Goal: Task Accomplishment & Management: Manage account settings

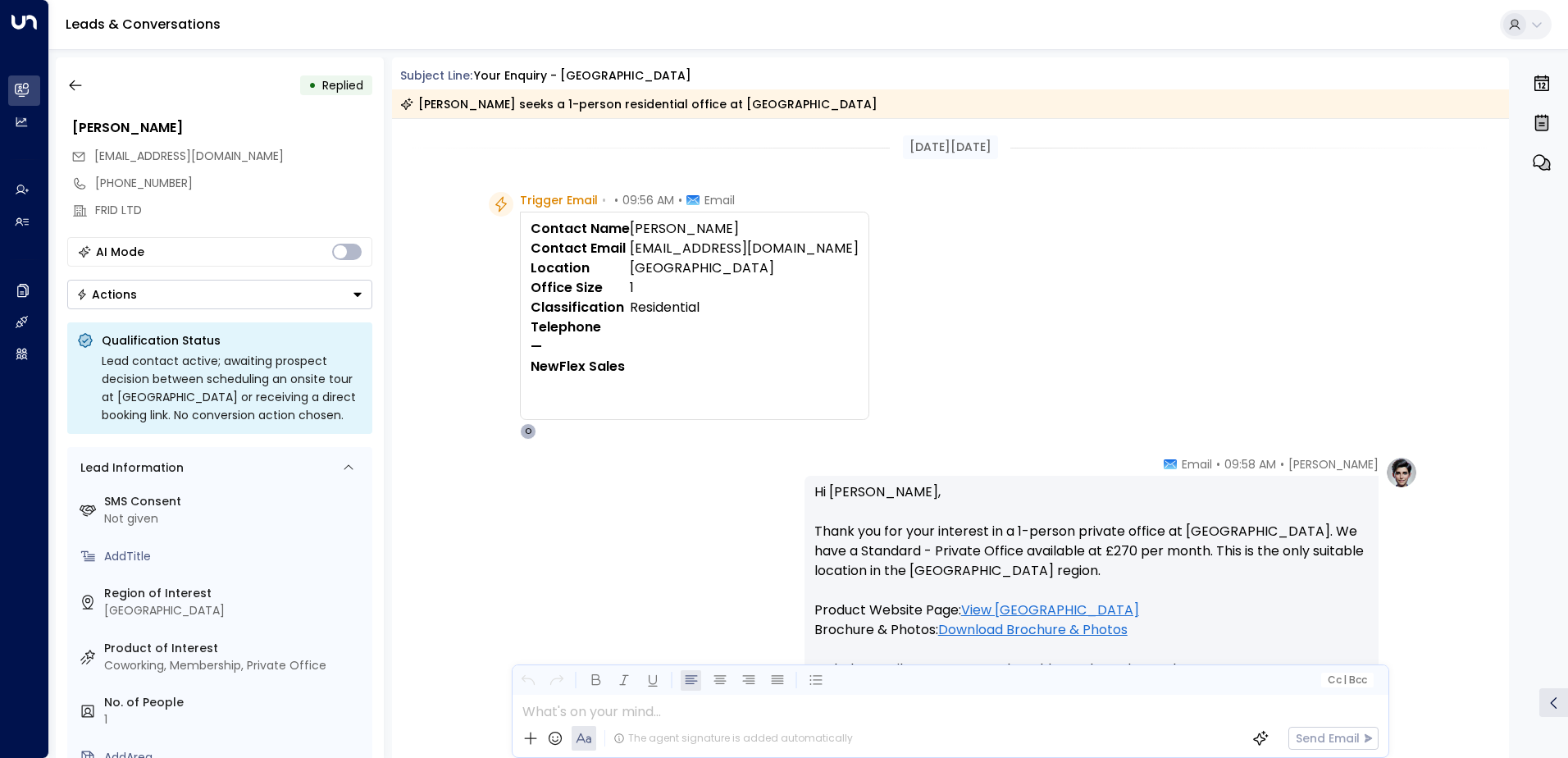
scroll to position [308, 0]
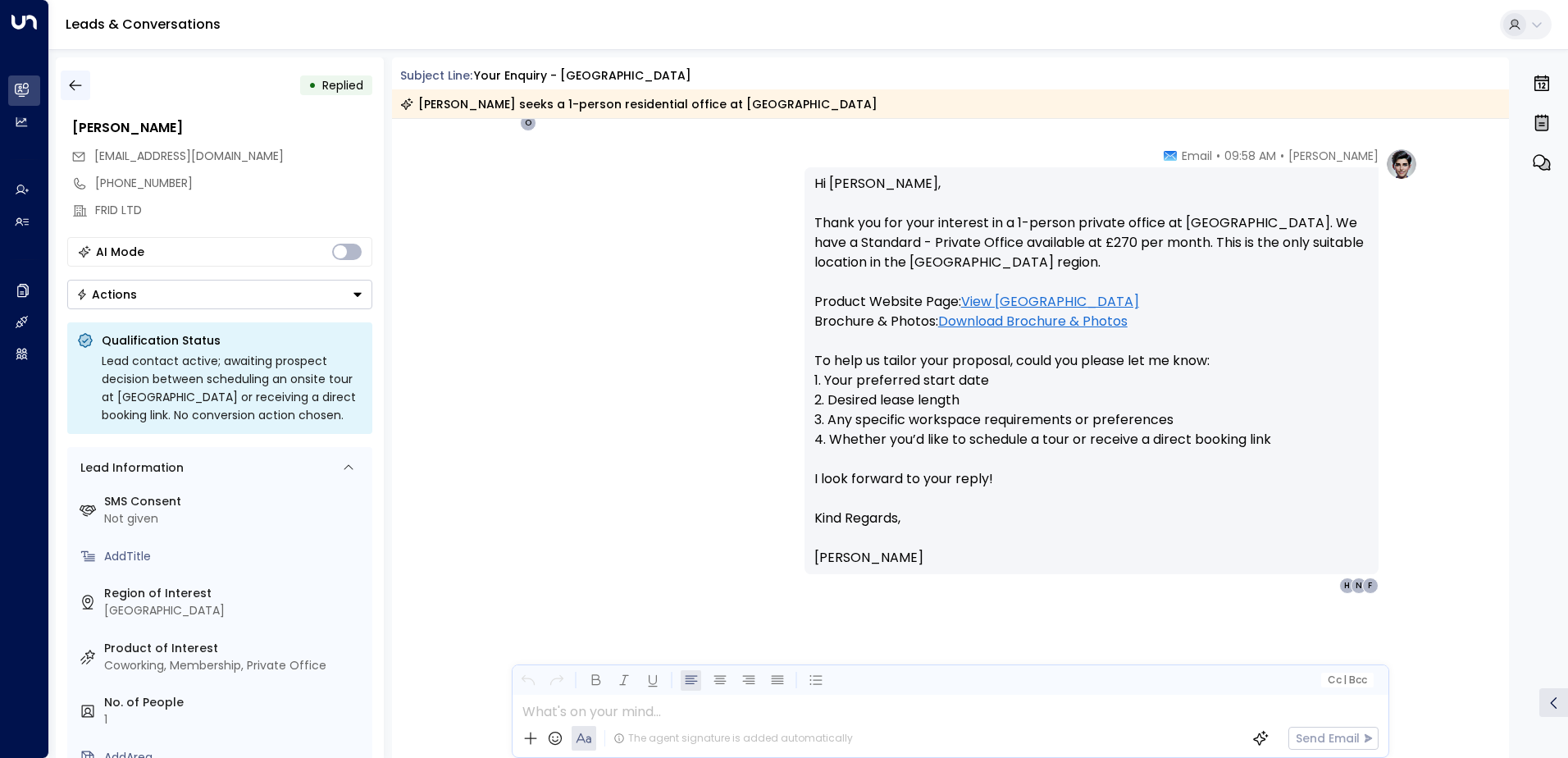
click at [79, 89] on icon "button" at bounding box center [75, 85] width 16 height 16
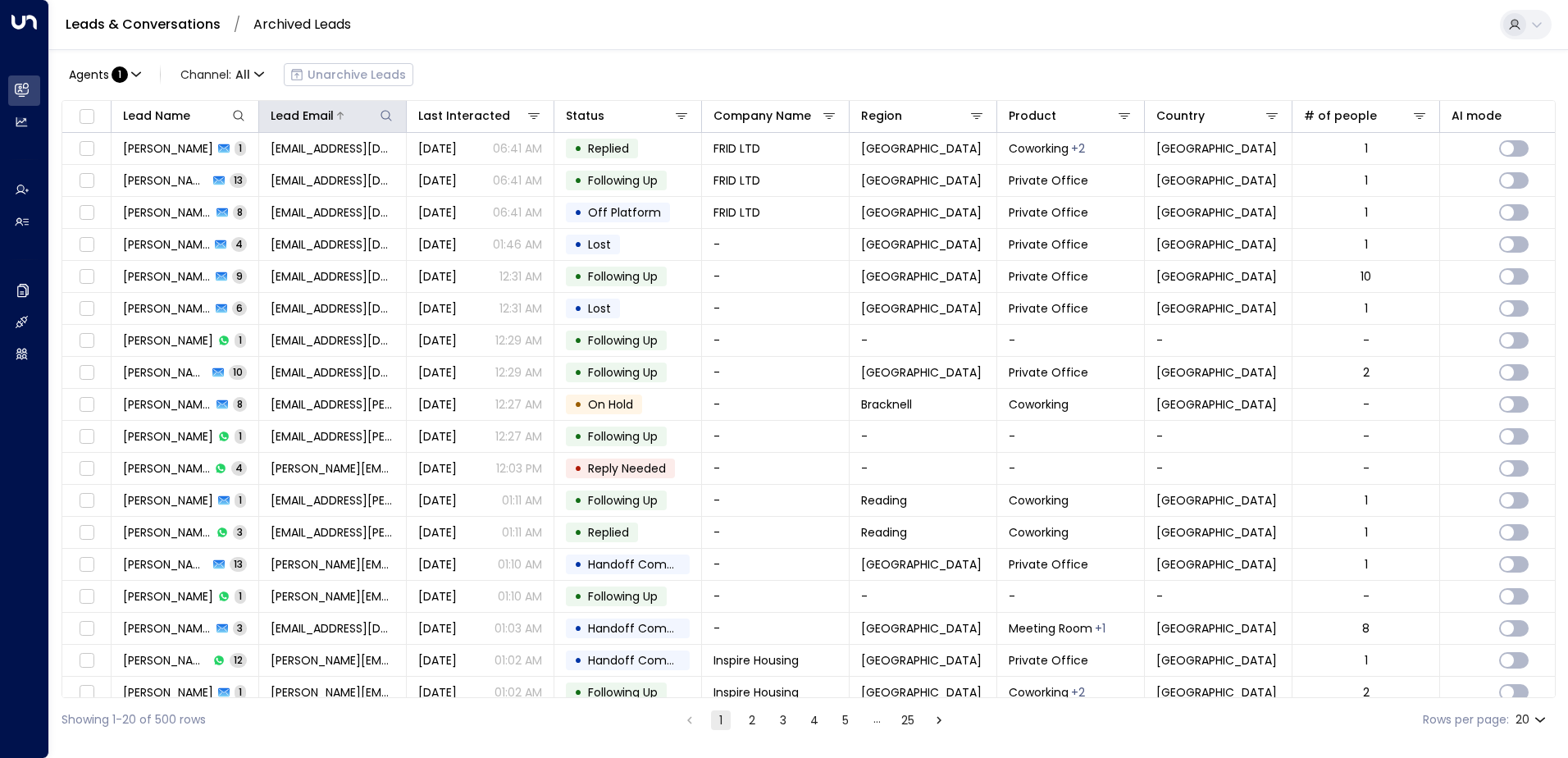
click at [384, 112] on icon at bounding box center [386, 115] width 13 height 13
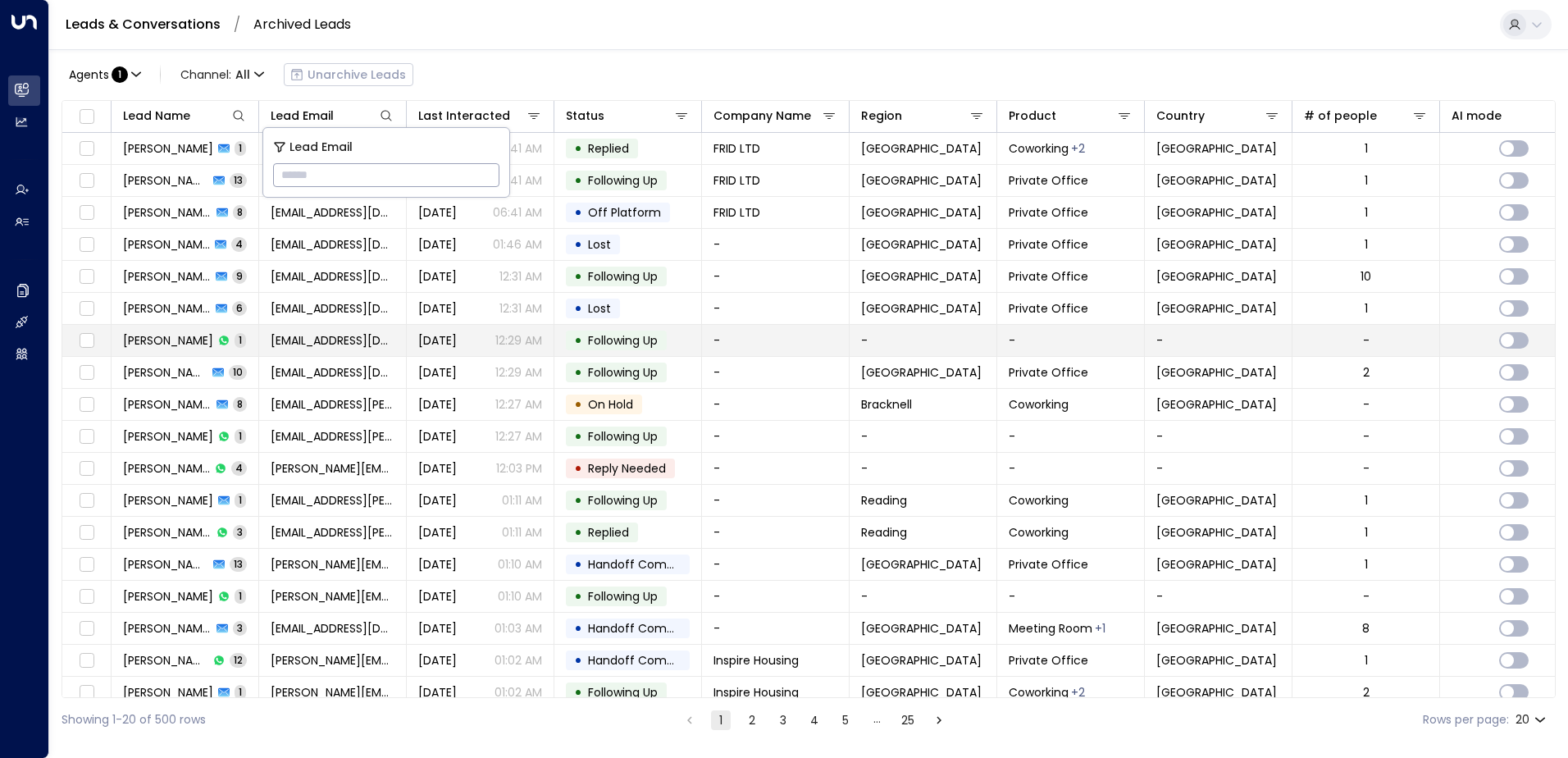
type input "**********"
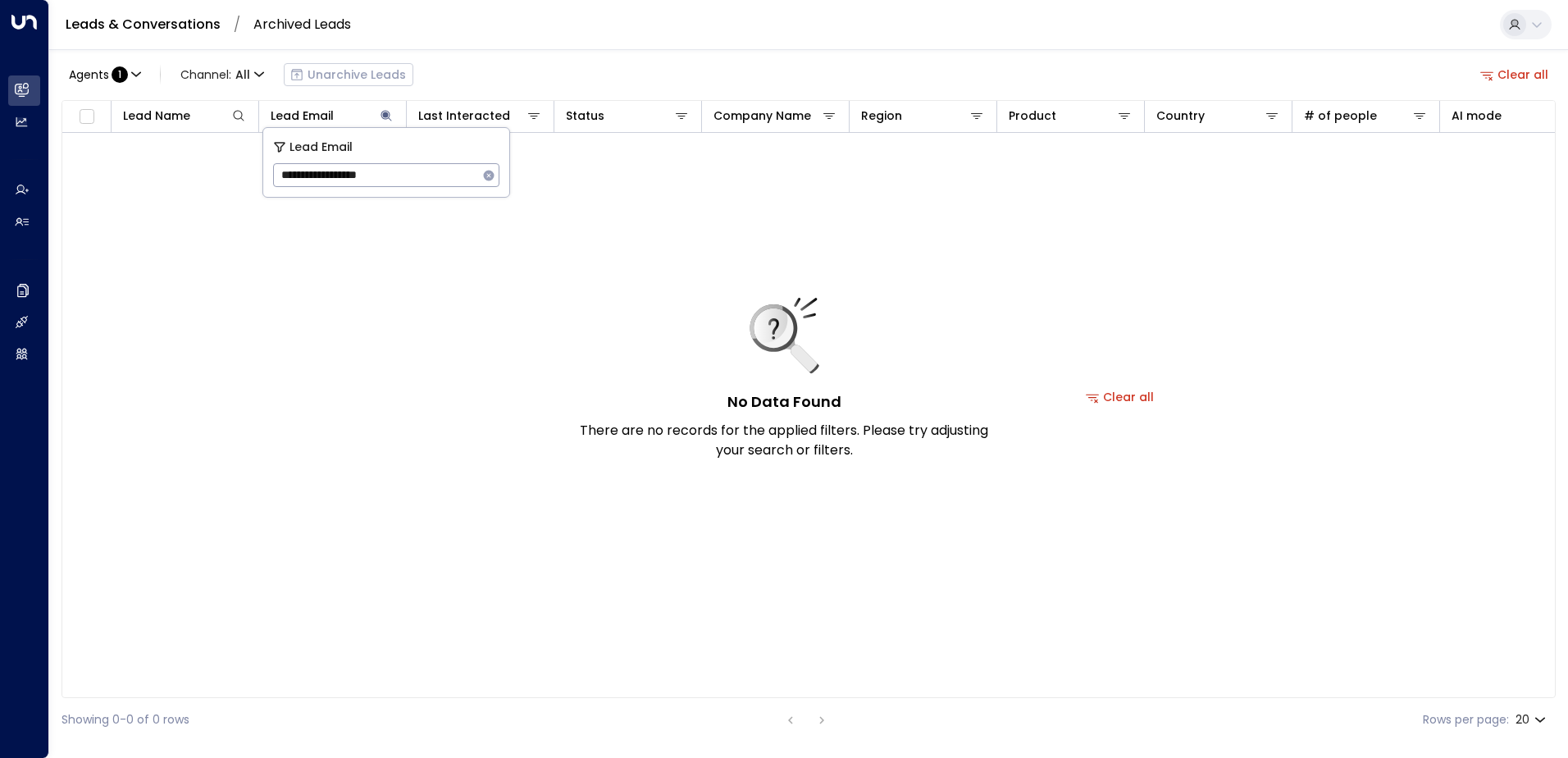
click at [1529, 79] on button "Clear all" at bounding box center [1514, 75] width 82 height 23
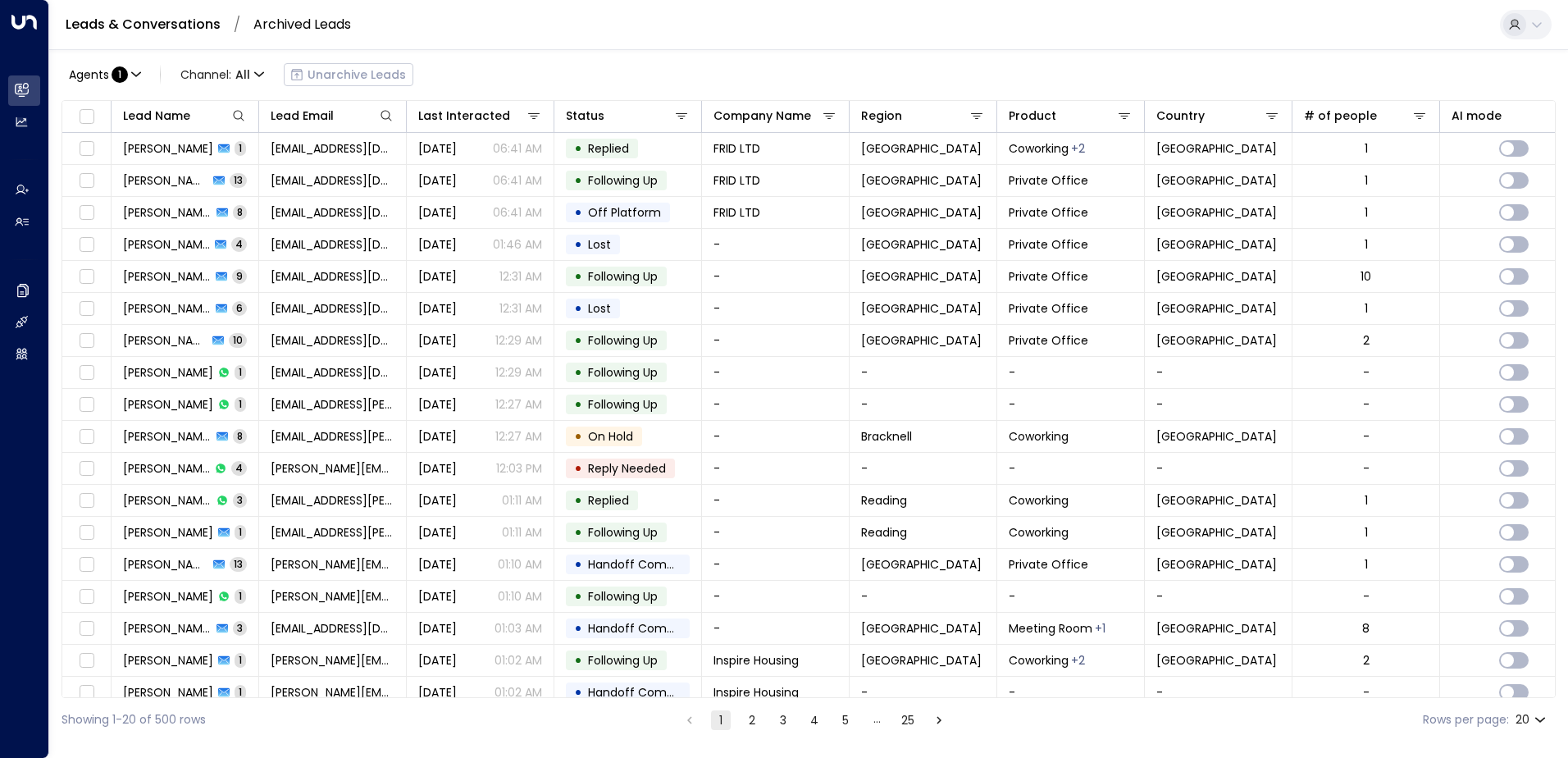
click at [1540, 26] on icon at bounding box center [1537, 24] width 13 height 13
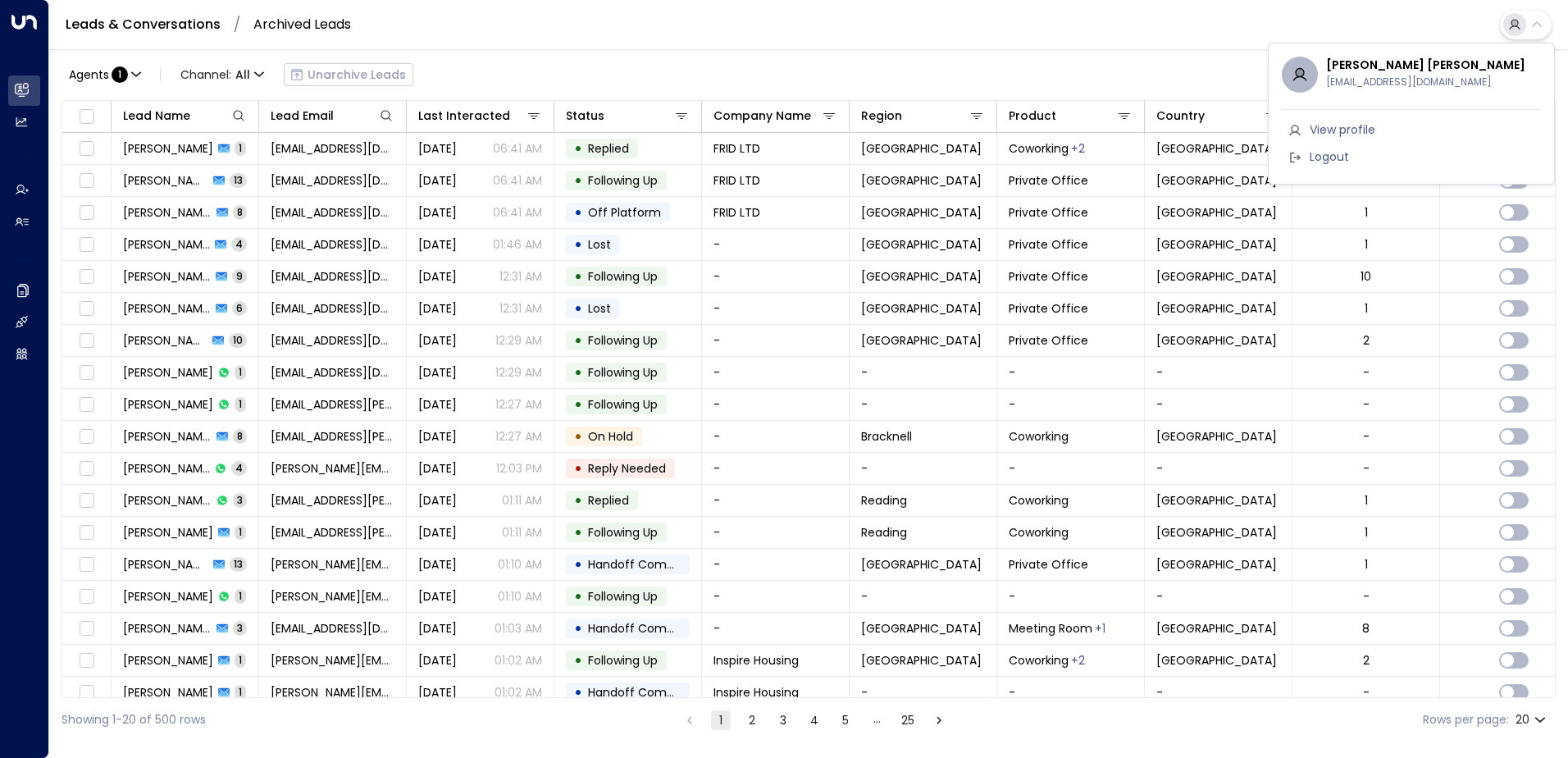
click at [758, 75] on div at bounding box center [784, 379] width 1568 height 758
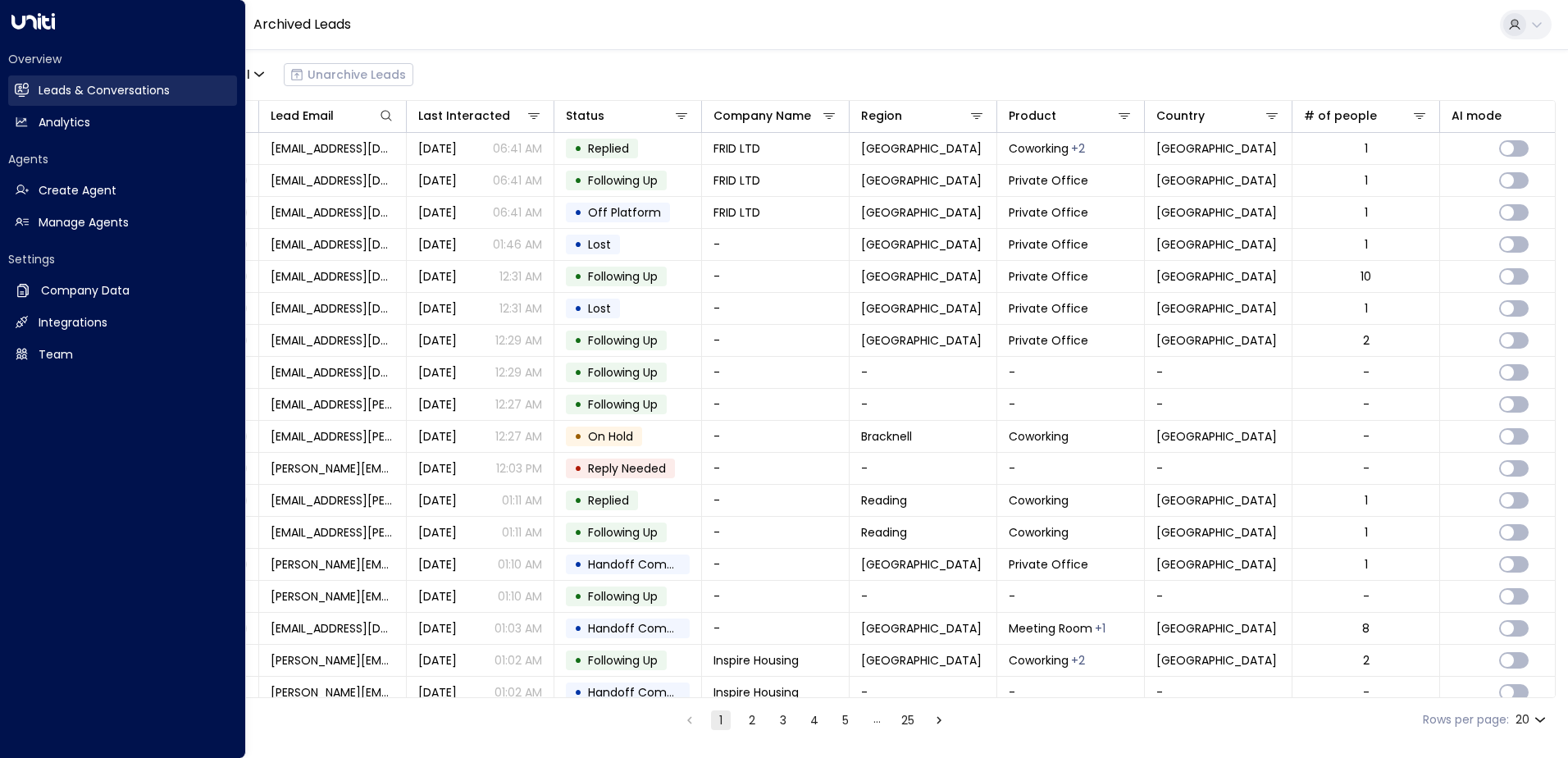
click at [75, 88] on h2 "Leads & Conversations" at bounding box center [104, 90] width 131 height 17
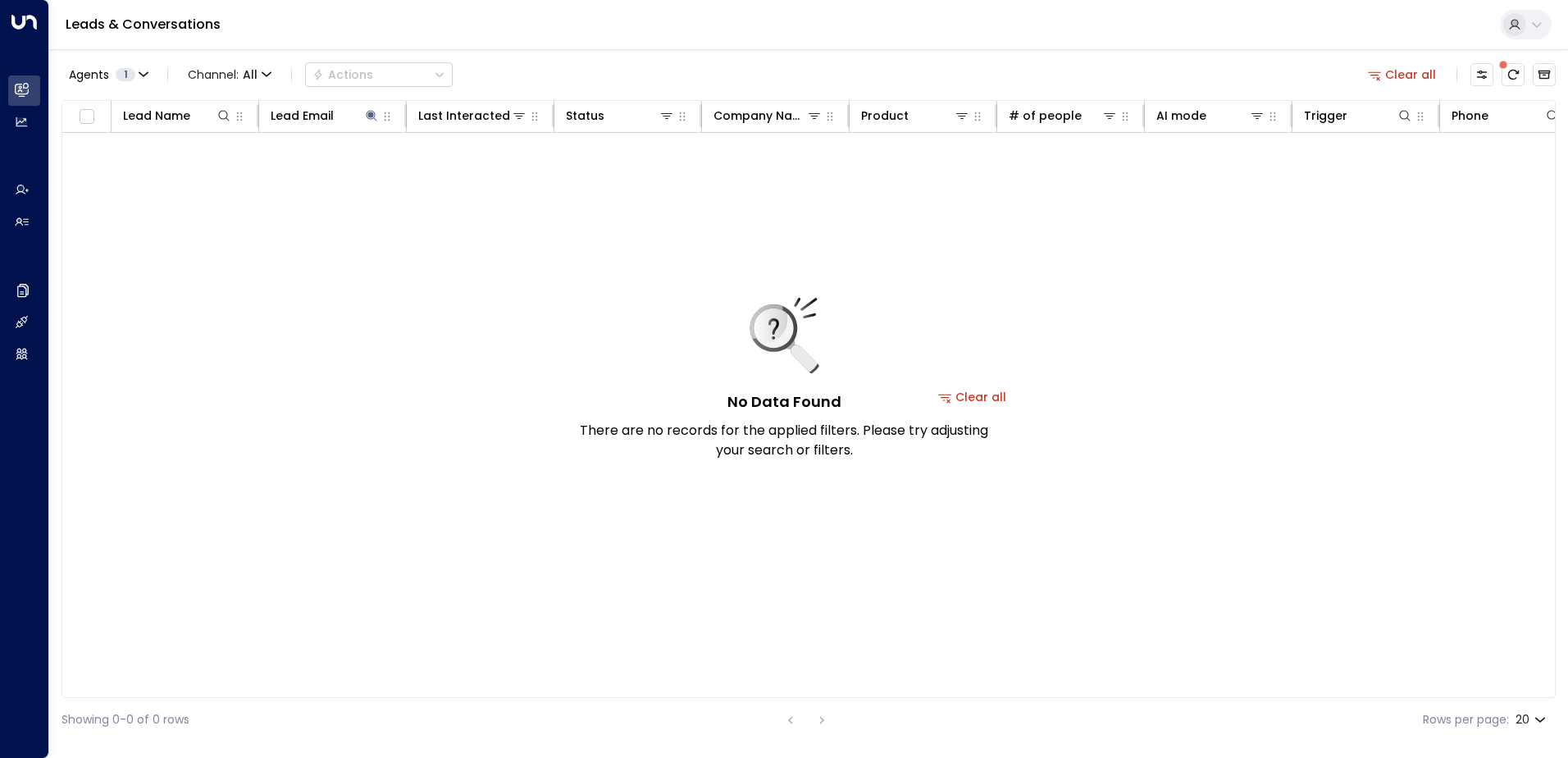
click at [374, 170] on div "No Data Found There are no records for the applied filters. Please try adjustin…" at bounding box center [973, 397] width 1821 height 528
click at [368, 112] on icon at bounding box center [371, 115] width 11 height 11
click at [471, 175] on icon "button" at bounding box center [474, 175] width 11 height 11
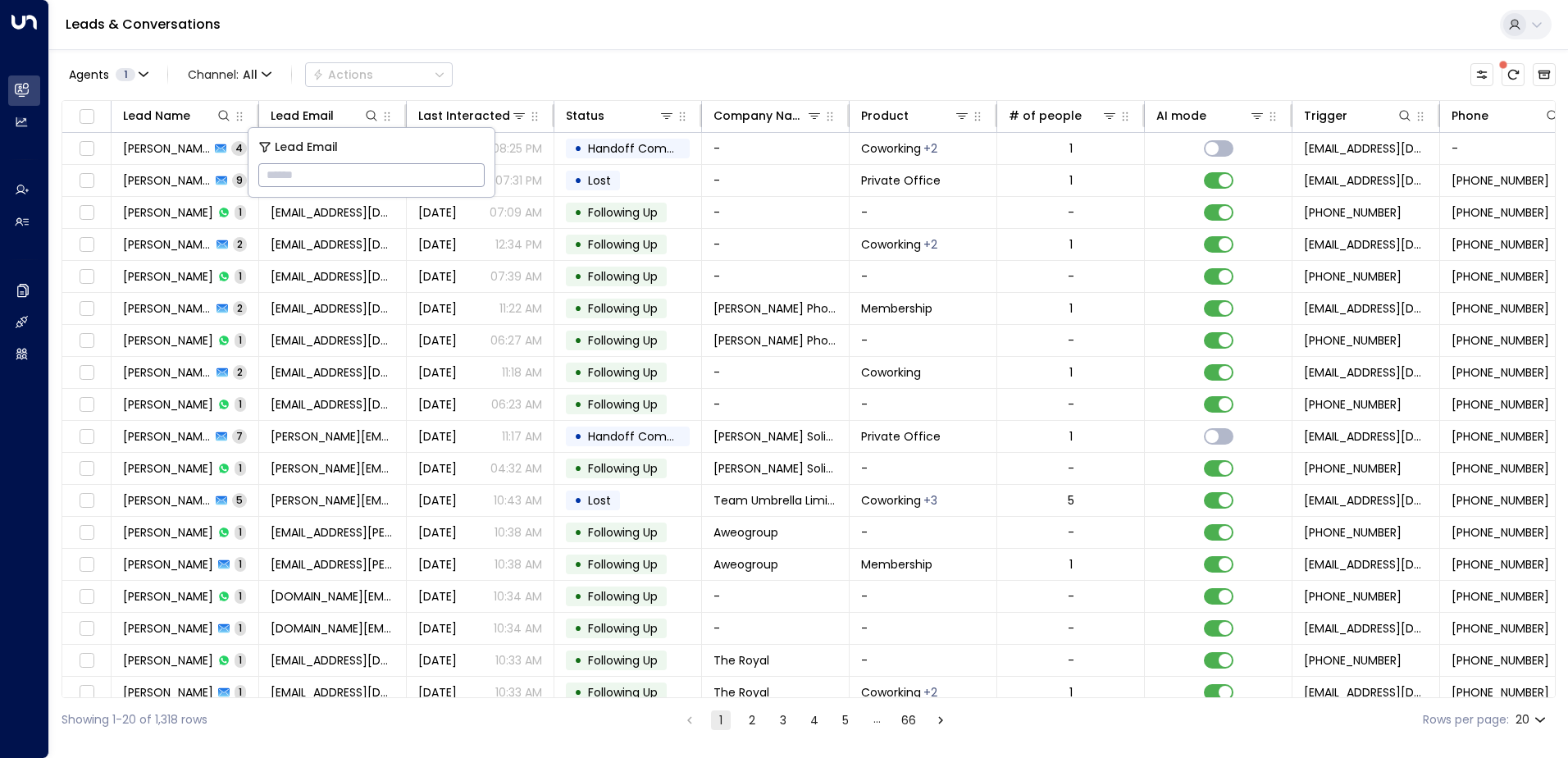
paste input "**********"
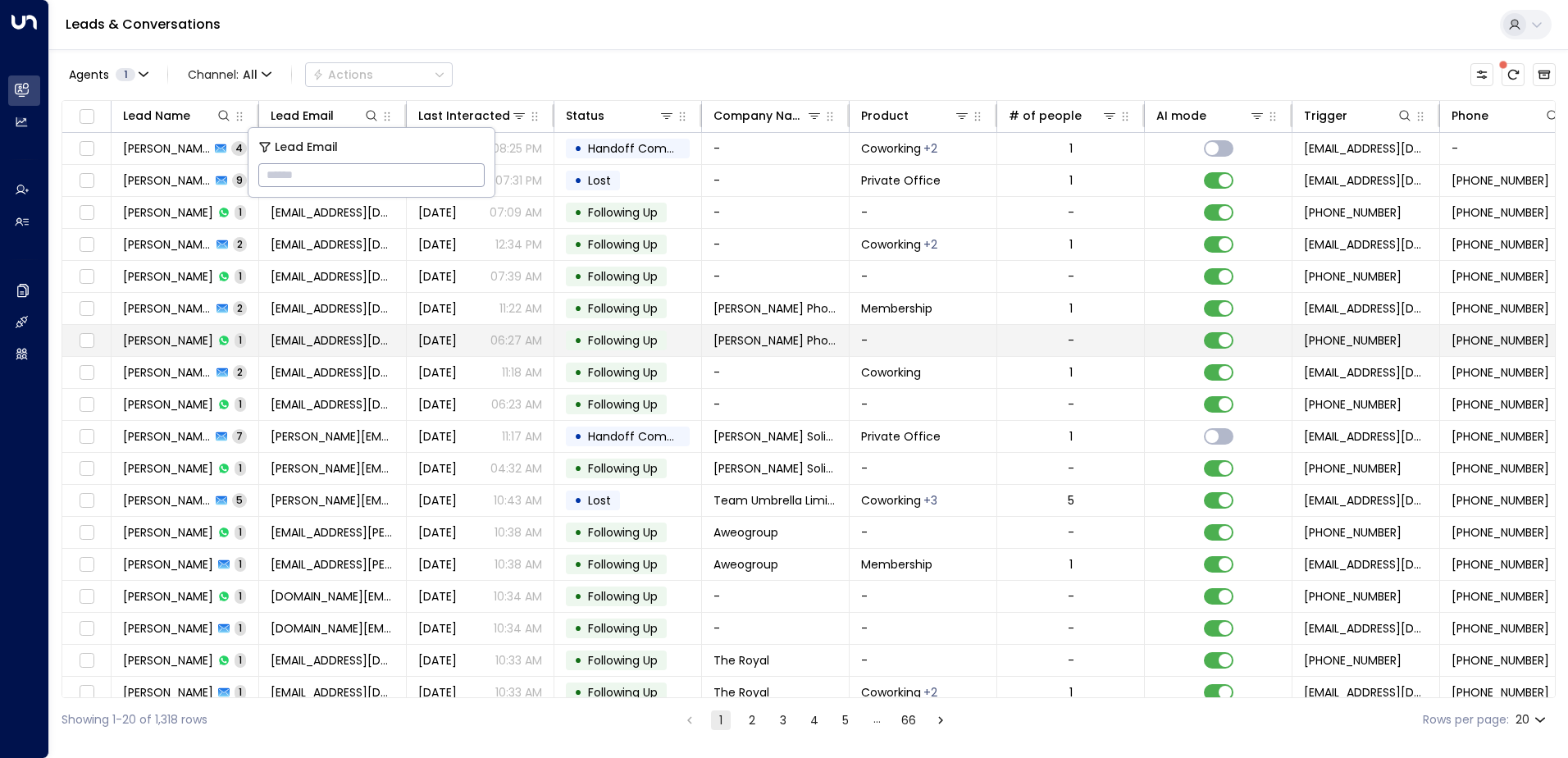
type input "**********"
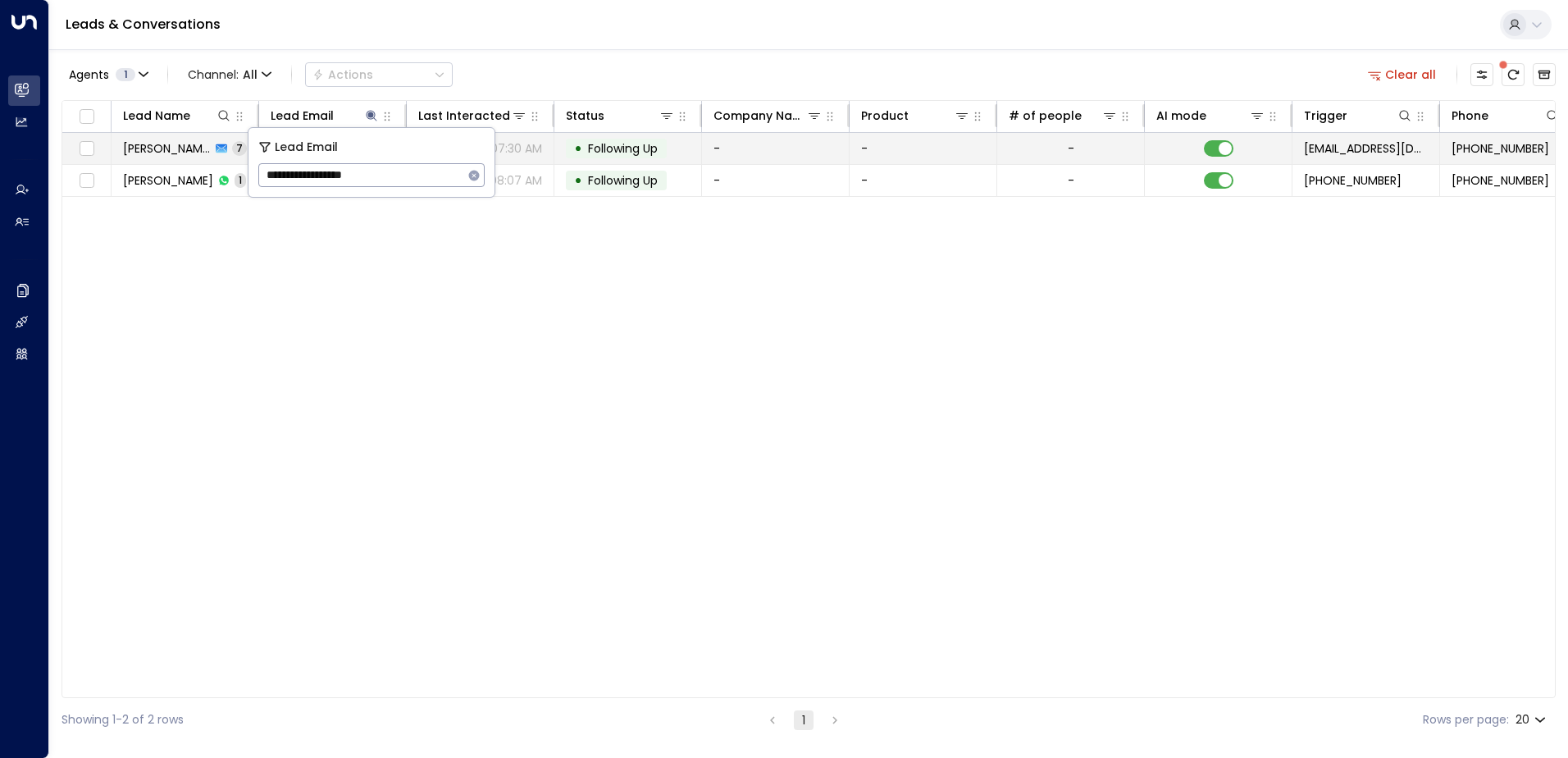
click at [598, 146] on span "Following Up" at bounding box center [623, 148] width 70 height 16
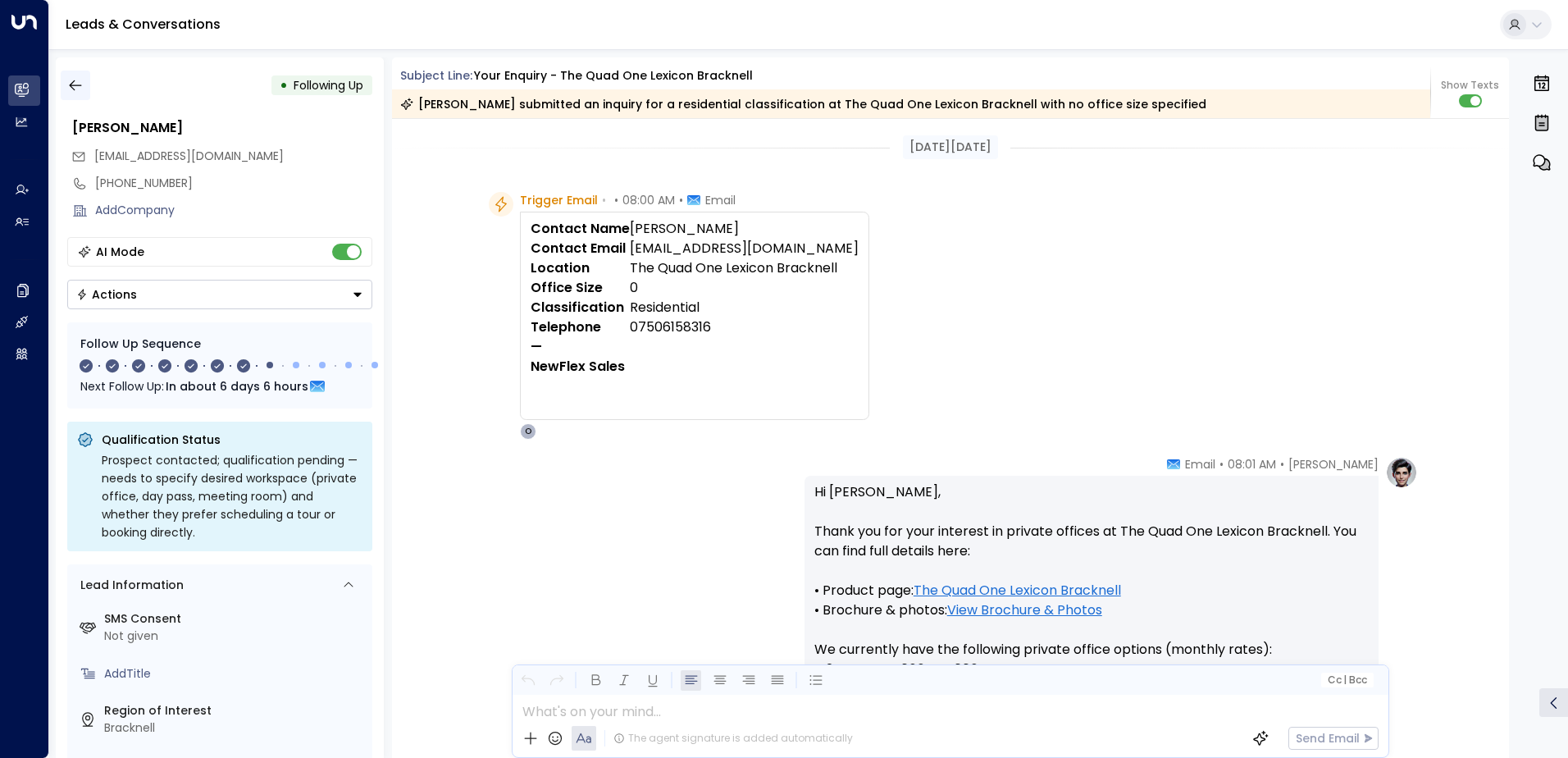
click at [78, 93] on icon "button" at bounding box center [75, 85] width 16 height 16
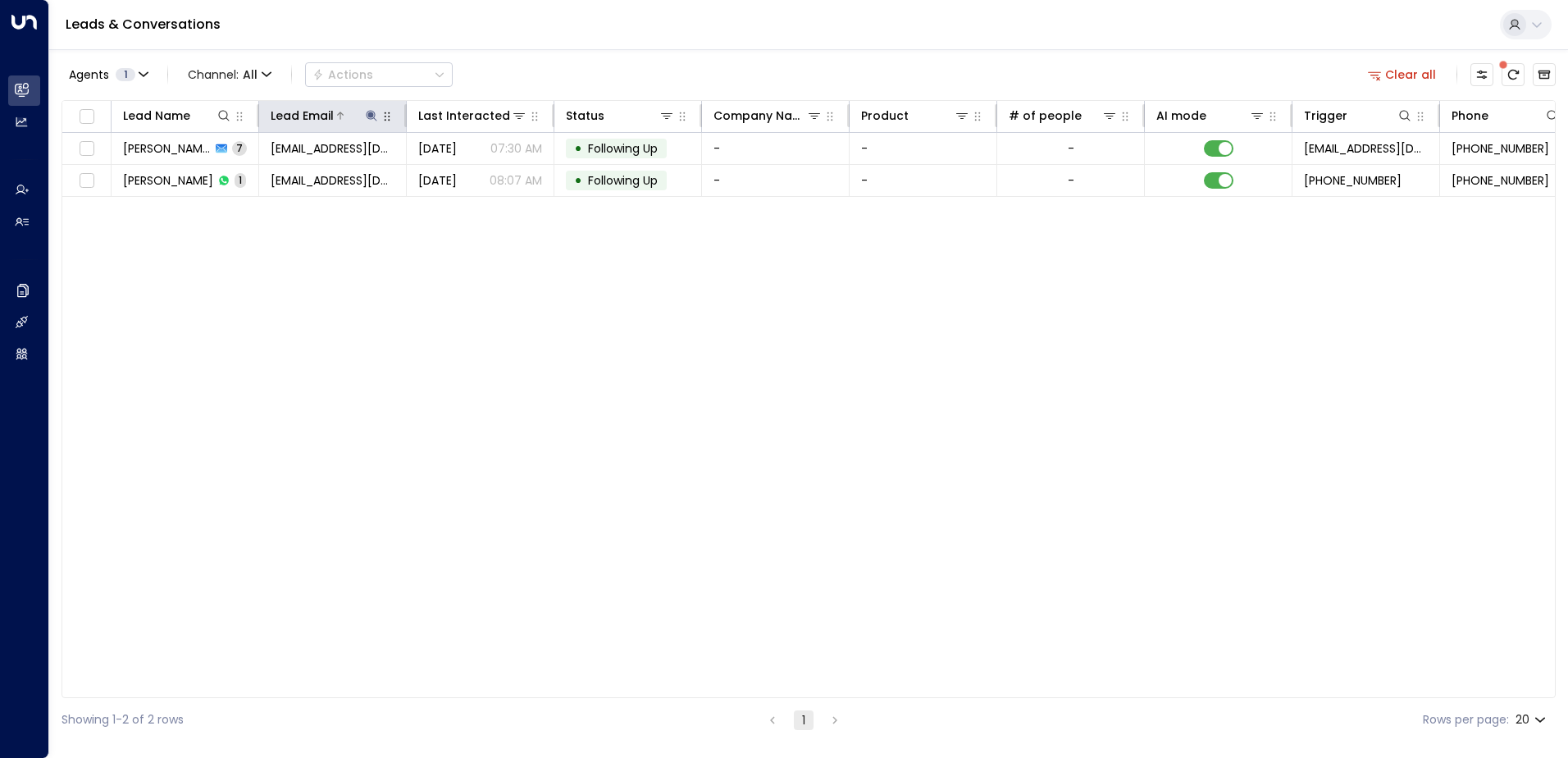
click at [373, 114] on icon at bounding box center [371, 115] width 11 height 11
click at [471, 175] on icon "button" at bounding box center [474, 175] width 11 height 11
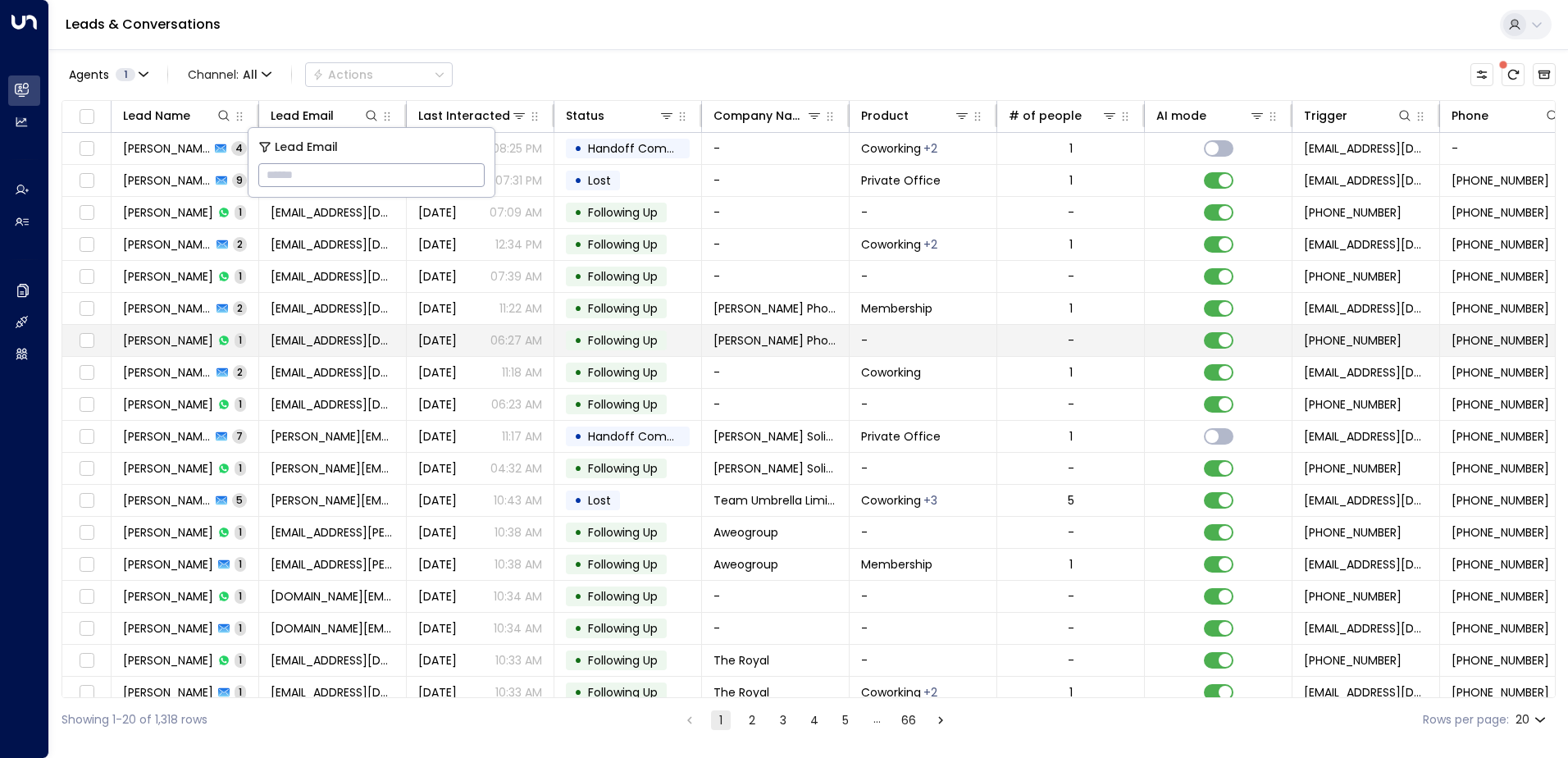
type input "**********"
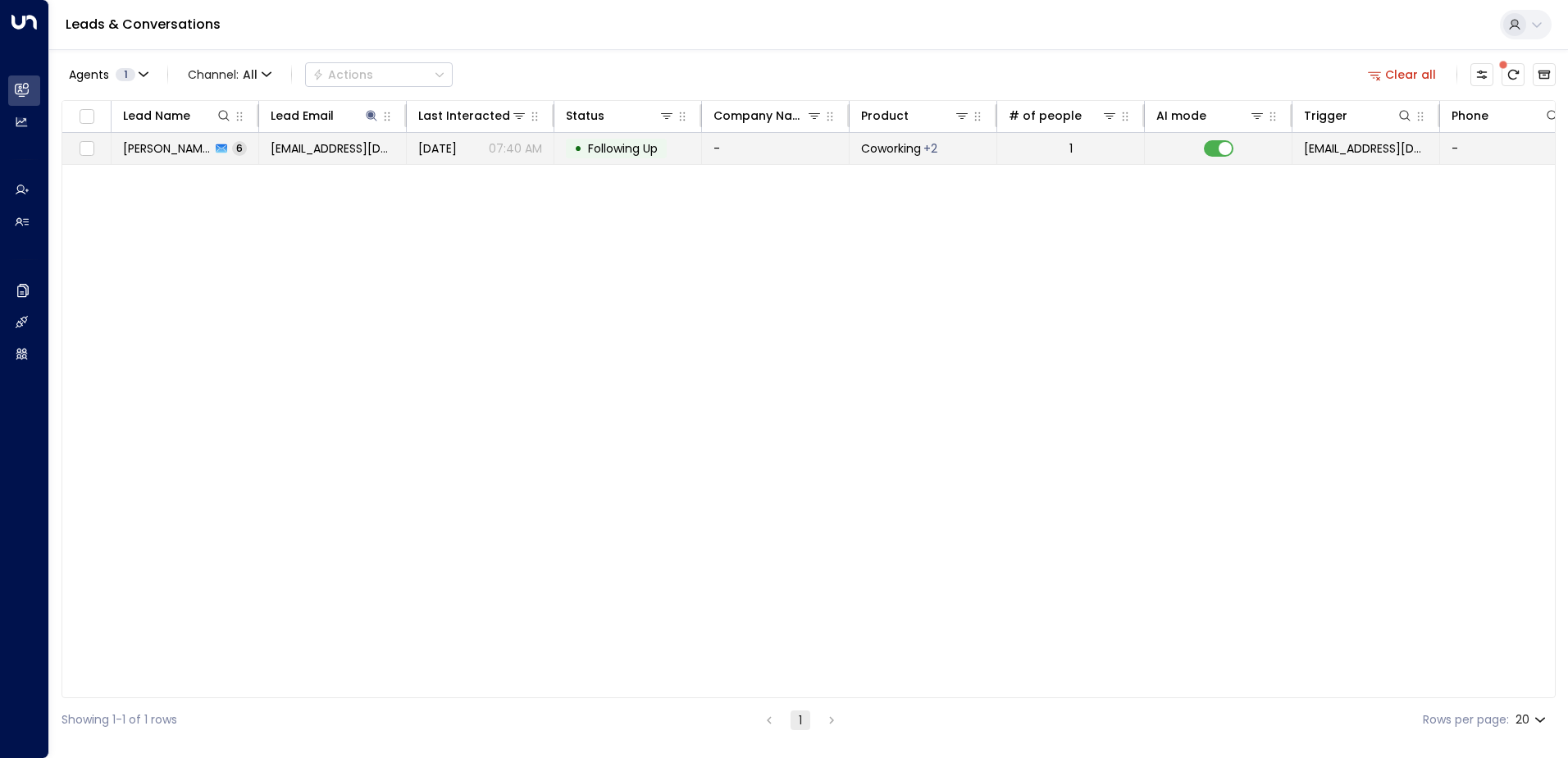
click at [608, 149] on span "Following Up" at bounding box center [623, 148] width 70 height 16
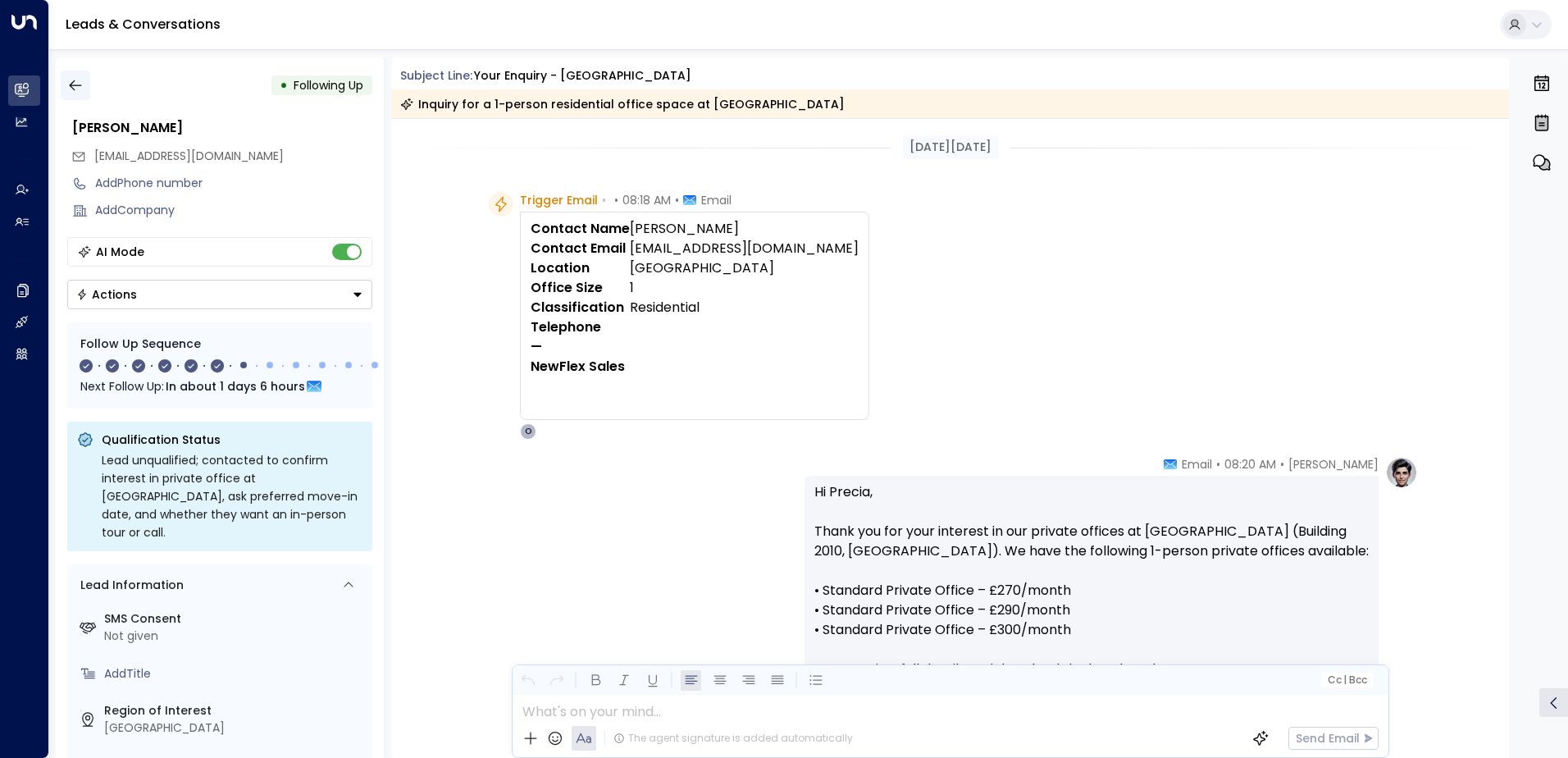
click at [75, 83] on icon "button" at bounding box center [75, 85] width 16 height 16
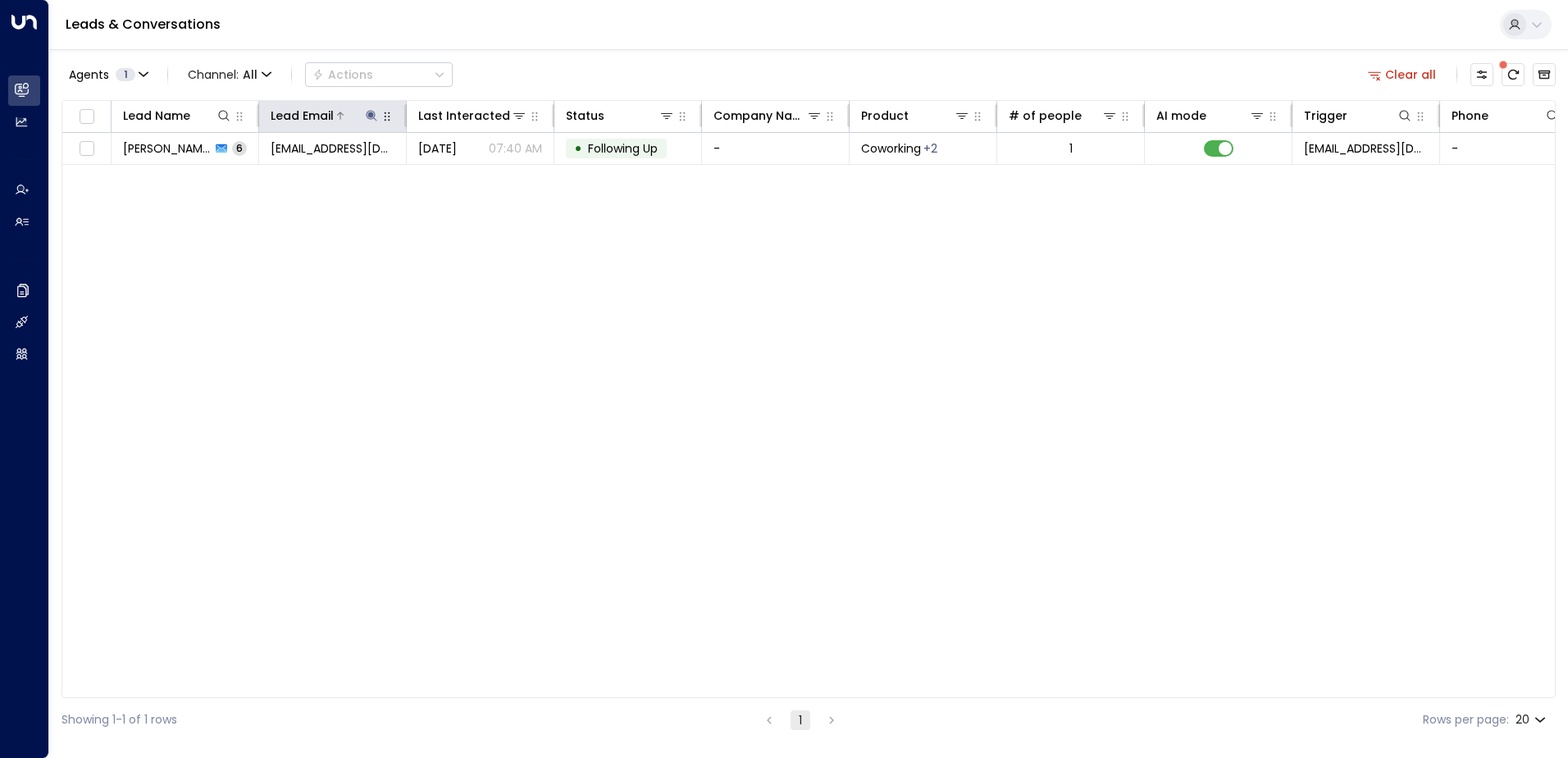
click at [369, 115] on icon at bounding box center [371, 115] width 11 height 11
click at [477, 174] on icon "button" at bounding box center [474, 175] width 11 height 11
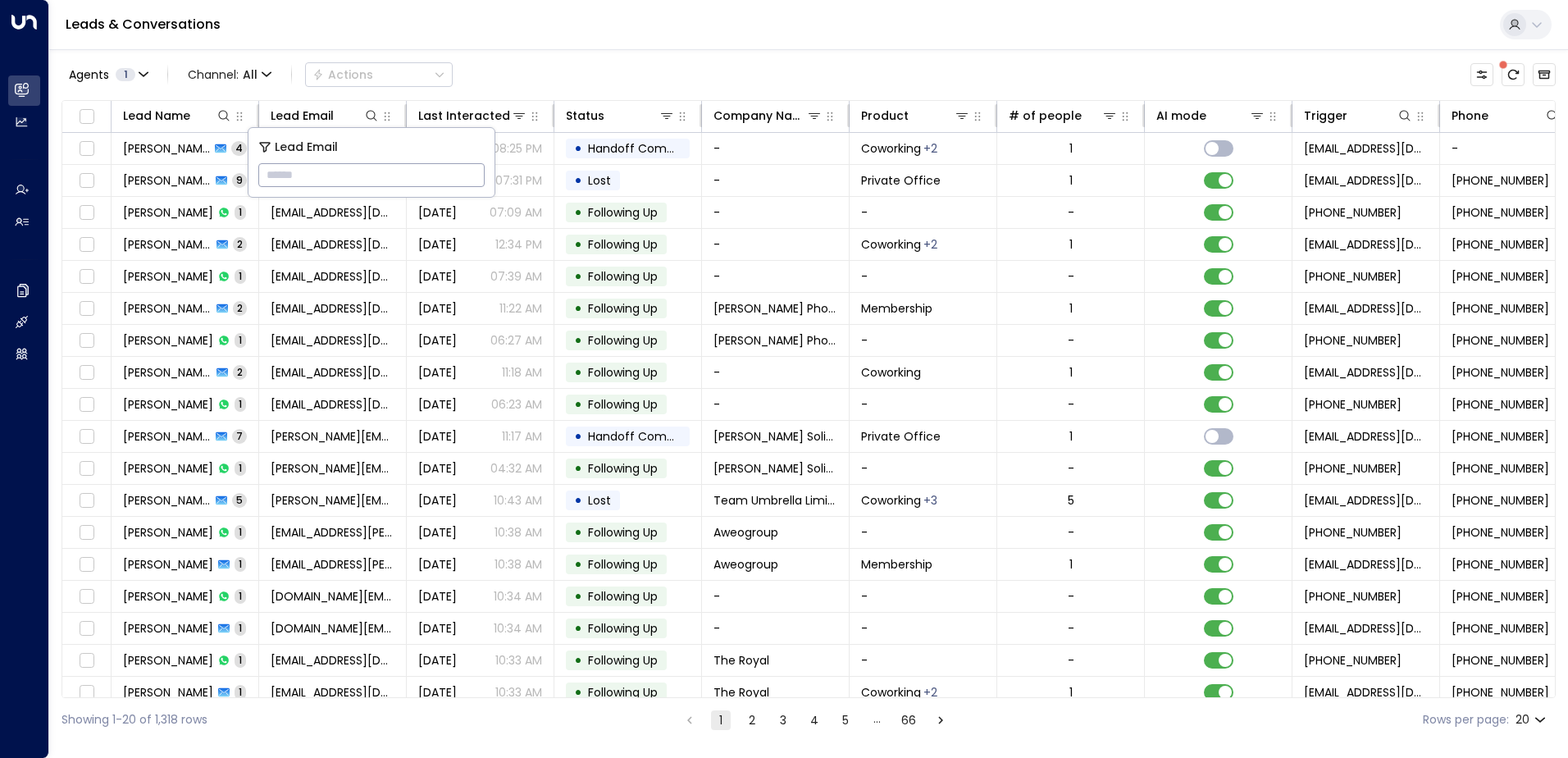
type input "**********"
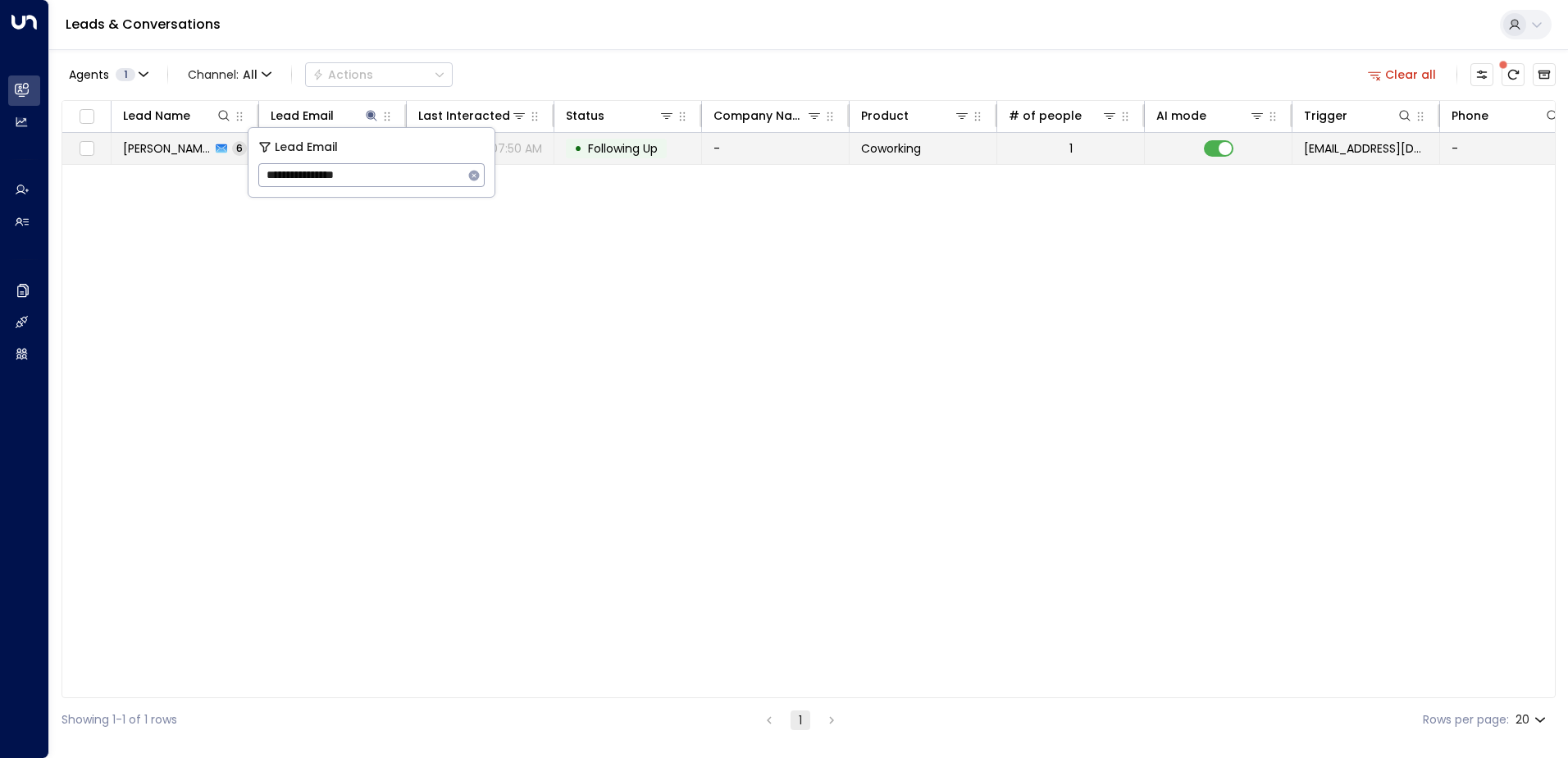
click at [634, 148] on span "Following Up" at bounding box center [623, 148] width 70 height 16
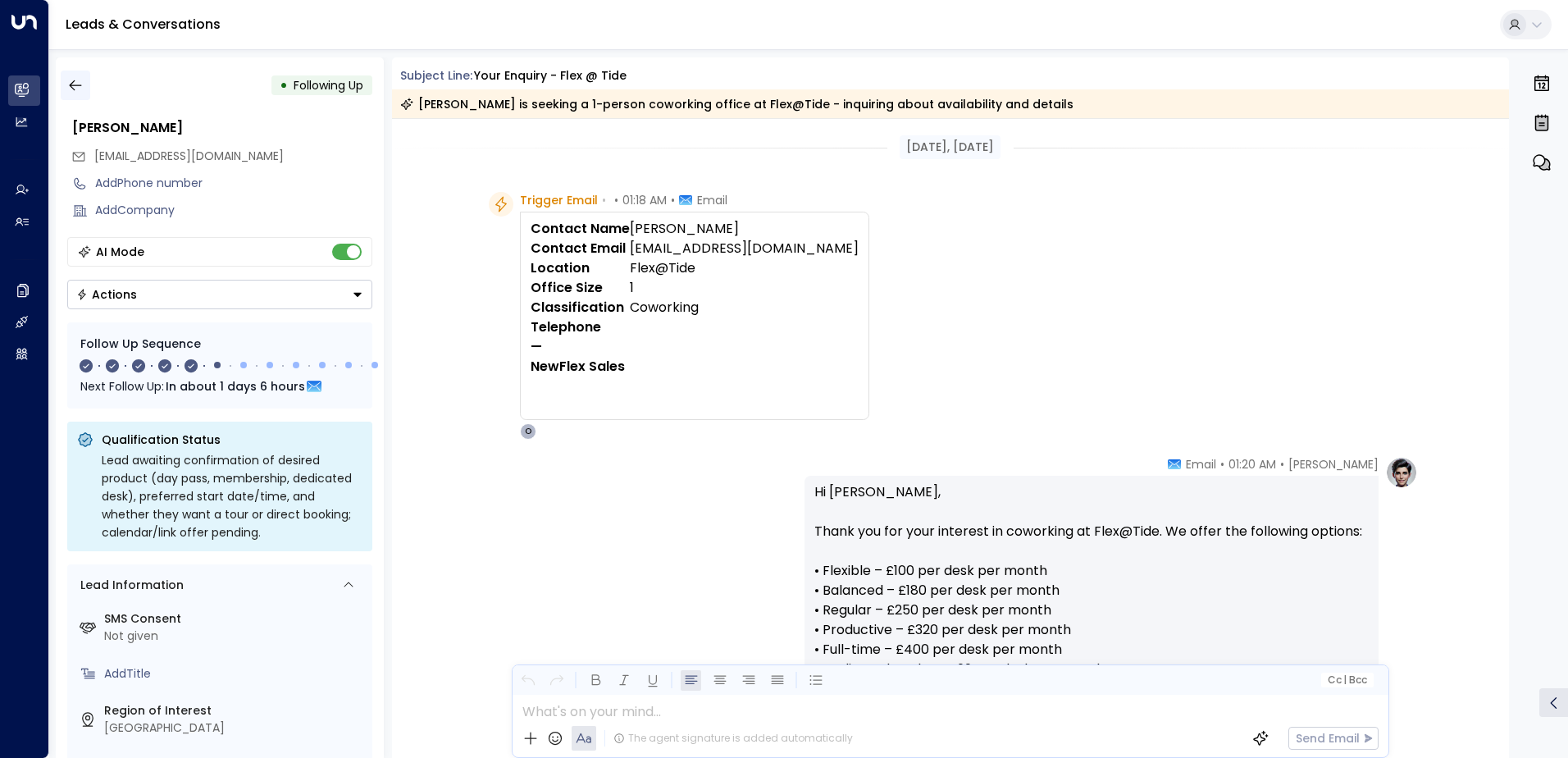
click at [76, 80] on icon "button" at bounding box center [75, 85] width 16 height 16
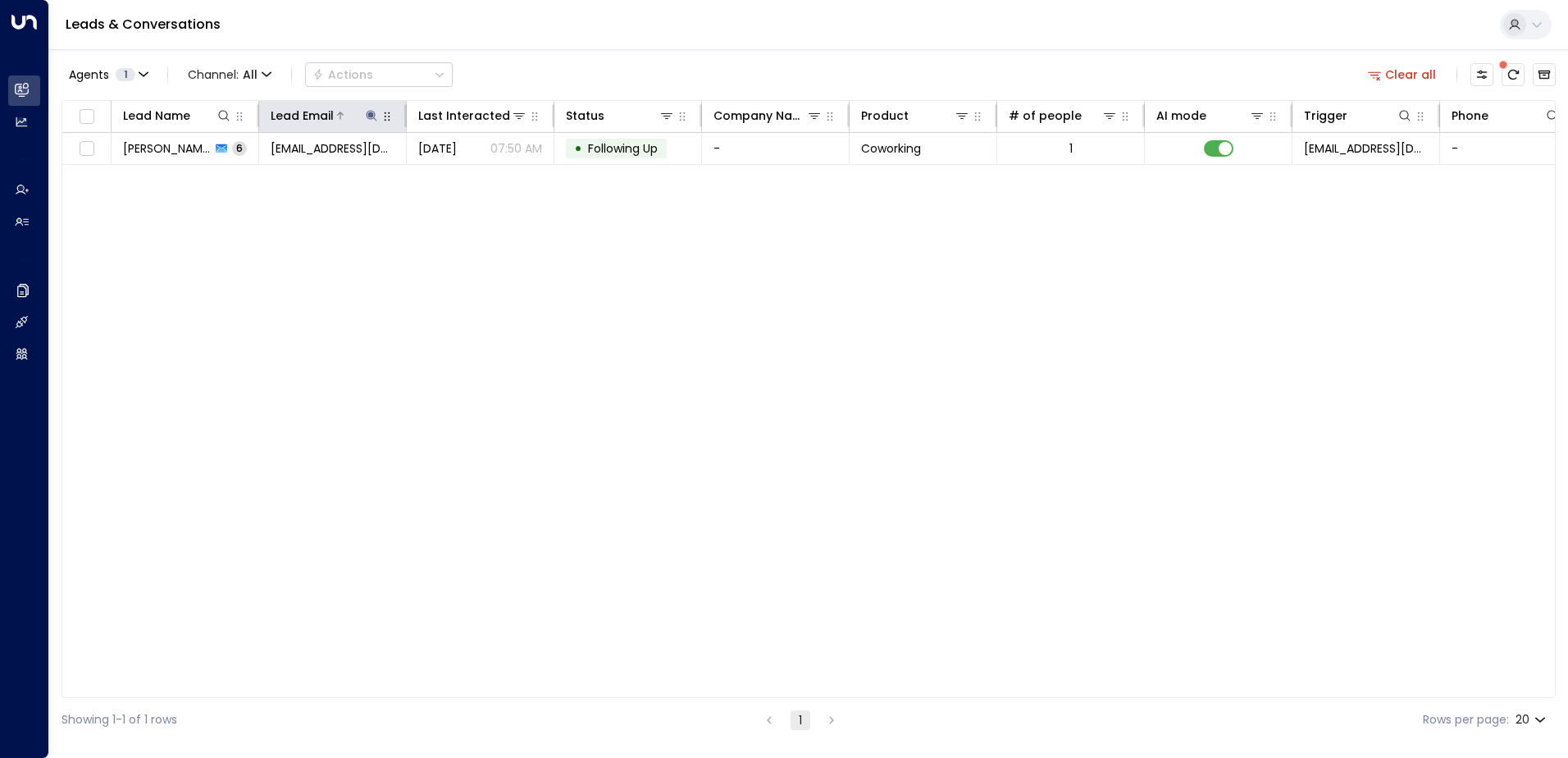
click at [366, 114] on icon at bounding box center [371, 115] width 11 height 11
click at [472, 166] on button "button" at bounding box center [474, 175] width 21 height 21
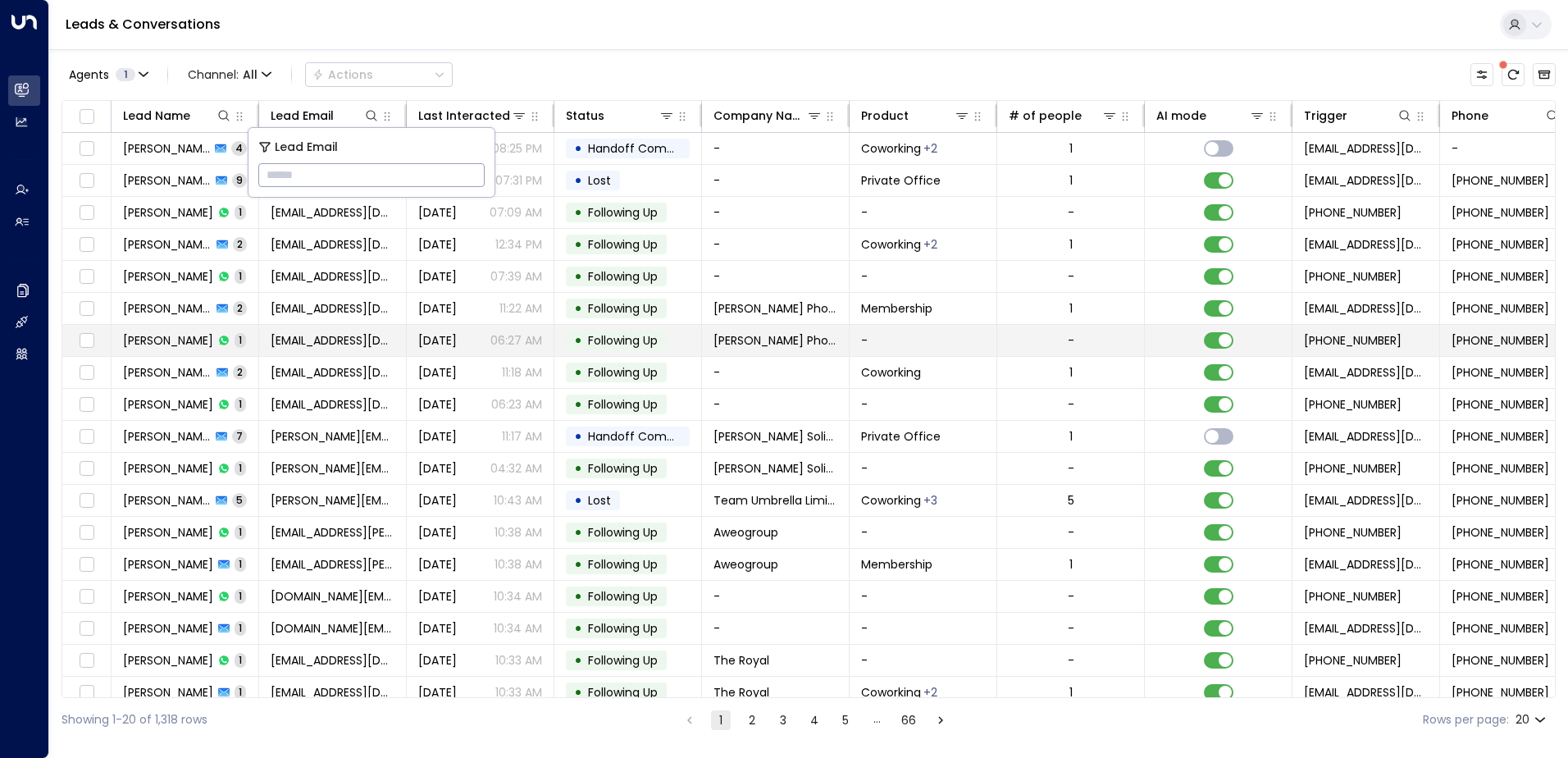
type input "**********"
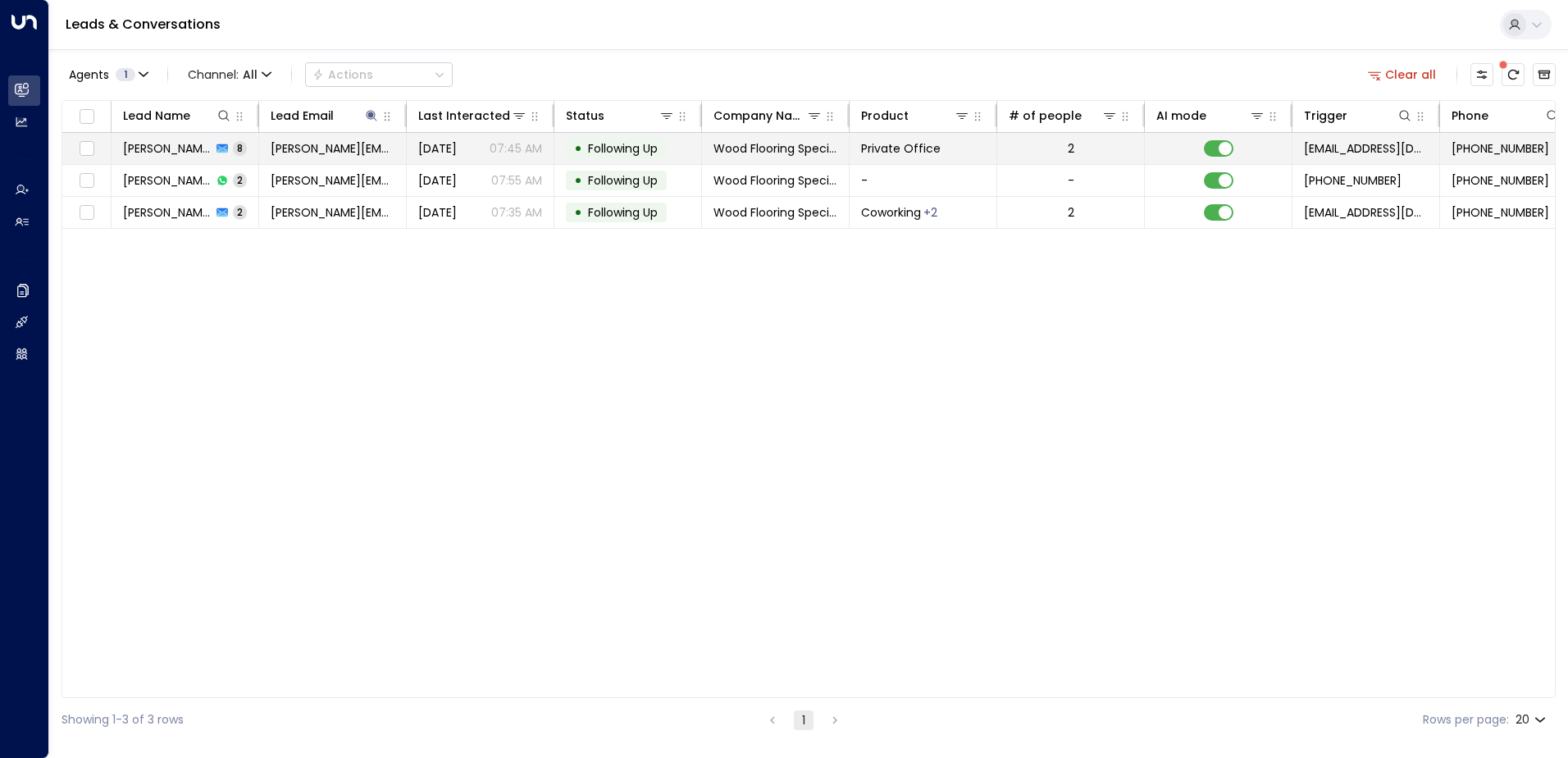
click at [625, 147] on span "Following Up" at bounding box center [623, 148] width 70 height 16
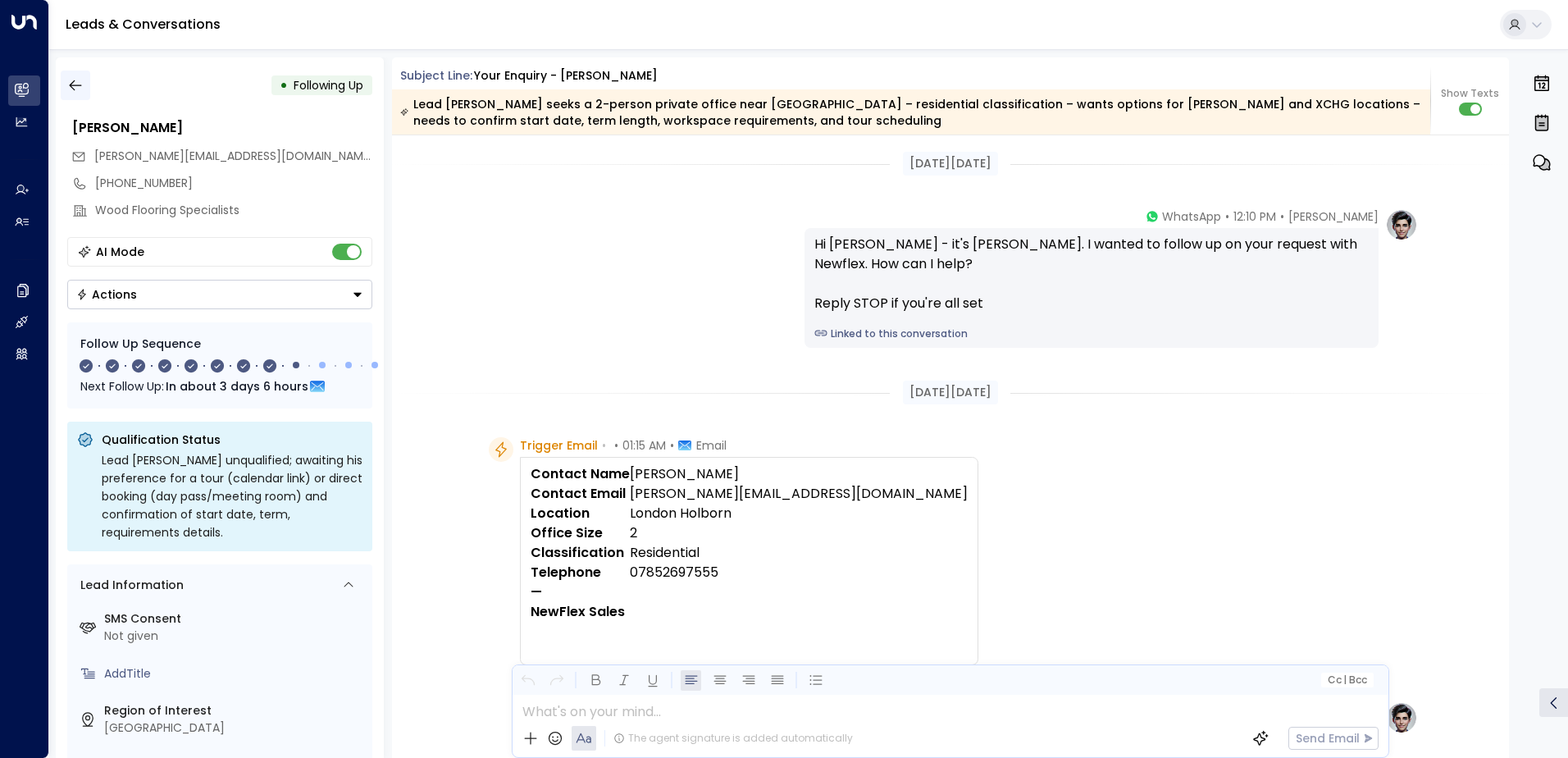
click at [71, 87] on icon "button" at bounding box center [75, 86] width 13 height 11
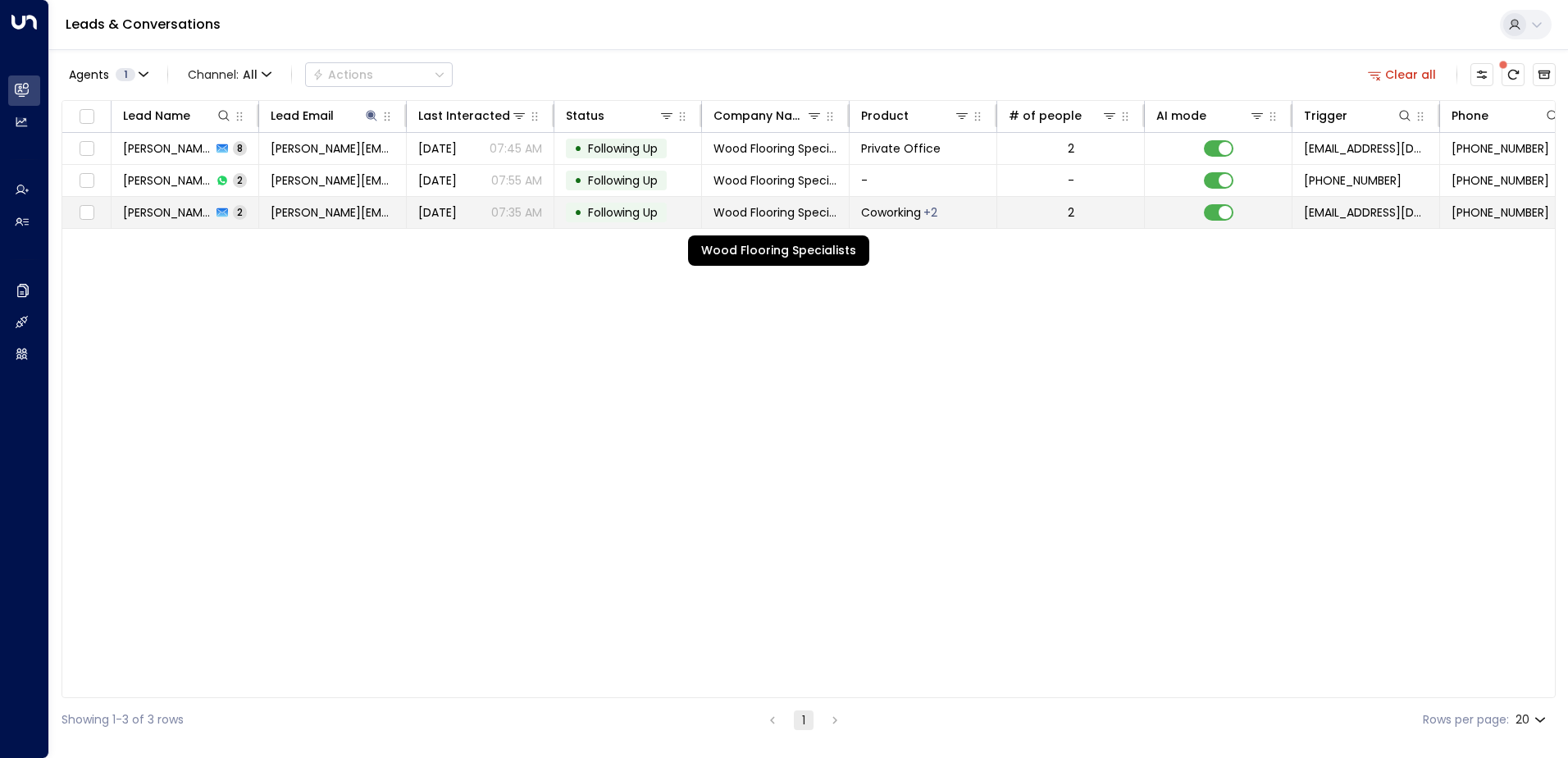
click at [775, 212] on span "Wood Flooring Specialists" at bounding box center [776, 213] width 124 height 16
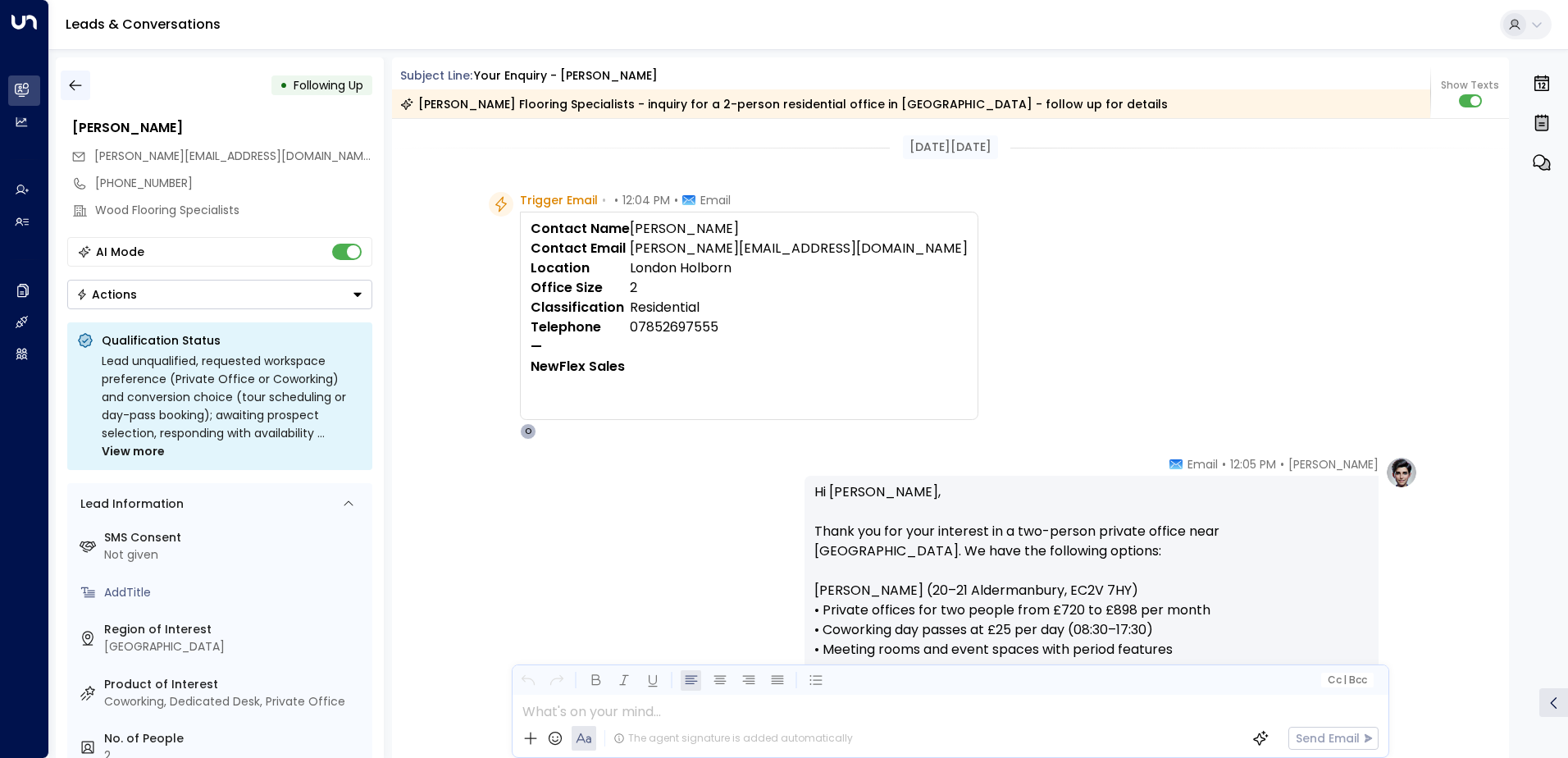
click at [81, 86] on icon "button" at bounding box center [75, 85] width 16 height 16
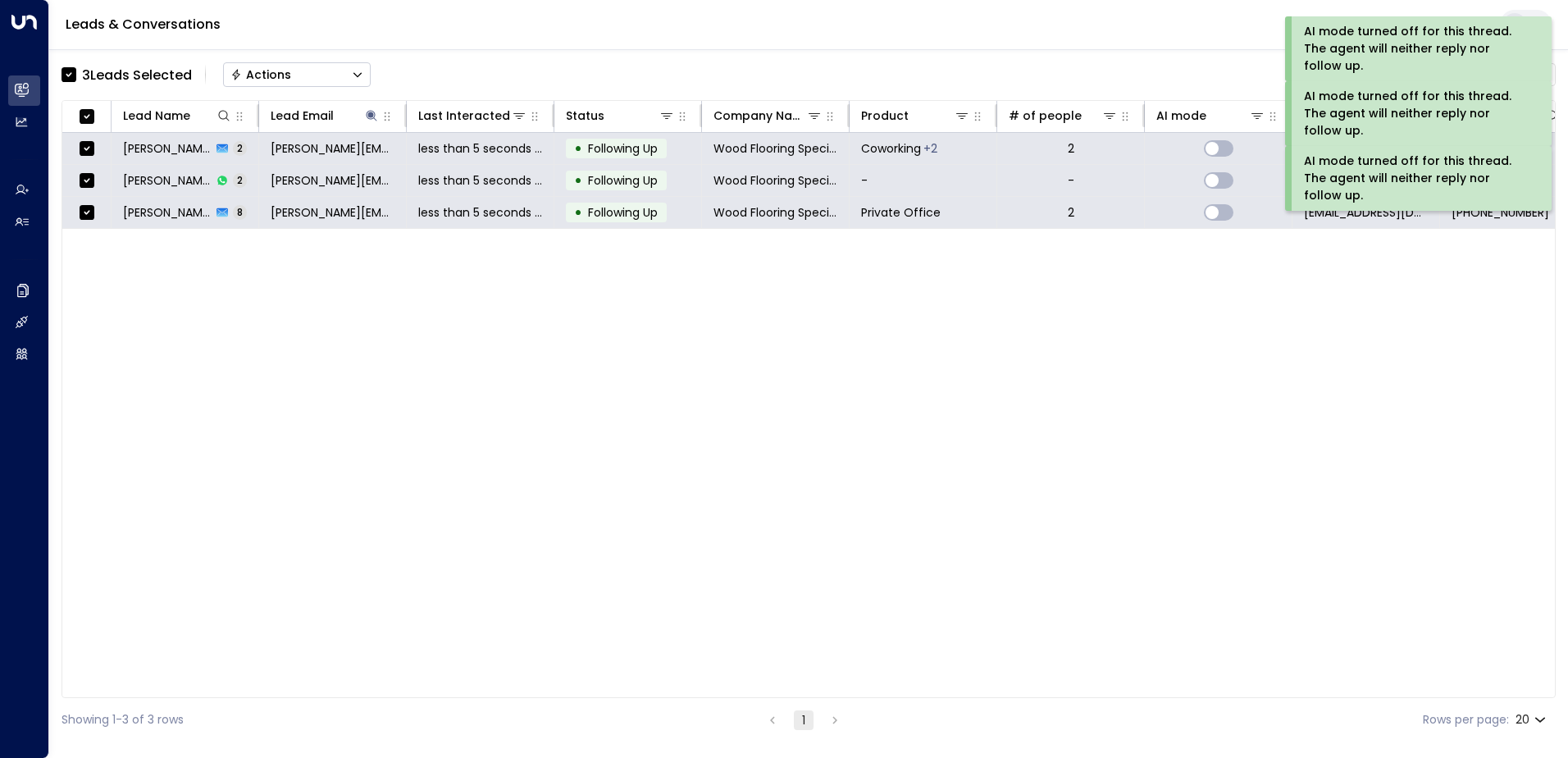
click at [286, 78] on div "Actions" at bounding box center [261, 74] width 61 height 15
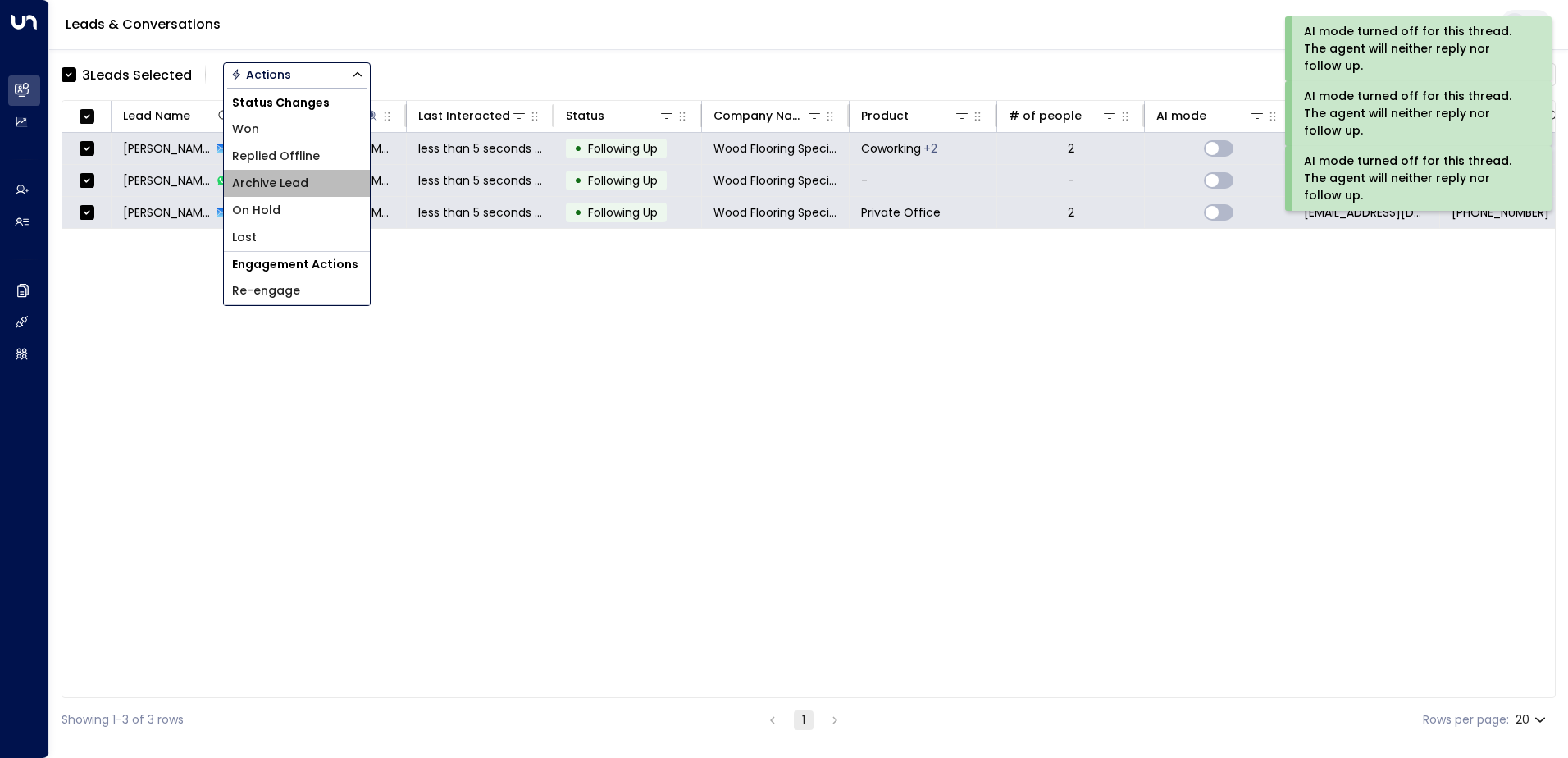
click at [295, 183] on span "Archive Lead" at bounding box center [270, 183] width 76 height 17
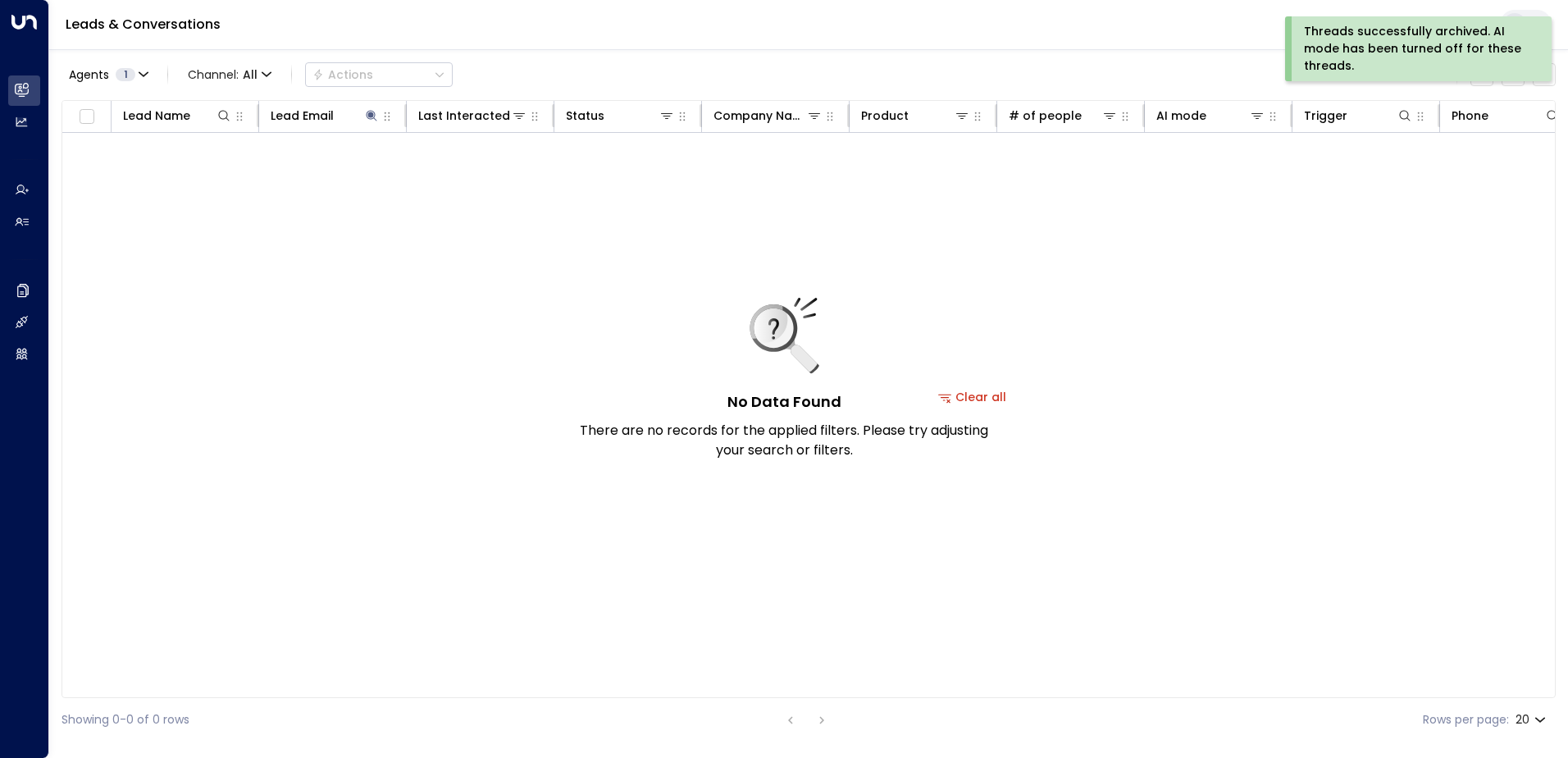
click at [1388, 50] on div "Threads successfully archived. AI mode has been turned off for these threads." at bounding box center [1416, 49] width 225 height 52
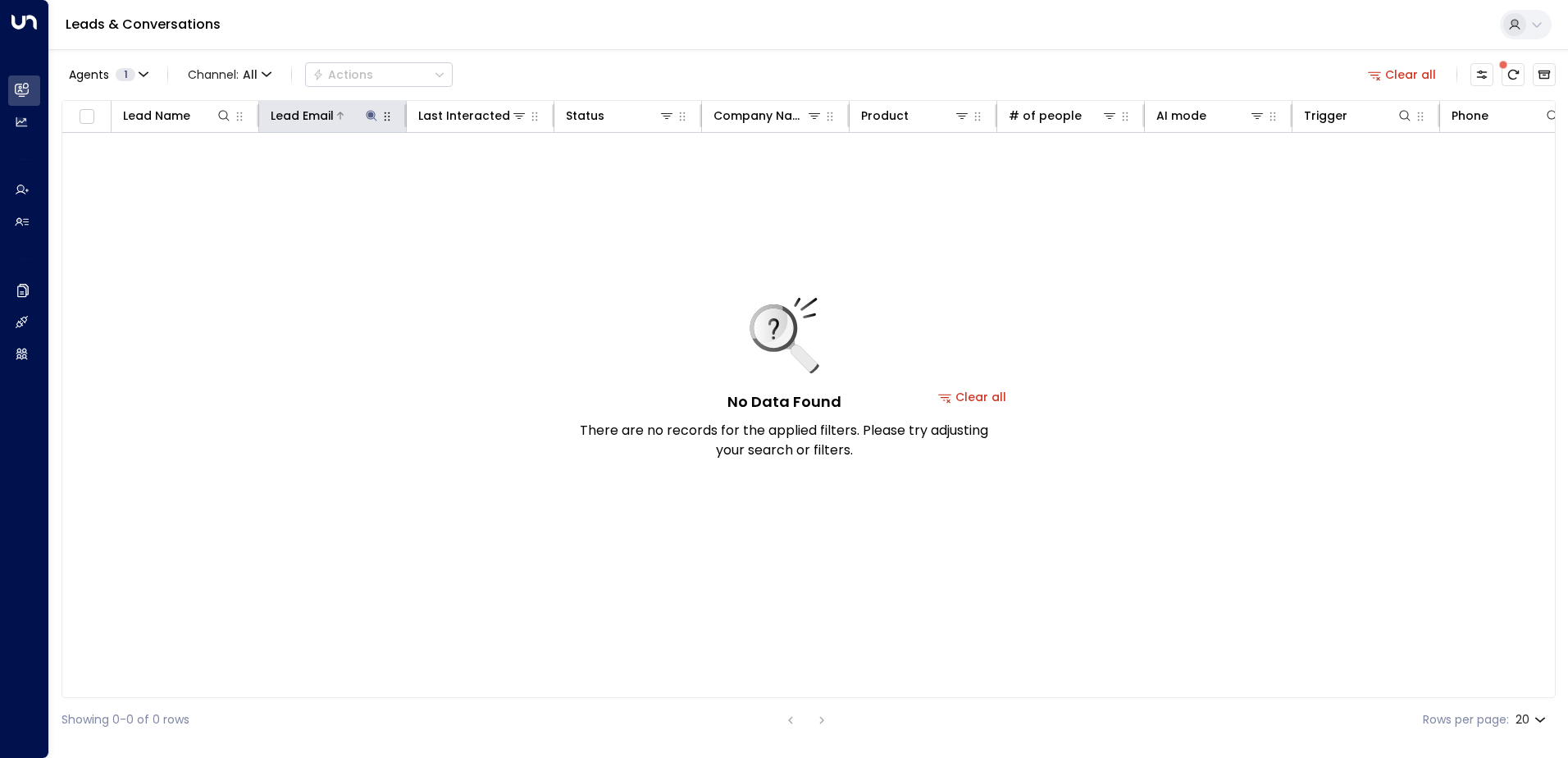
click at [373, 113] on icon at bounding box center [371, 115] width 13 height 13
click at [476, 178] on icon "button" at bounding box center [474, 175] width 11 height 11
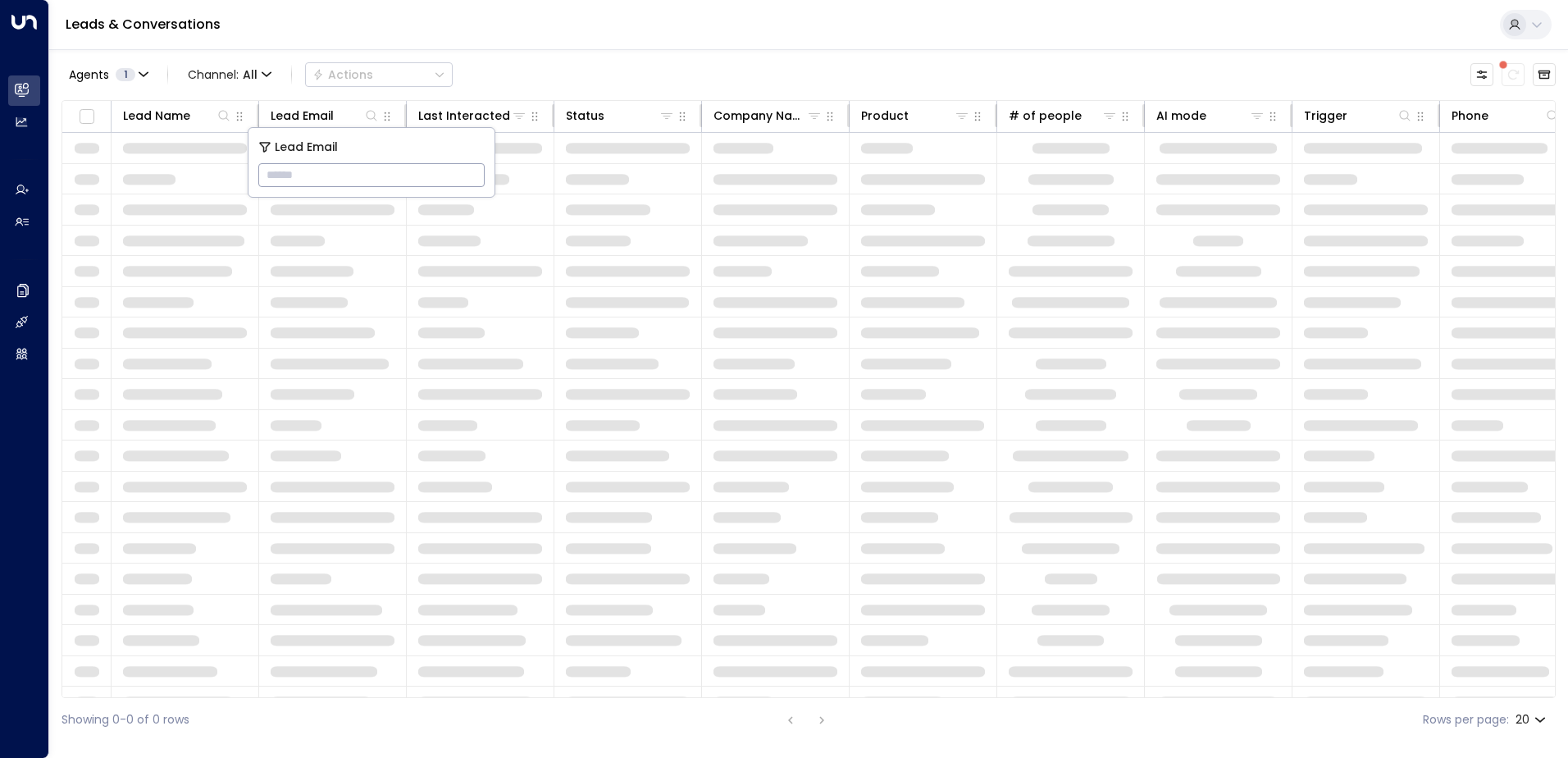
type input "**********"
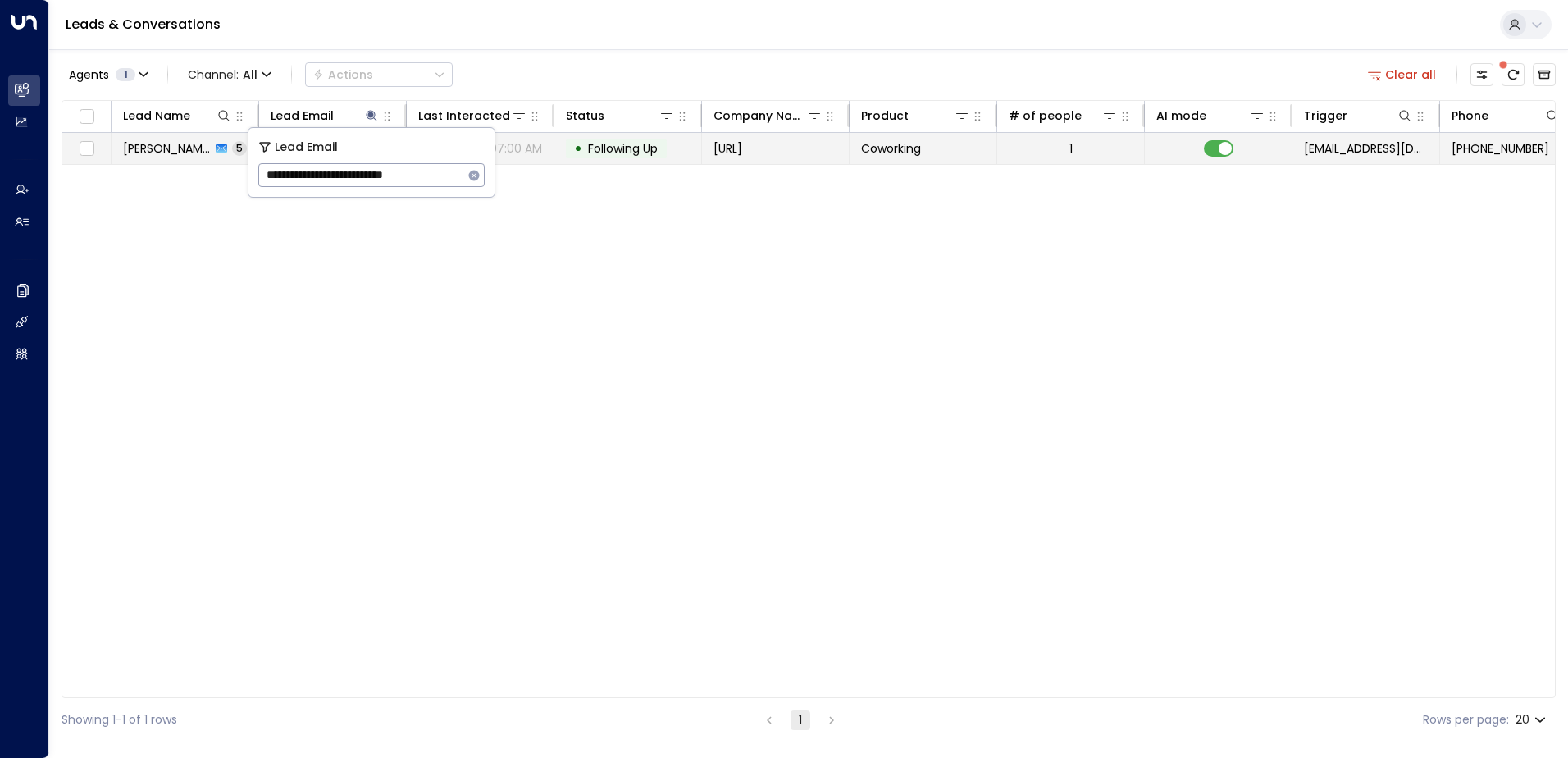
click at [634, 149] on span "Following Up" at bounding box center [623, 148] width 70 height 16
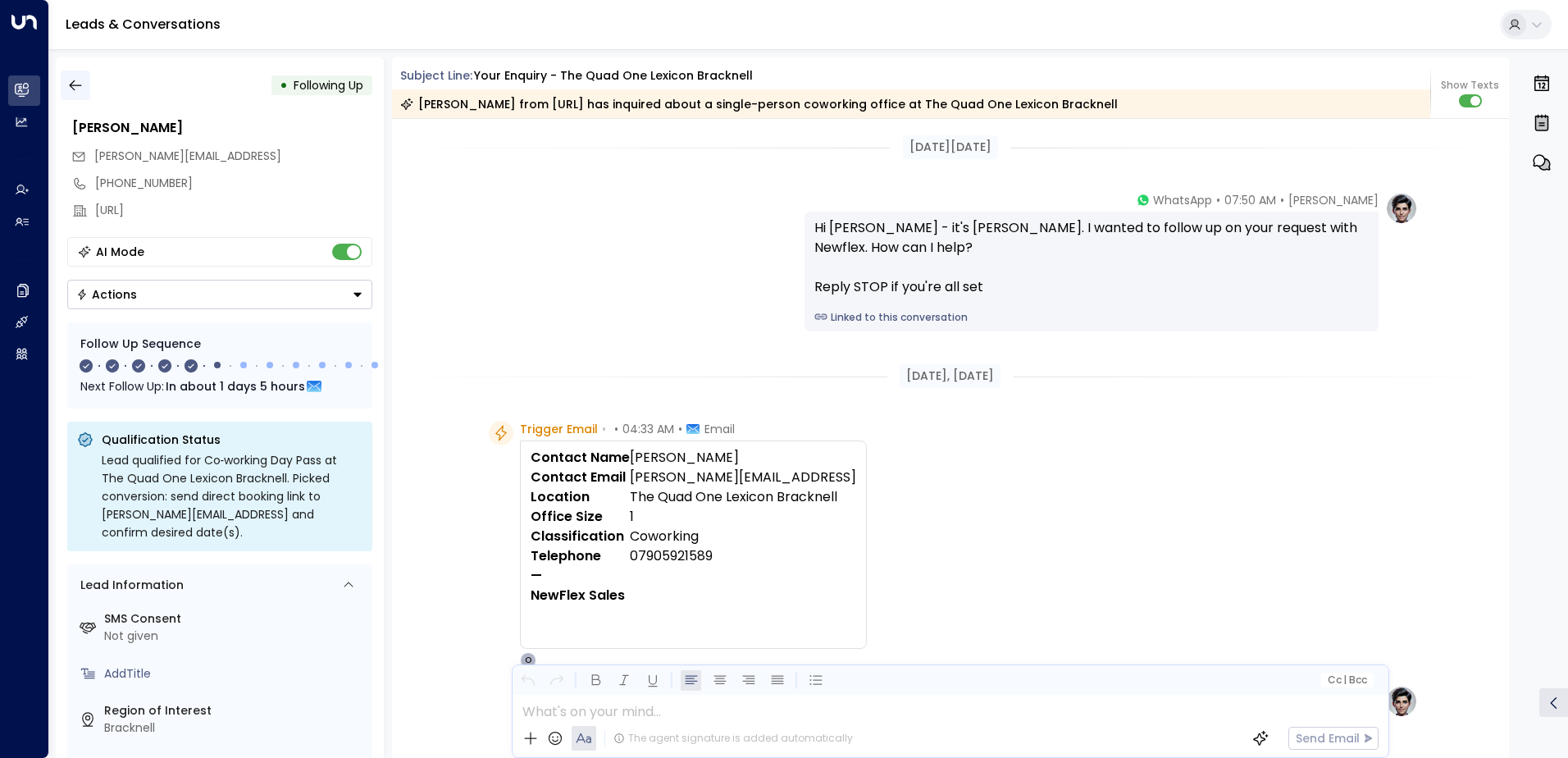
click at [77, 85] on icon "button" at bounding box center [75, 85] width 16 height 16
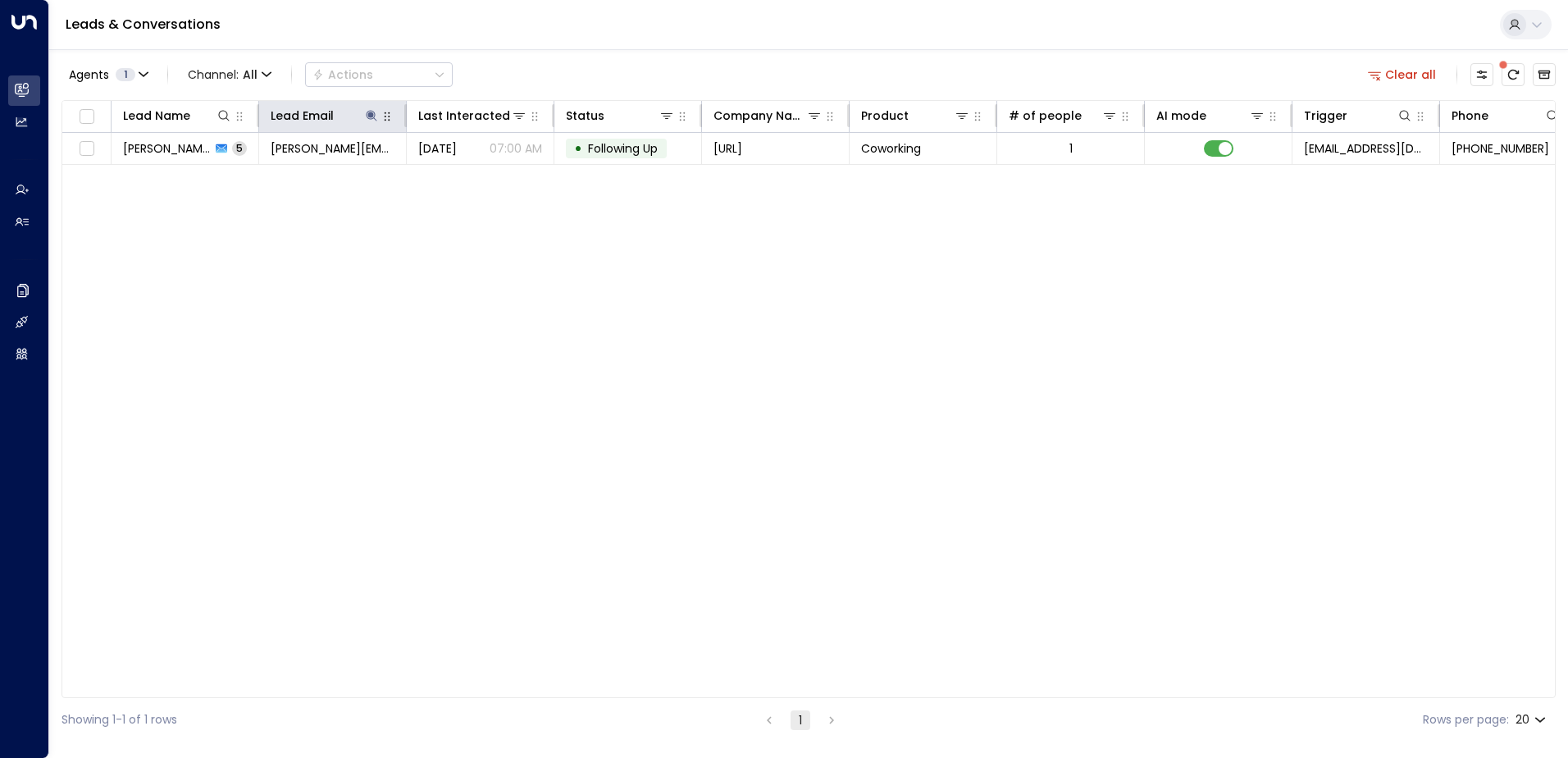
click at [380, 114] on button "button" at bounding box center [387, 116] width 16 height 16
click at [365, 120] on button at bounding box center [372, 115] width 16 height 16
click at [474, 174] on icon "button" at bounding box center [474, 175] width 13 height 13
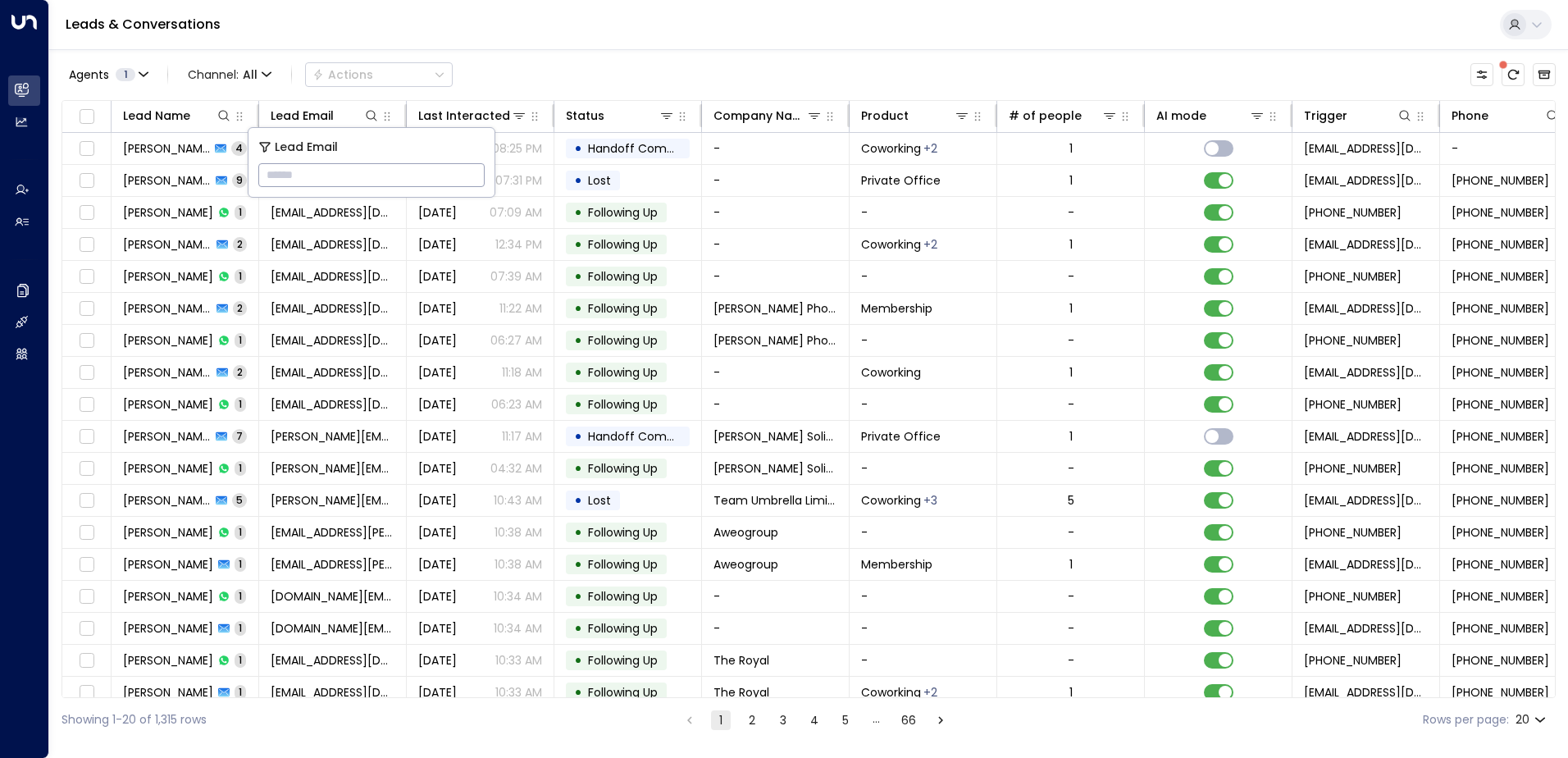
type input "**********"
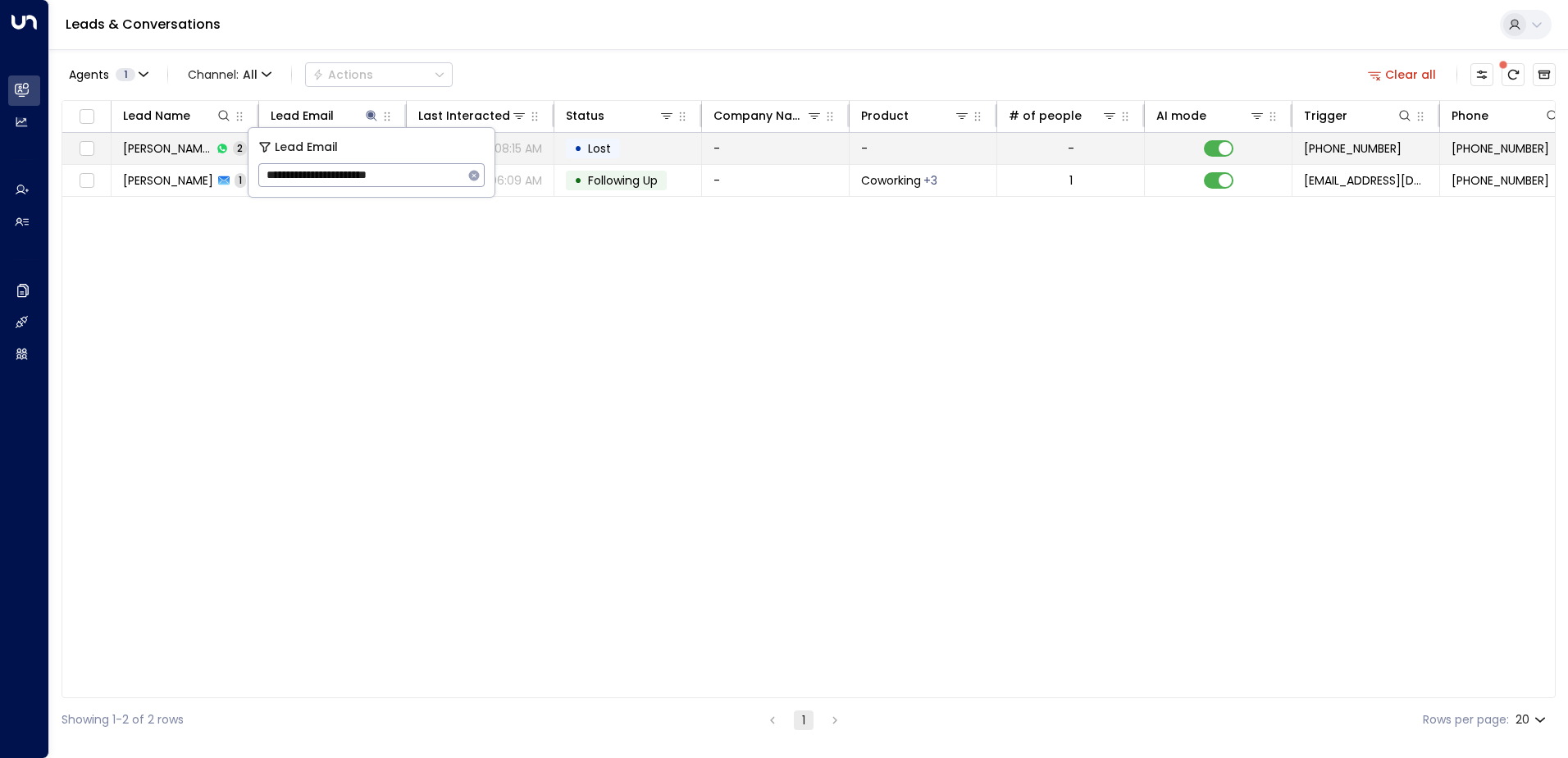
click at [635, 151] on td "• Lost" at bounding box center [627, 148] width 147 height 31
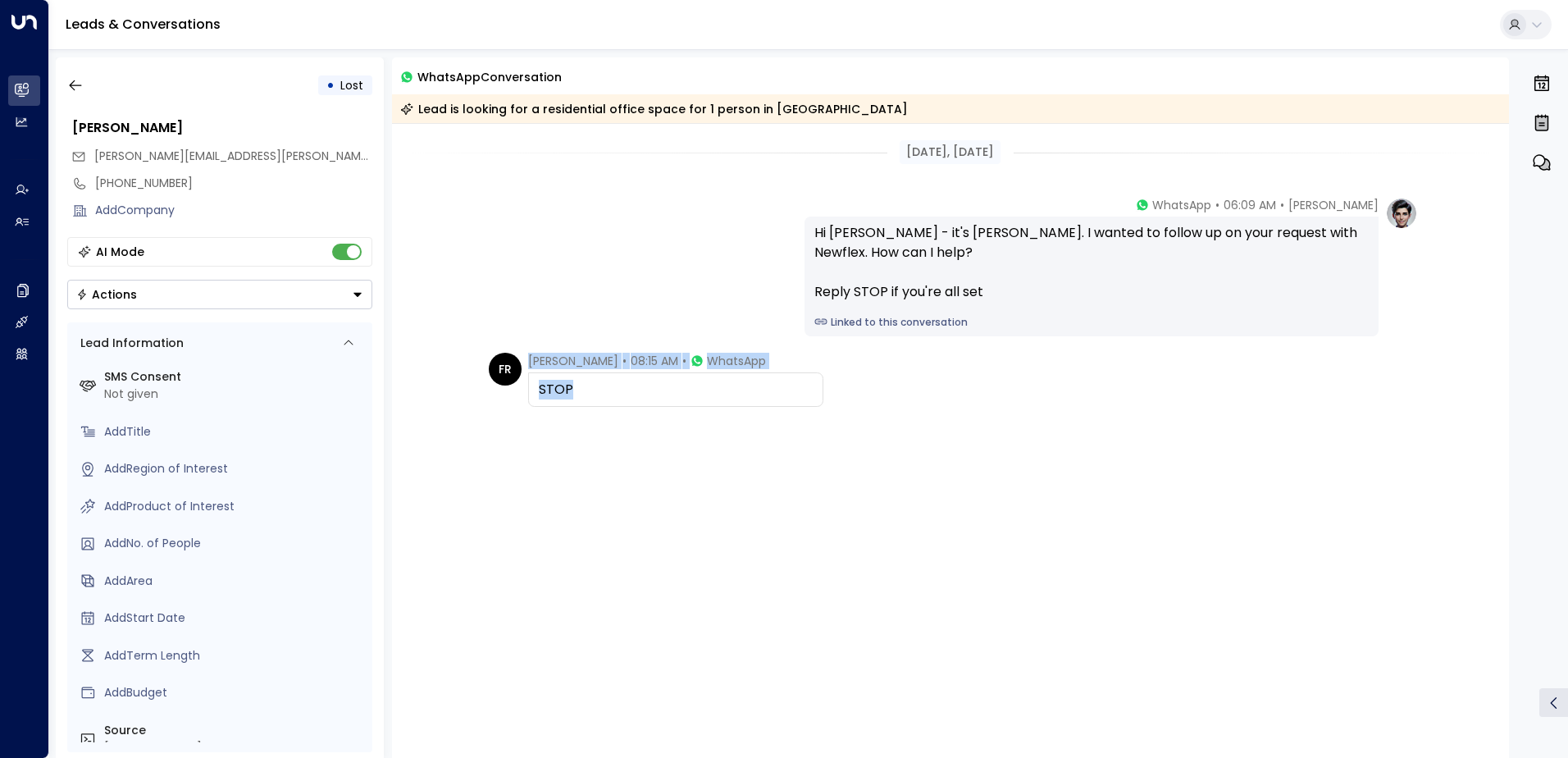
drag, startPoint x: 627, startPoint y: 394, endPoint x: 510, endPoint y: 372, distance: 119.1
click at [510, 372] on div "FR [PERSON_NAME] • 08:15 AM • WhatsApp STOP" at bounding box center [656, 380] width 334 height 55
drag, startPoint x: 510, startPoint y: 372, endPoint x: 571, endPoint y: 363, distance: 61.7
copy div "[PERSON_NAME] • 08:15 AM • WhatsApp STOP"
click at [83, 85] on icon "button" at bounding box center [75, 85] width 16 height 16
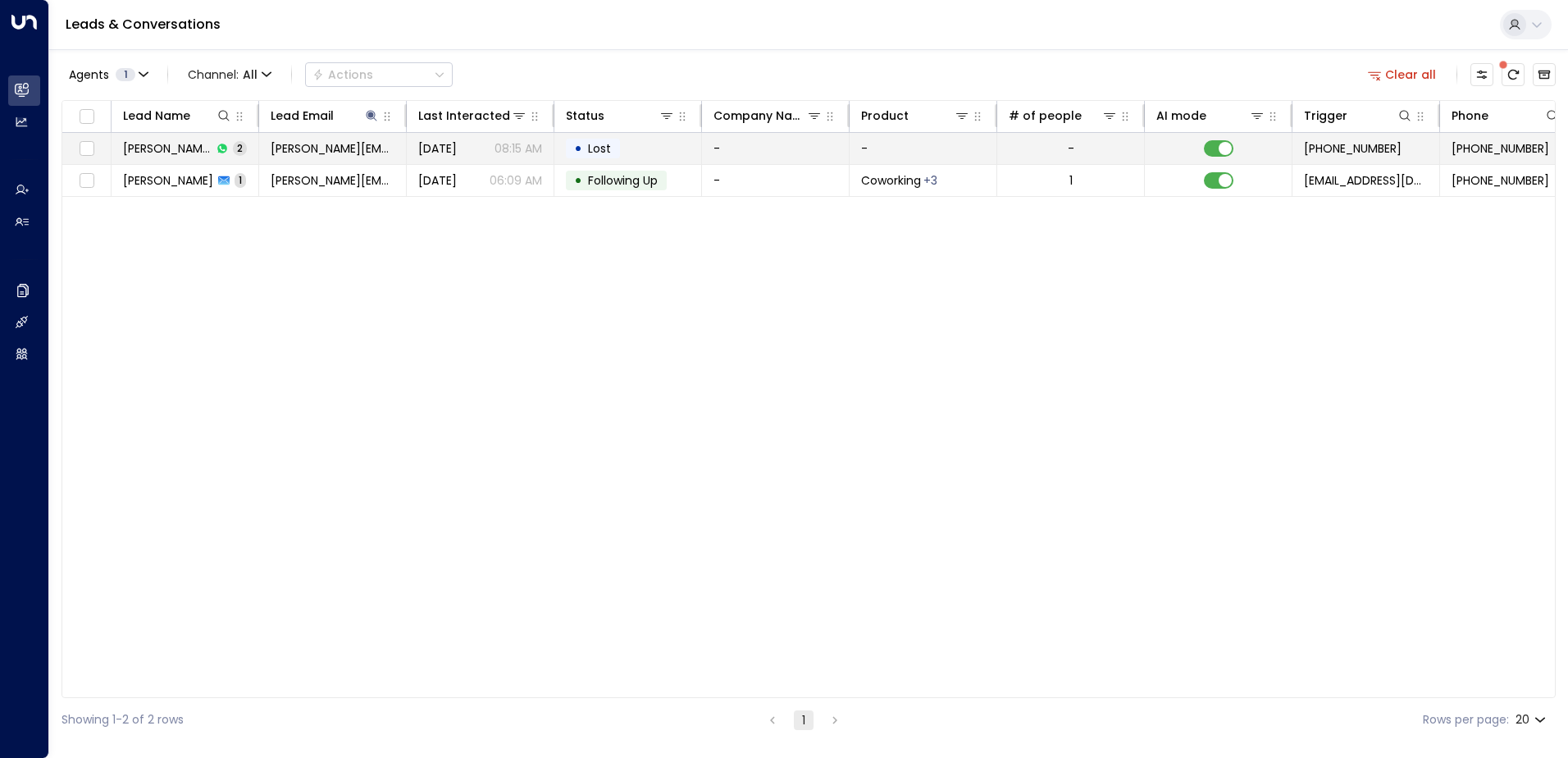
click at [1233, 139] on td at bounding box center [1218, 148] width 147 height 31
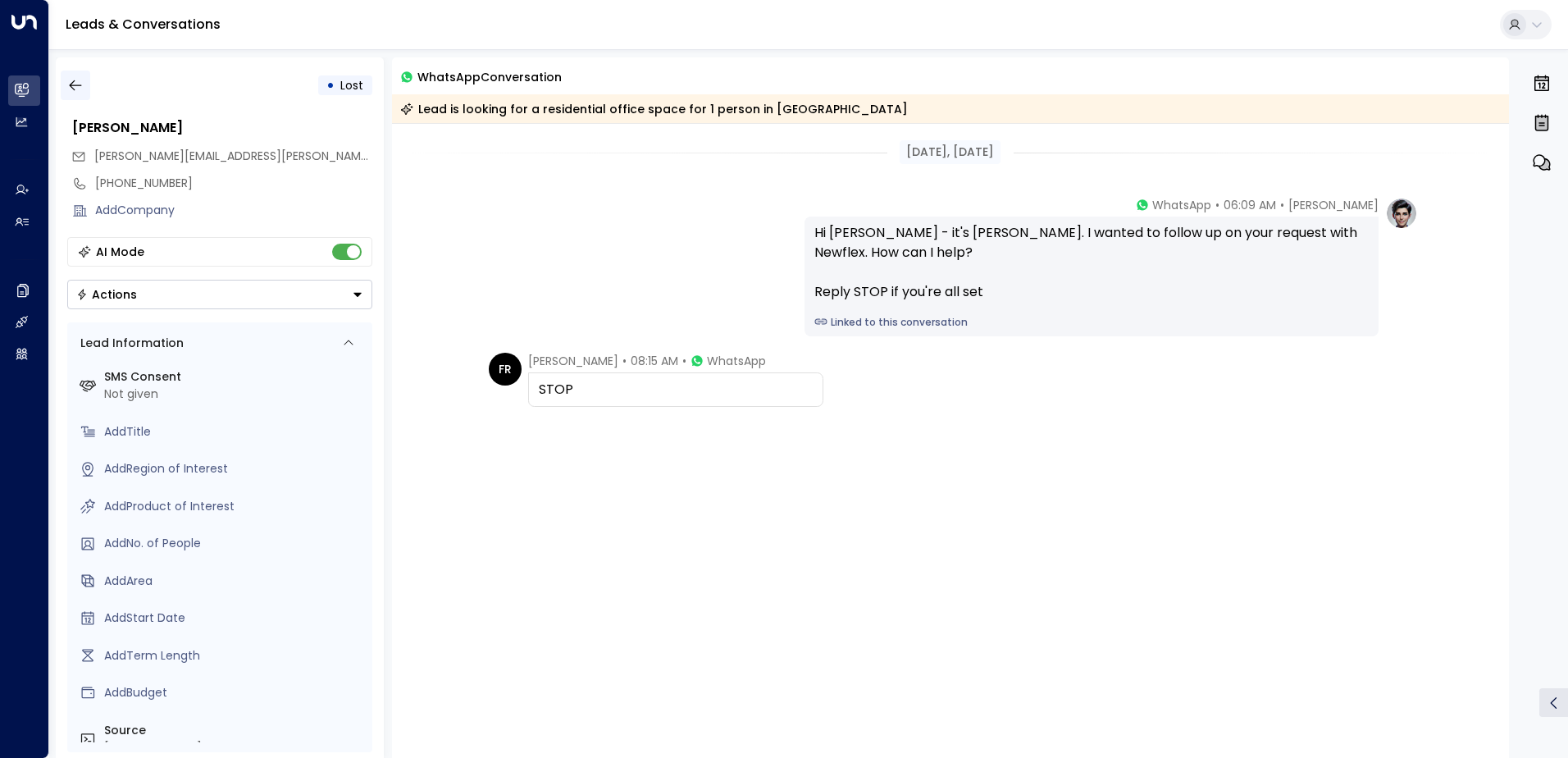
click at [79, 87] on icon "button" at bounding box center [75, 85] width 16 height 16
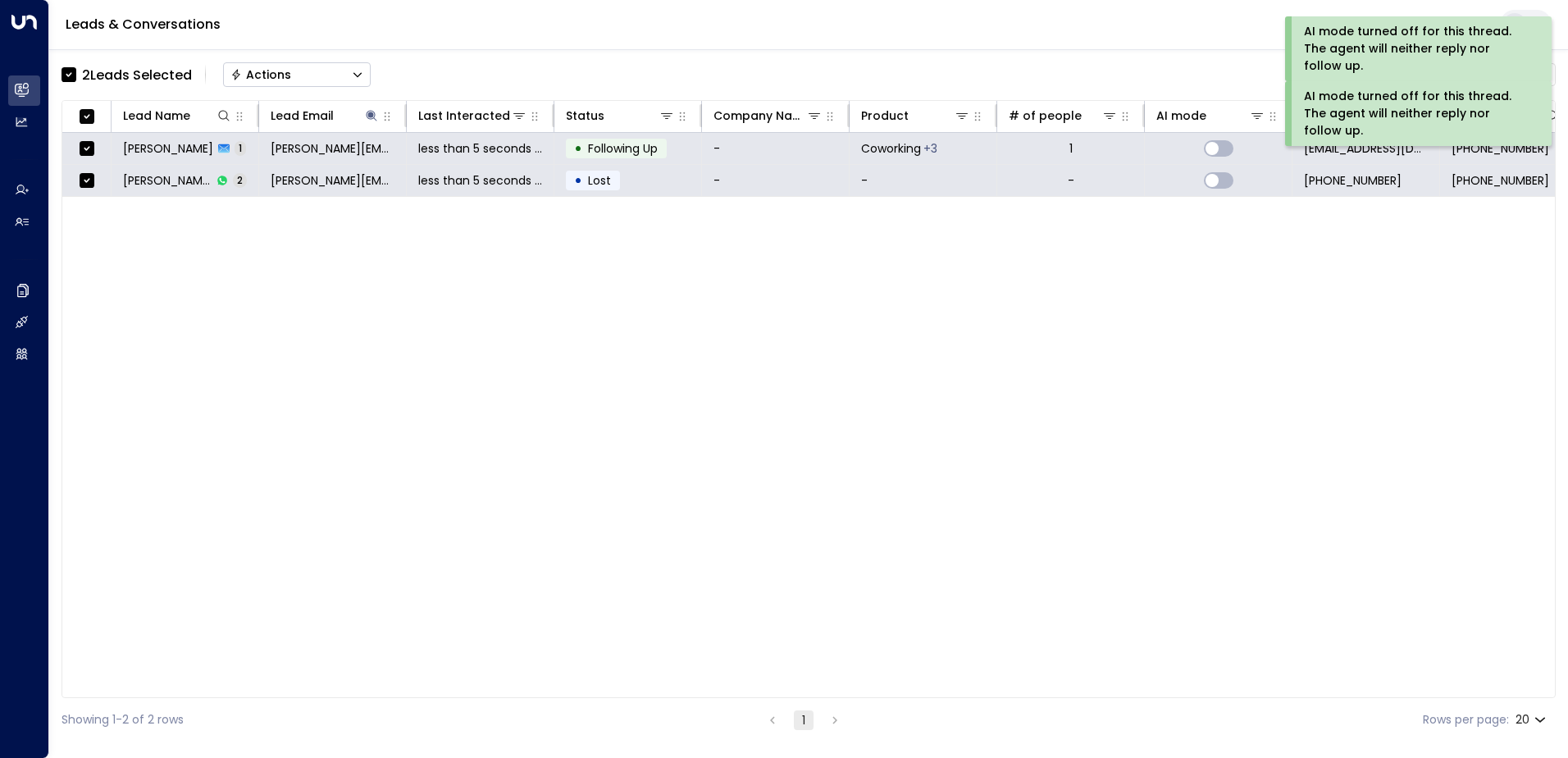
click at [312, 72] on button "Actions" at bounding box center [297, 75] width 147 height 25
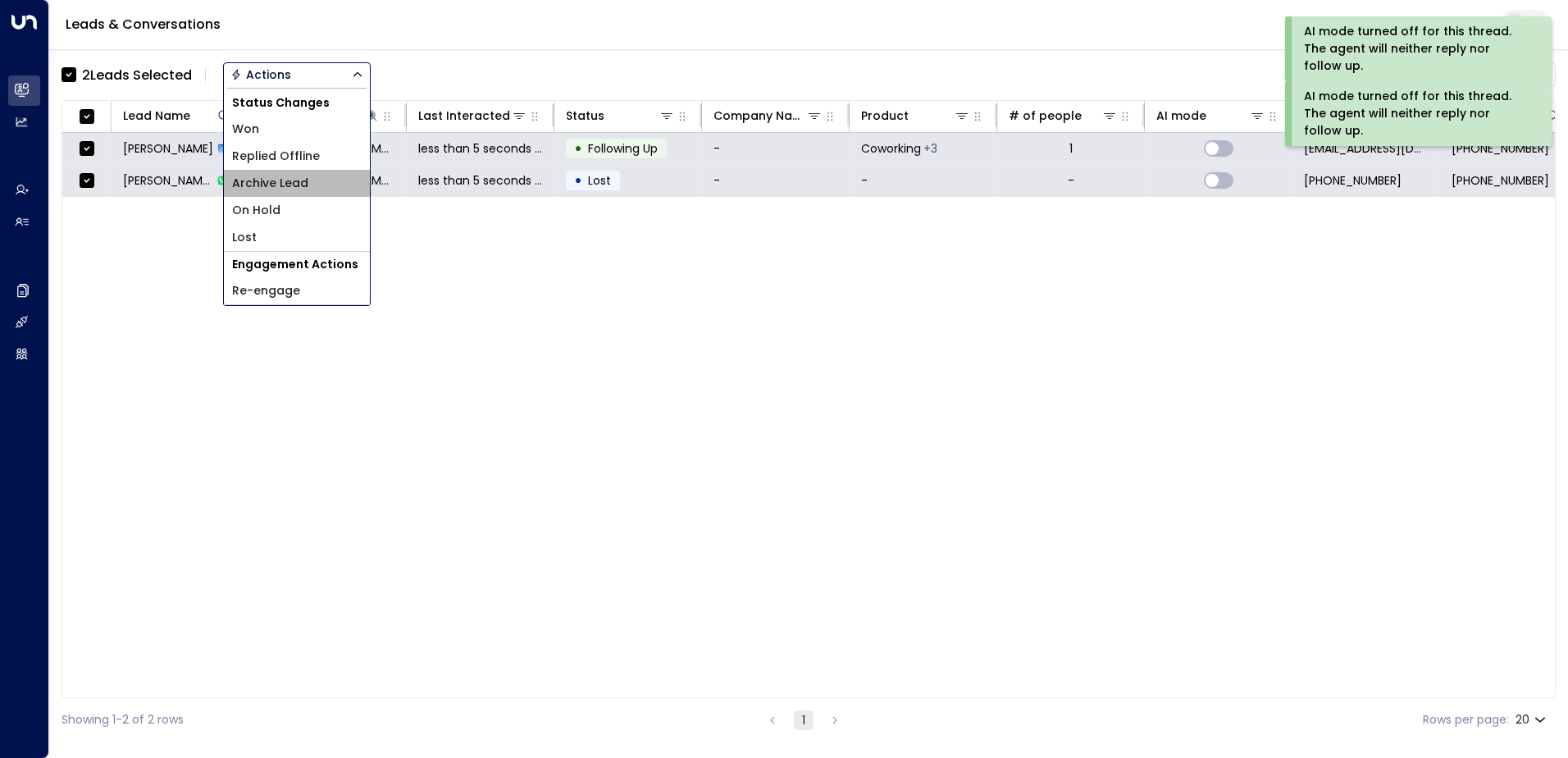
click at [285, 179] on span "Archive Lead" at bounding box center [270, 183] width 76 height 17
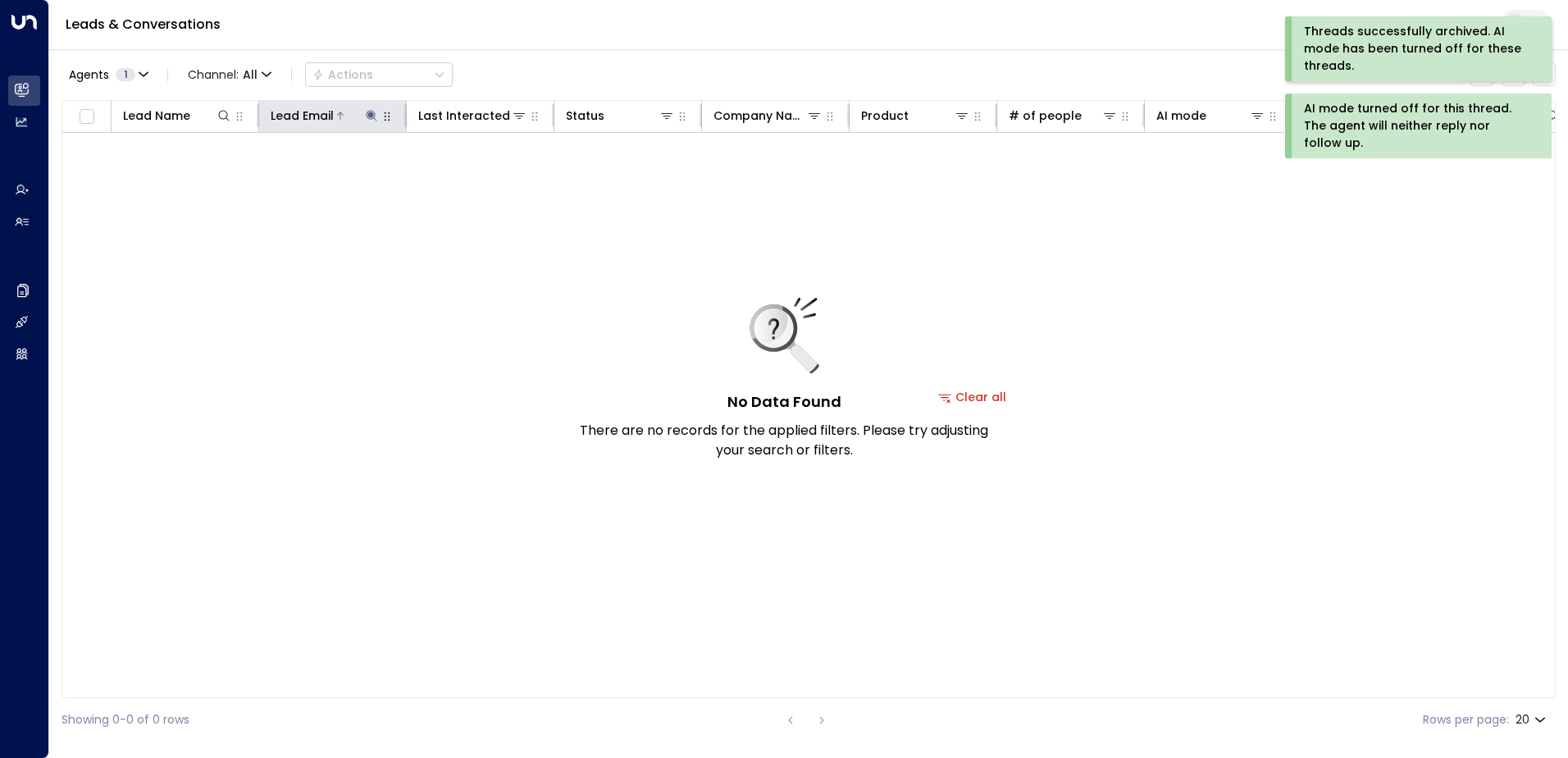
click at [374, 111] on icon at bounding box center [371, 115] width 13 height 13
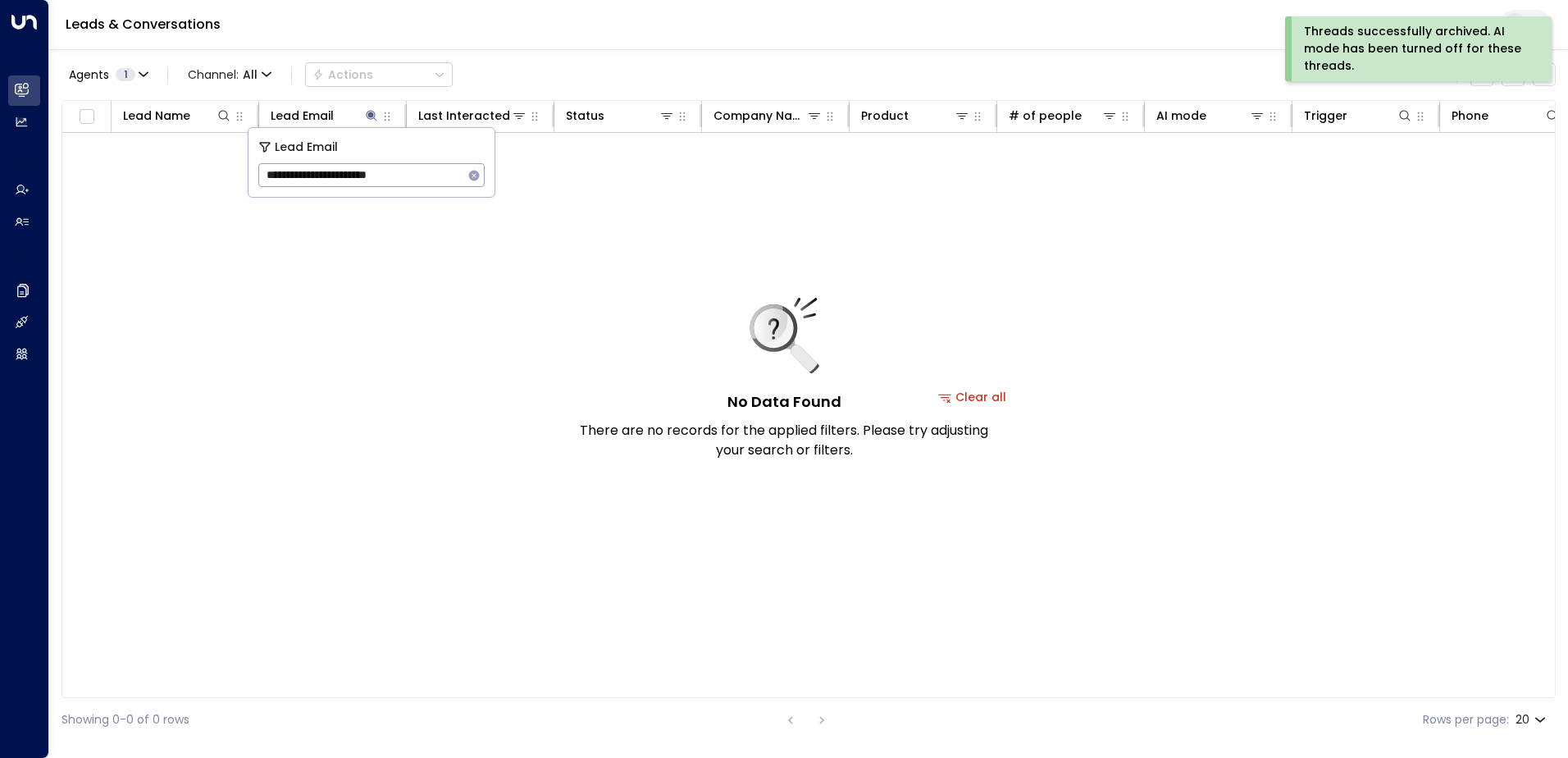
click at [467, 173] on icon "button" at bounding box center [474, 175] width 13 height 13
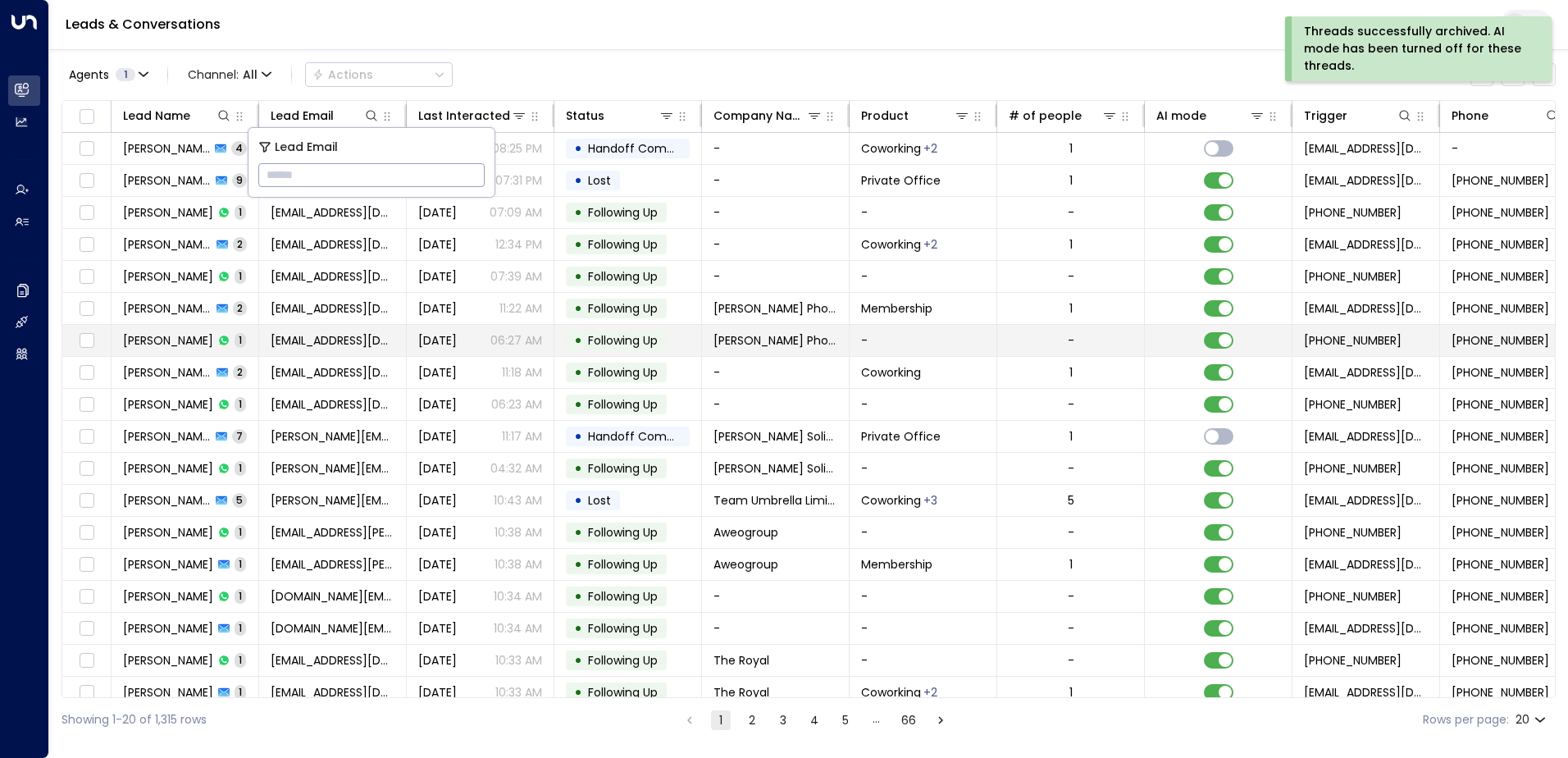
type input "**********"
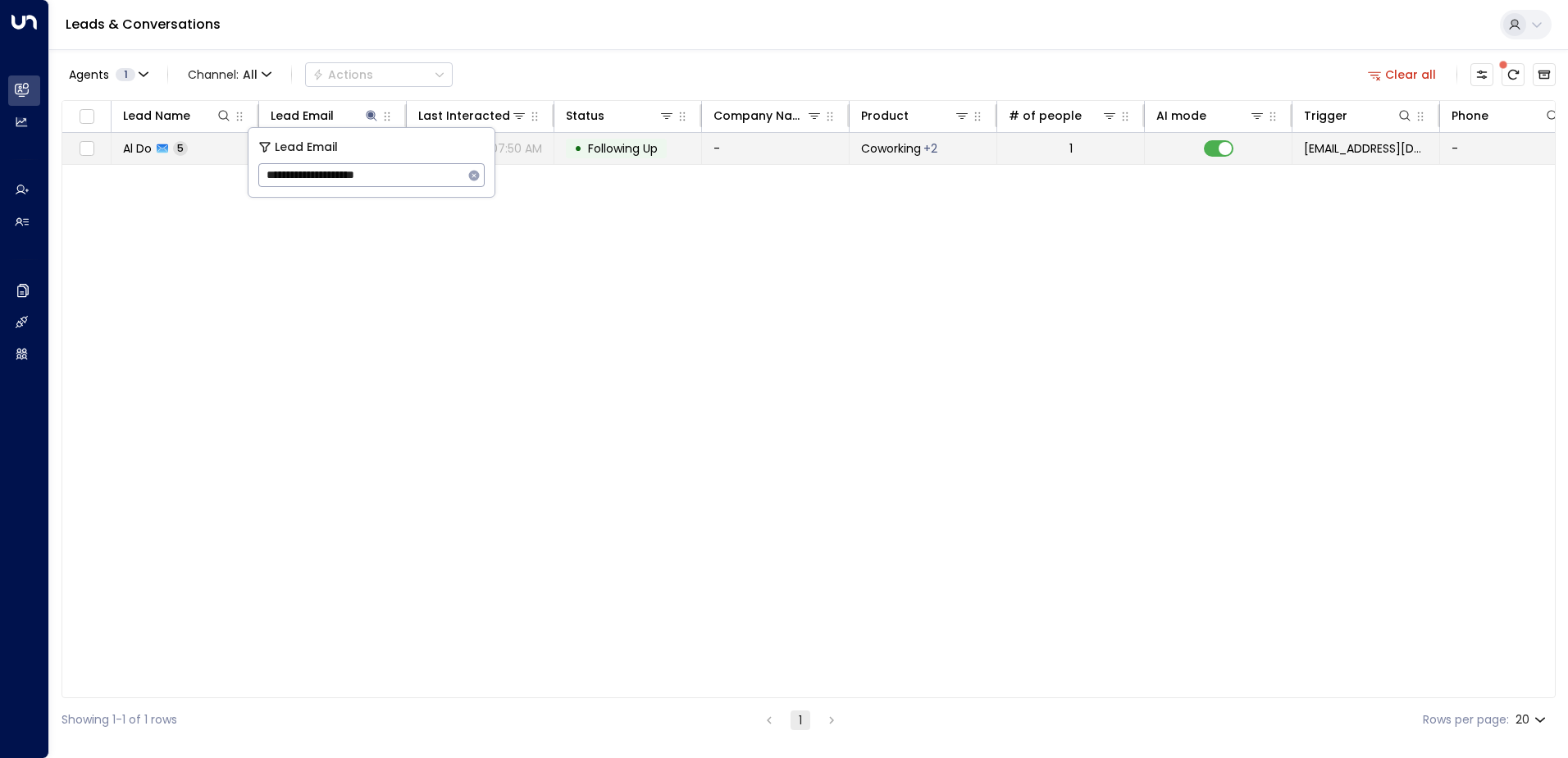
click at [616, 150] on span "Following Up" at bounding box center [623, 148] width 70 height 16
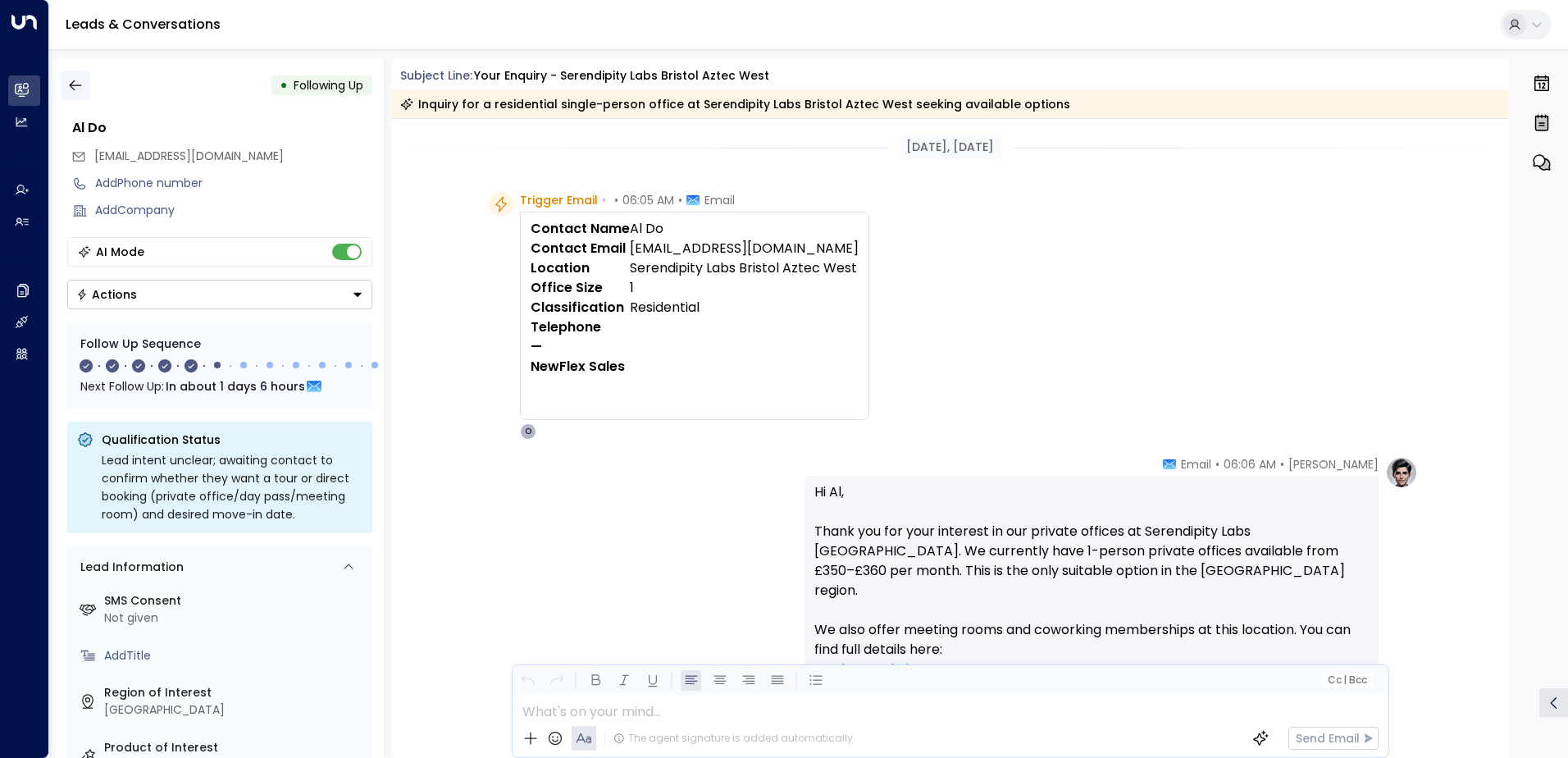
click at [80, 88] on icon "button" at bounding box center [75, 85] width 16 height 16
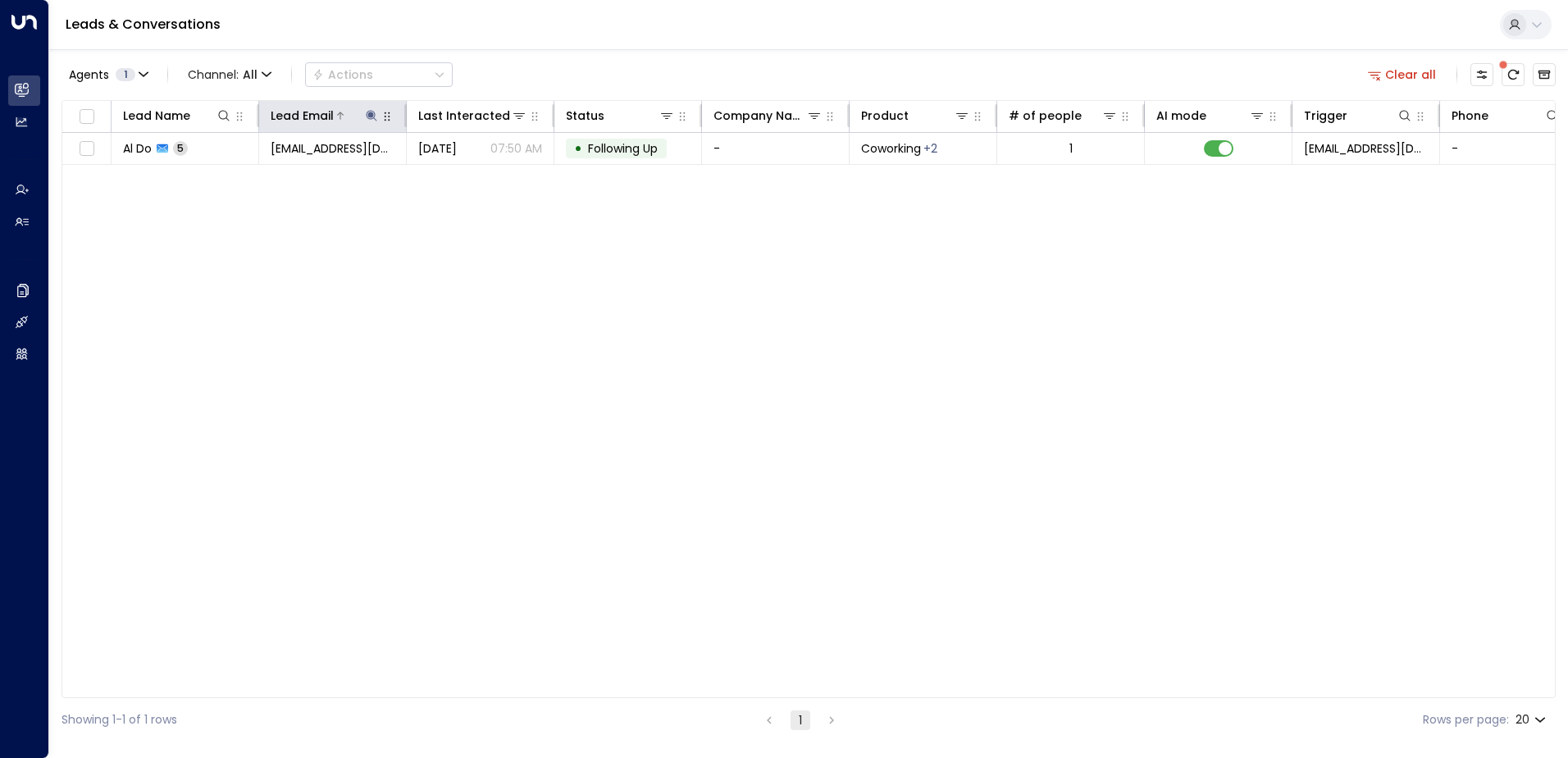
click at [373, 115] on icon at bounding box center [371, 115] width 11 height 11
click at [474, 181] on icon "button" at bounding box center [474, 175] width 11 height 11
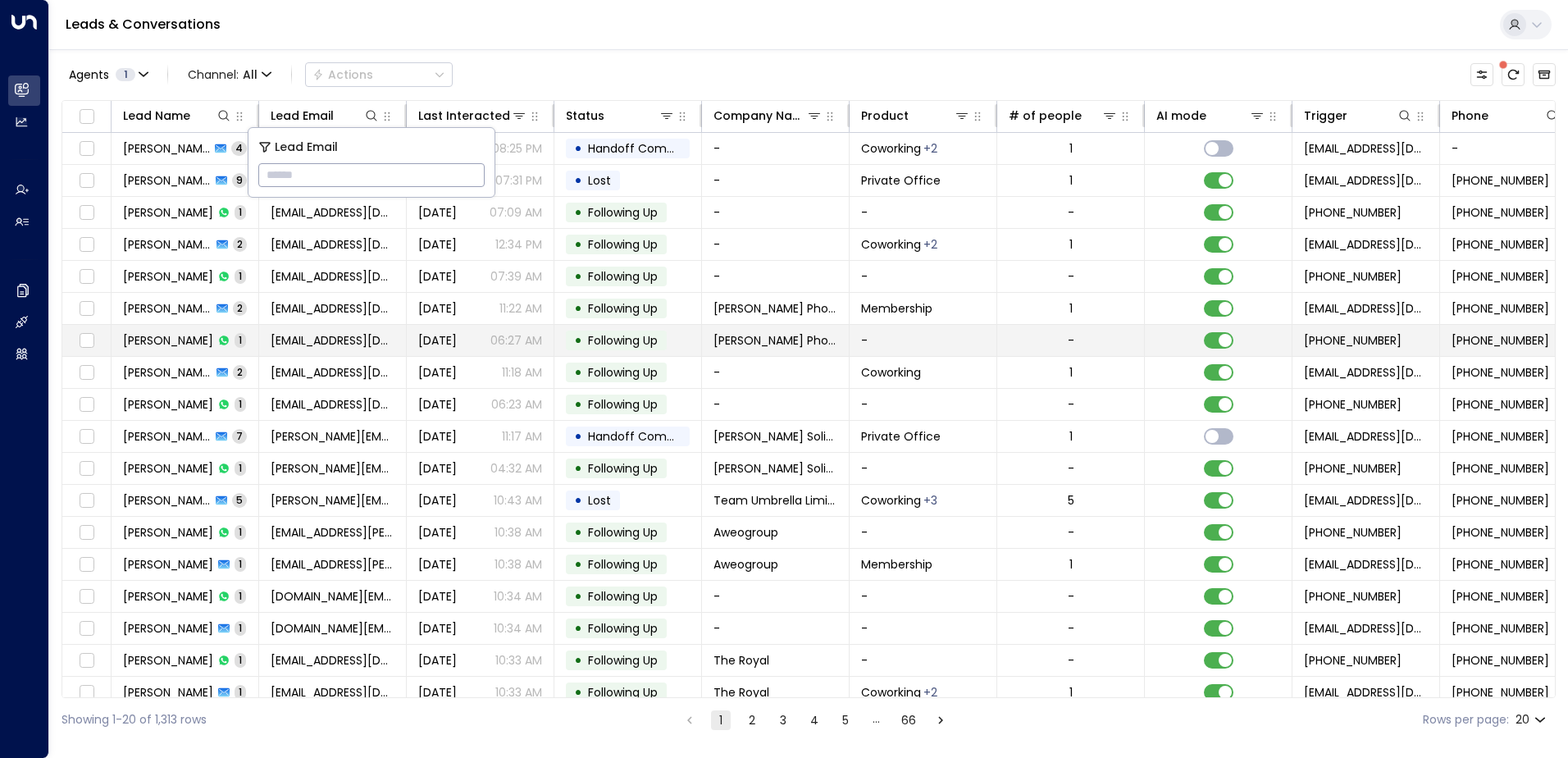
type input "**********"
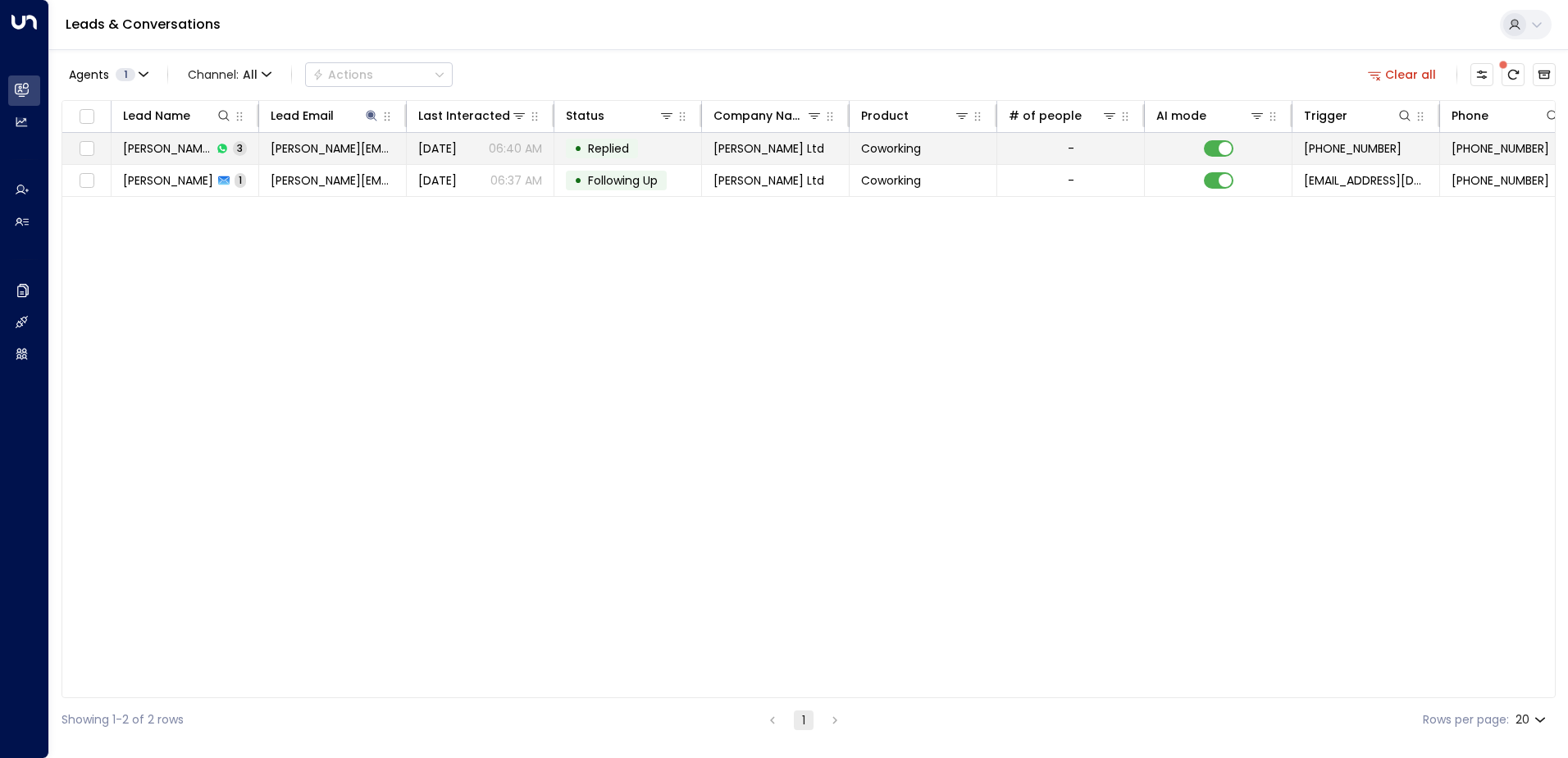
click at [622, 146] on span "Replied" at bounding box center [608, 148] width 41 height 16
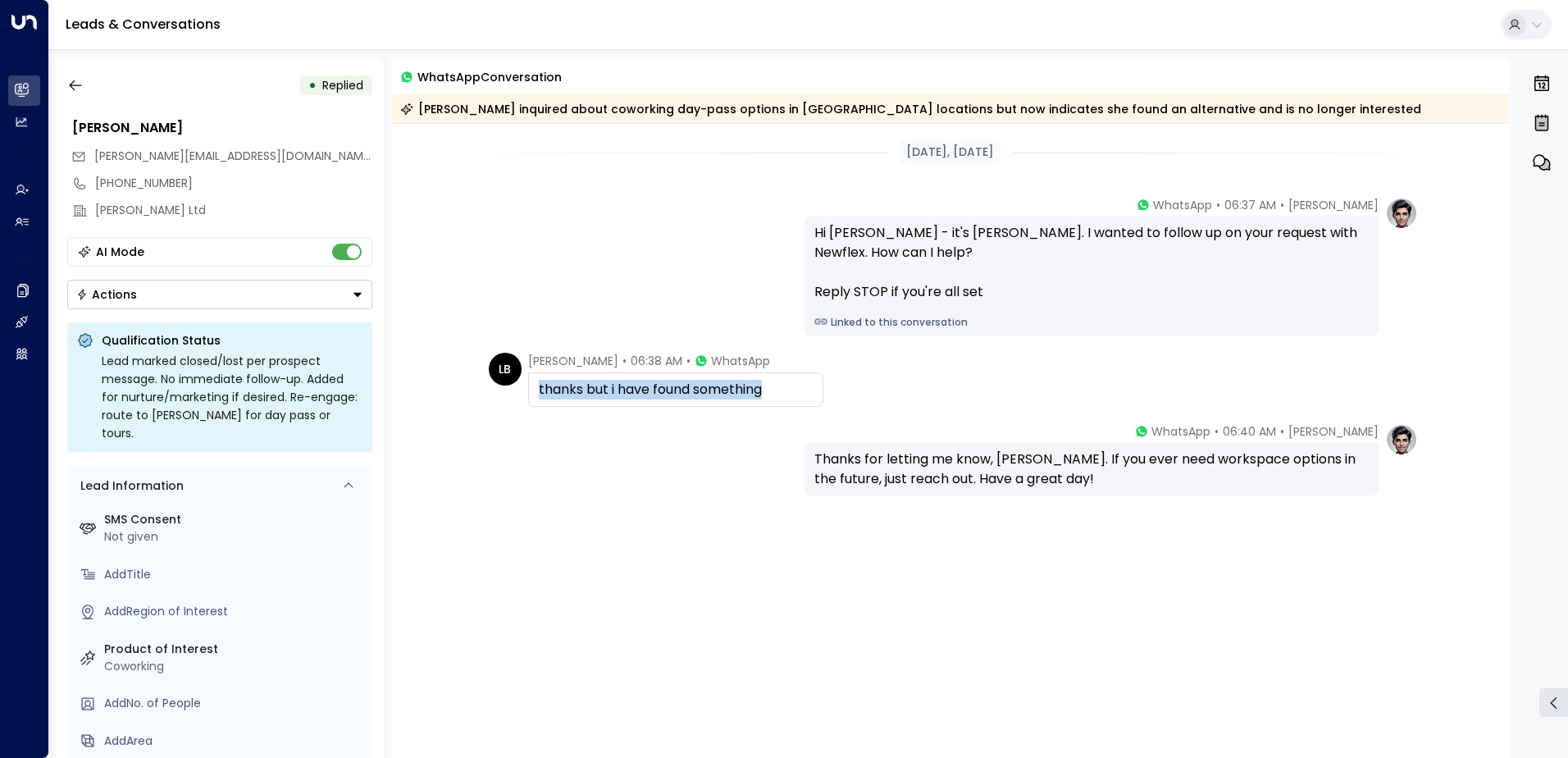
drag, startPoint x: 792, startPoint y: 388, endPoint x: 540, endPoint y: 389, distance: 252.0
click at [540, 389] on div "thanks but i have found something" at bounding box center [675, 390] width 274 height 20
drag, startPoint x: 540, startPoint y: 389, endPoint x: 550, endPoint y: 389, distance: 10.0
copy div "thanks but i have found something"
click at [78, 89] on icon "button" at bounding box center [75, 85] width 16 height 16
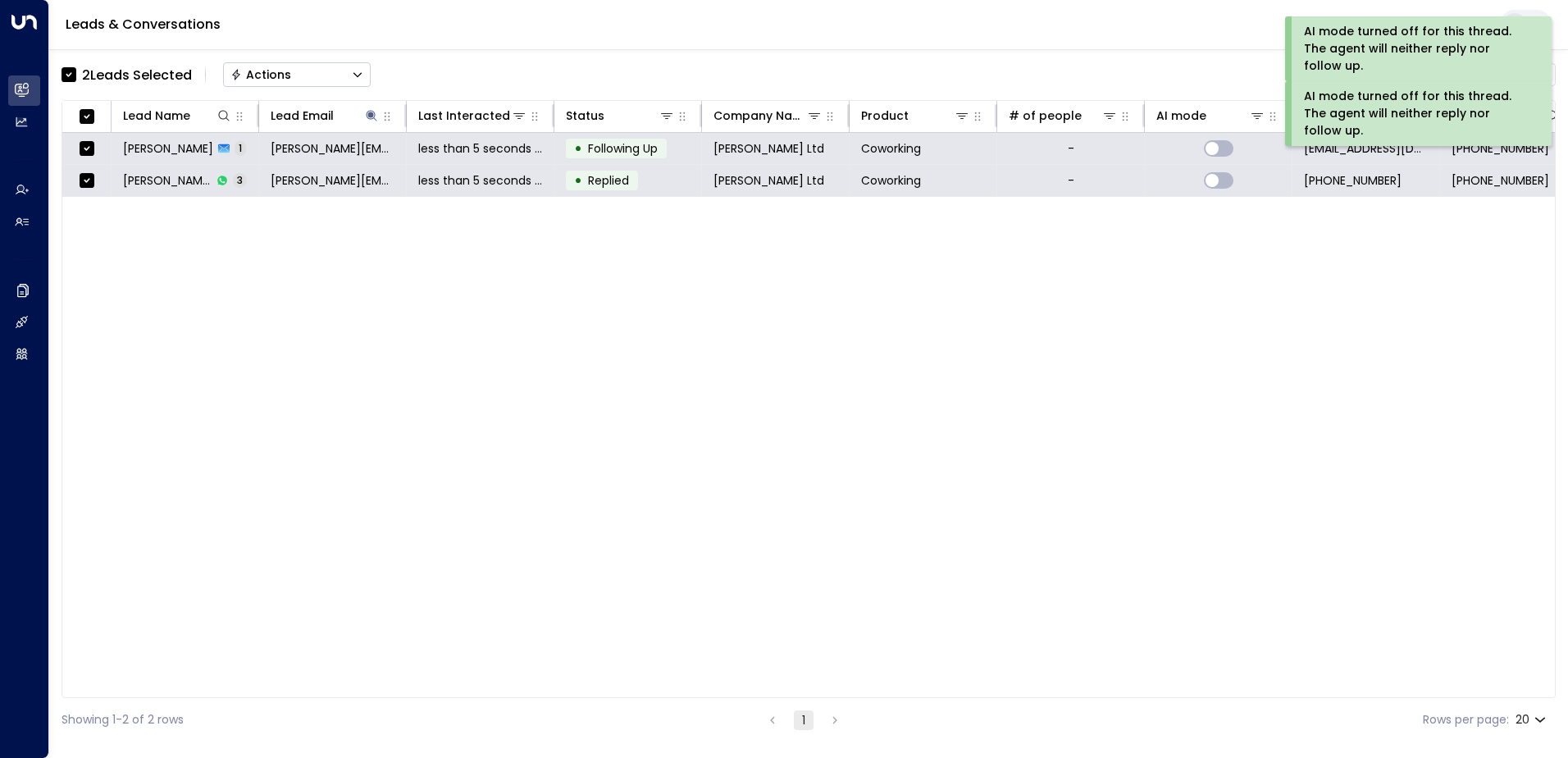
click at [261, 75] on div "Actions" at bounding box center [261, 74] width 61 height 15
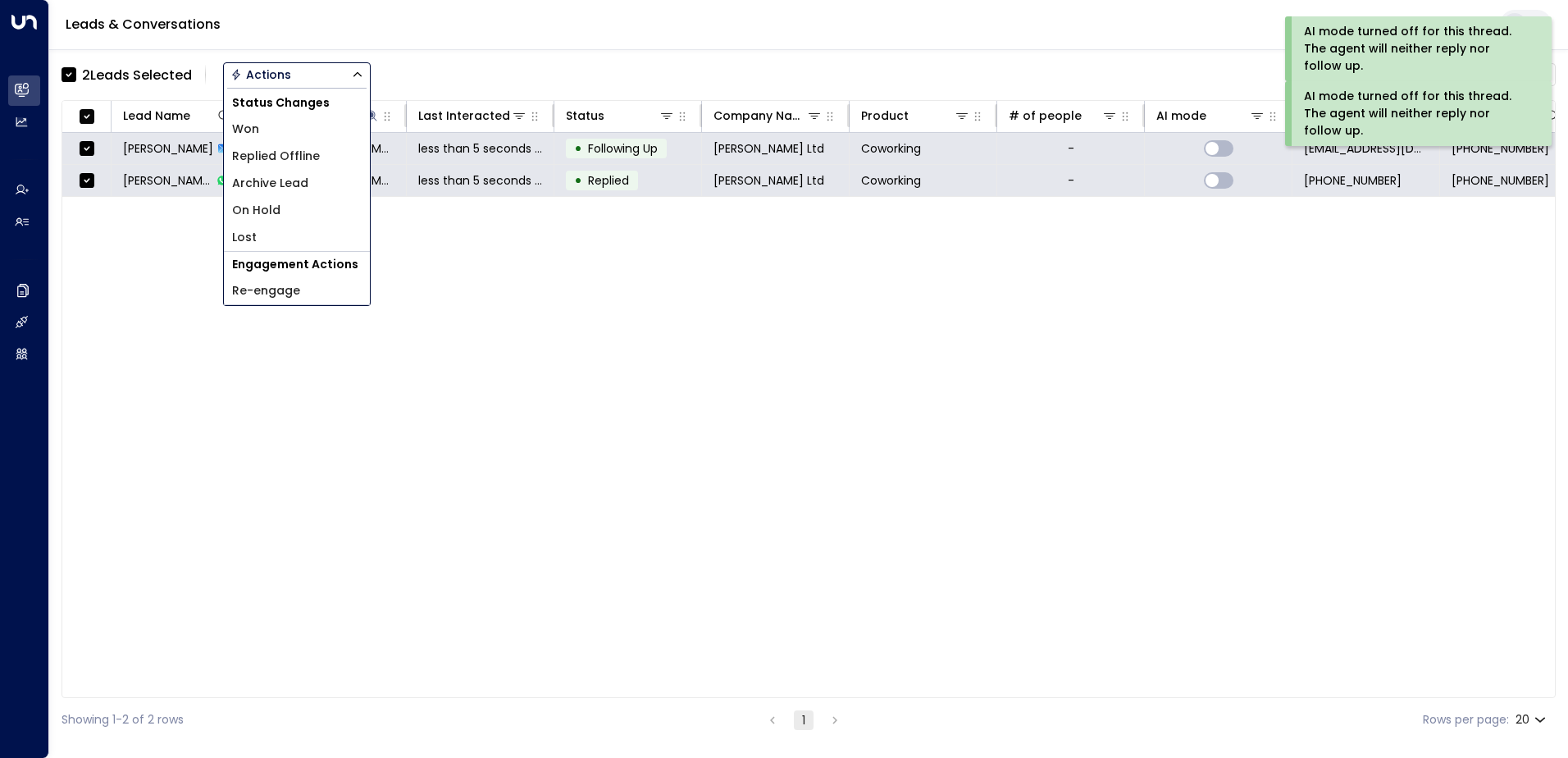
click at [277, 183] on span "Archive Lead" at bounding box center [270, 183] width 76 height 17
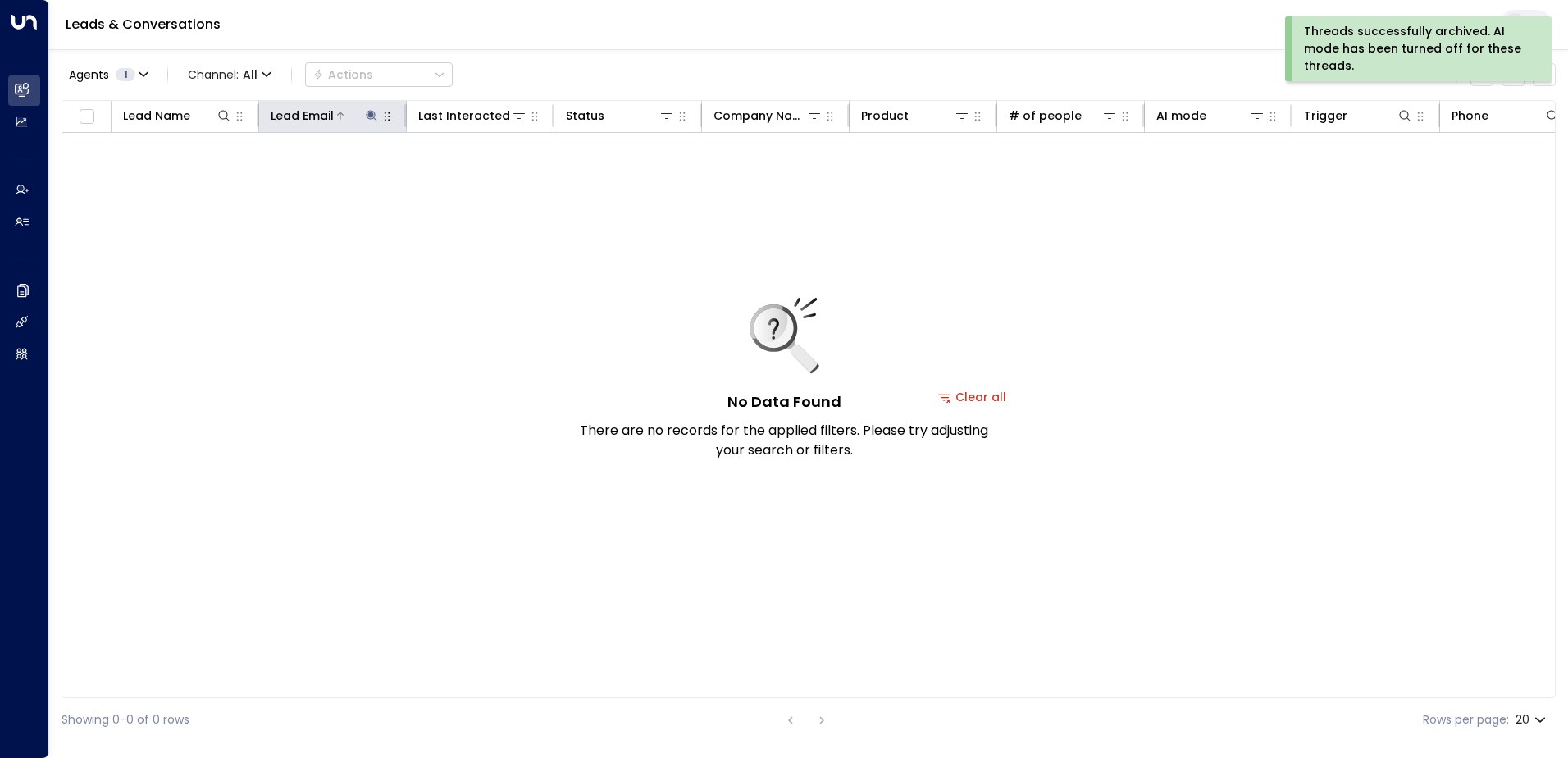
click at [373, 117] on icon at bounding box center [371, 115] width 13 height 13
click at [473, 176] on icon "button" at bounding box center [474, 175] width 13 height 13
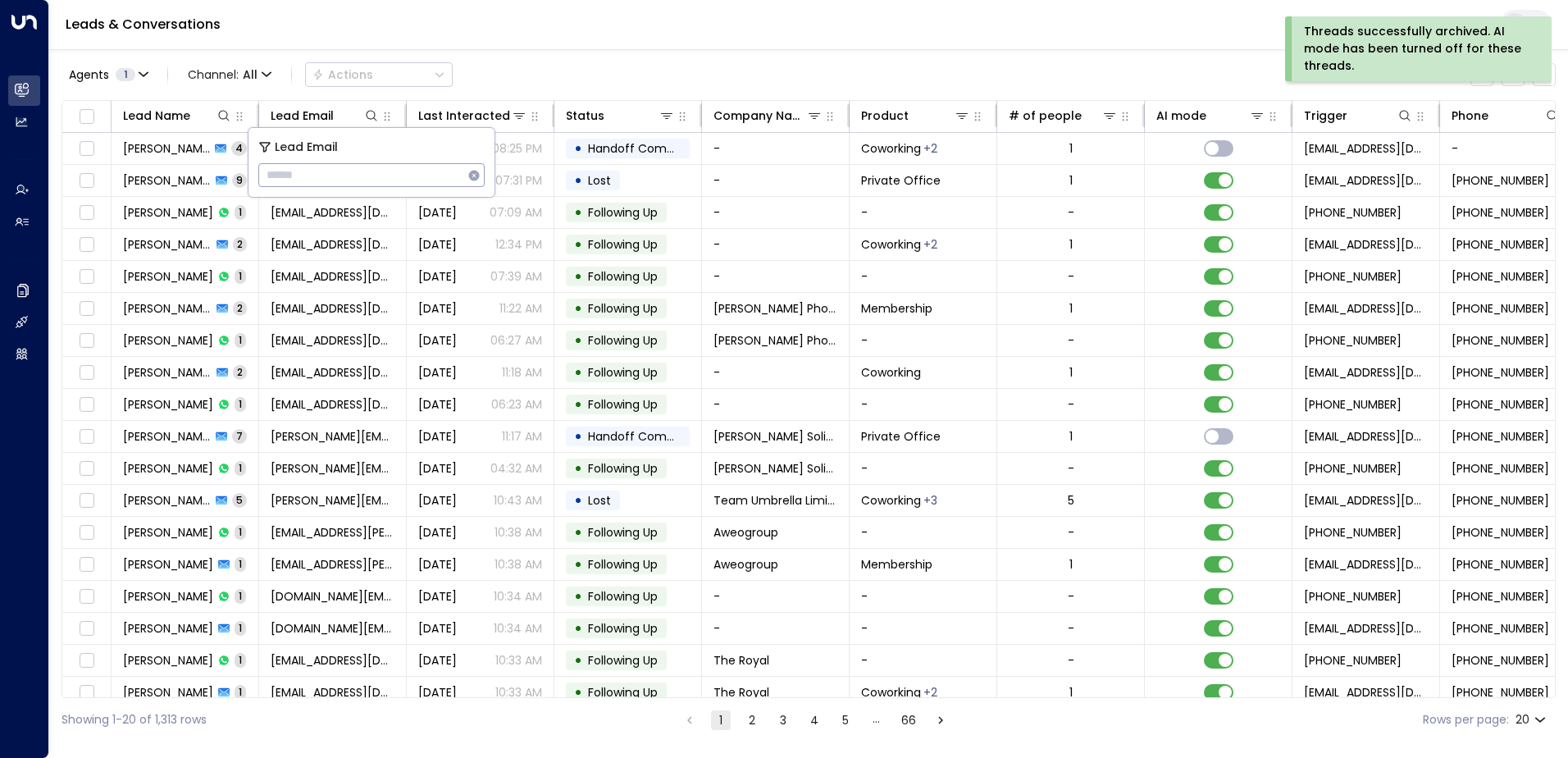
type input "**********"
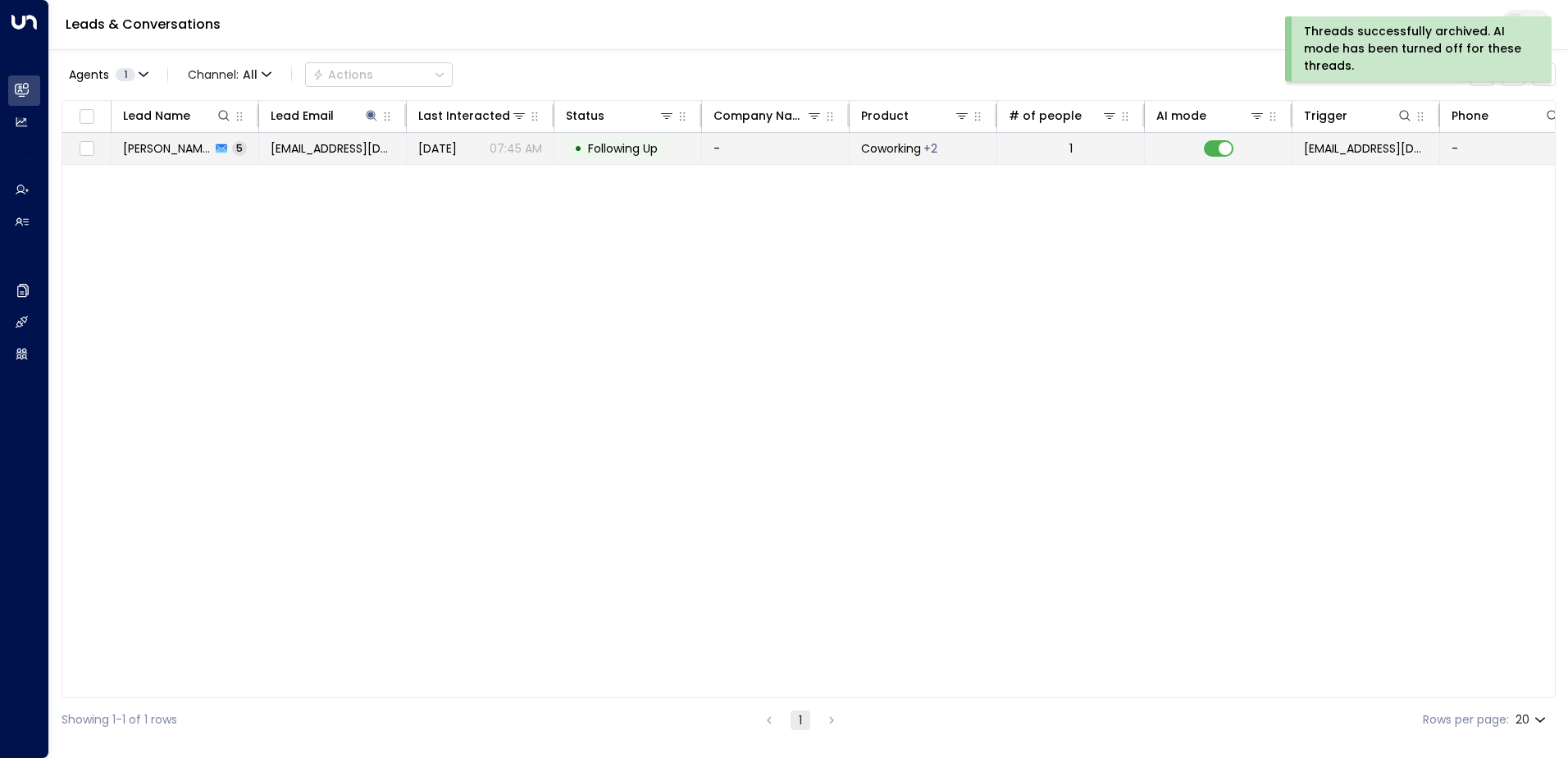
click at [646, 149] on span "Following Up" at bounding box center [623, 148] width 70 height 16
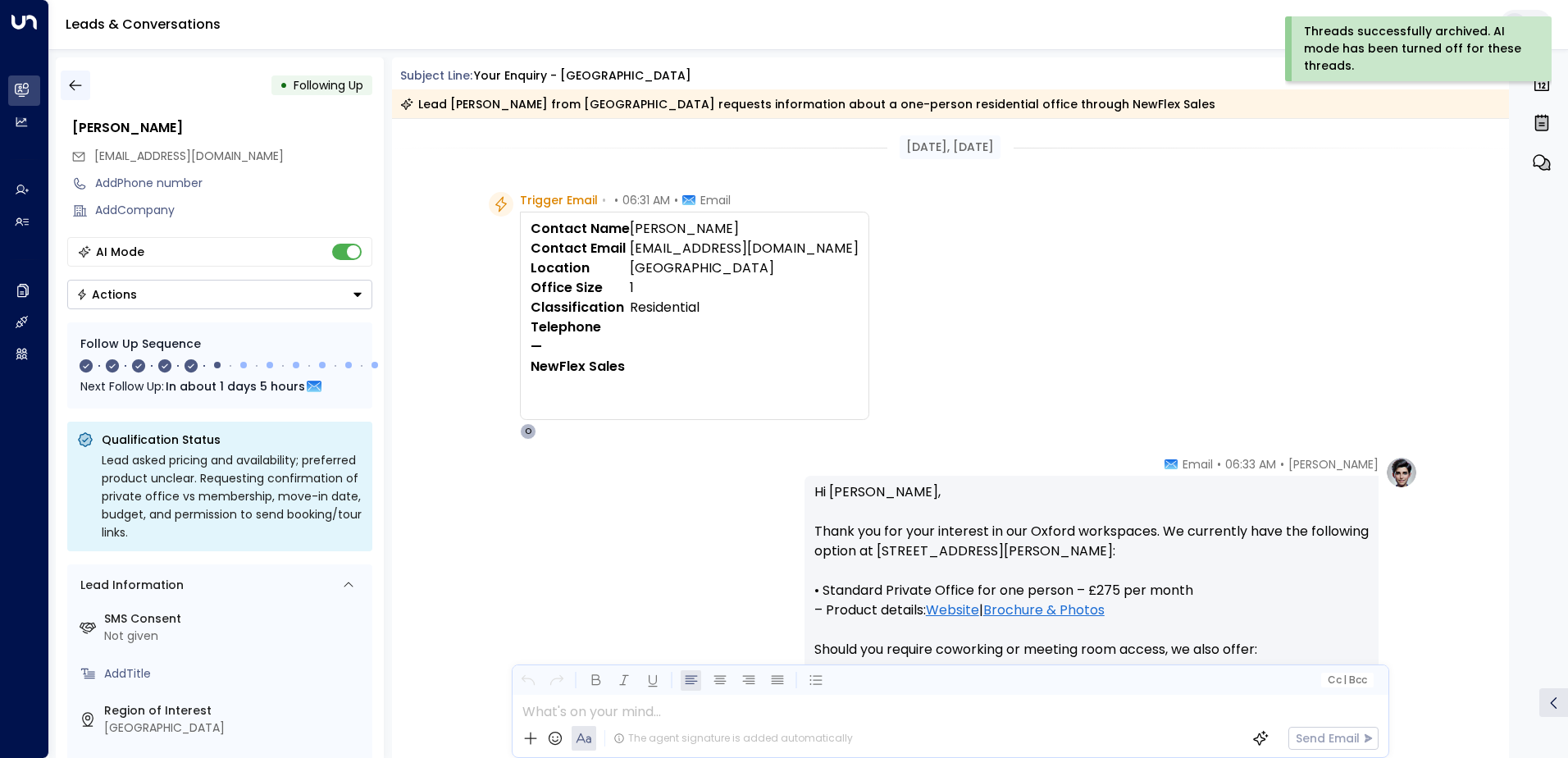
click at [67, 82] on icon "button" at bounding box center [75, 85] width 16 height 16
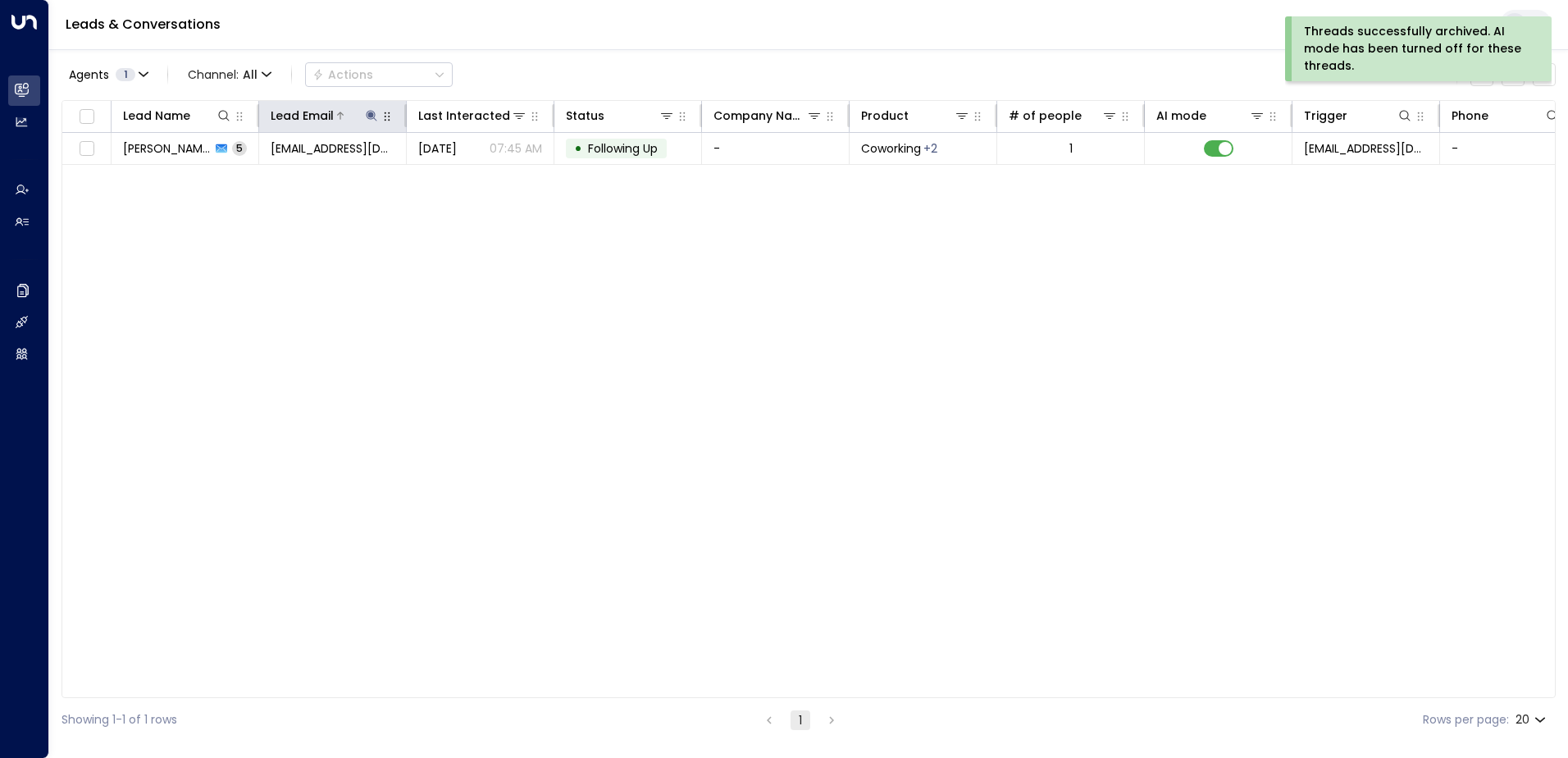
click at [371, 114] on icon at bounding box center [371, 115] width 11 height 11
click at [476, 175] on icon "button" at bounding box center [474, 175] width 11 height 11
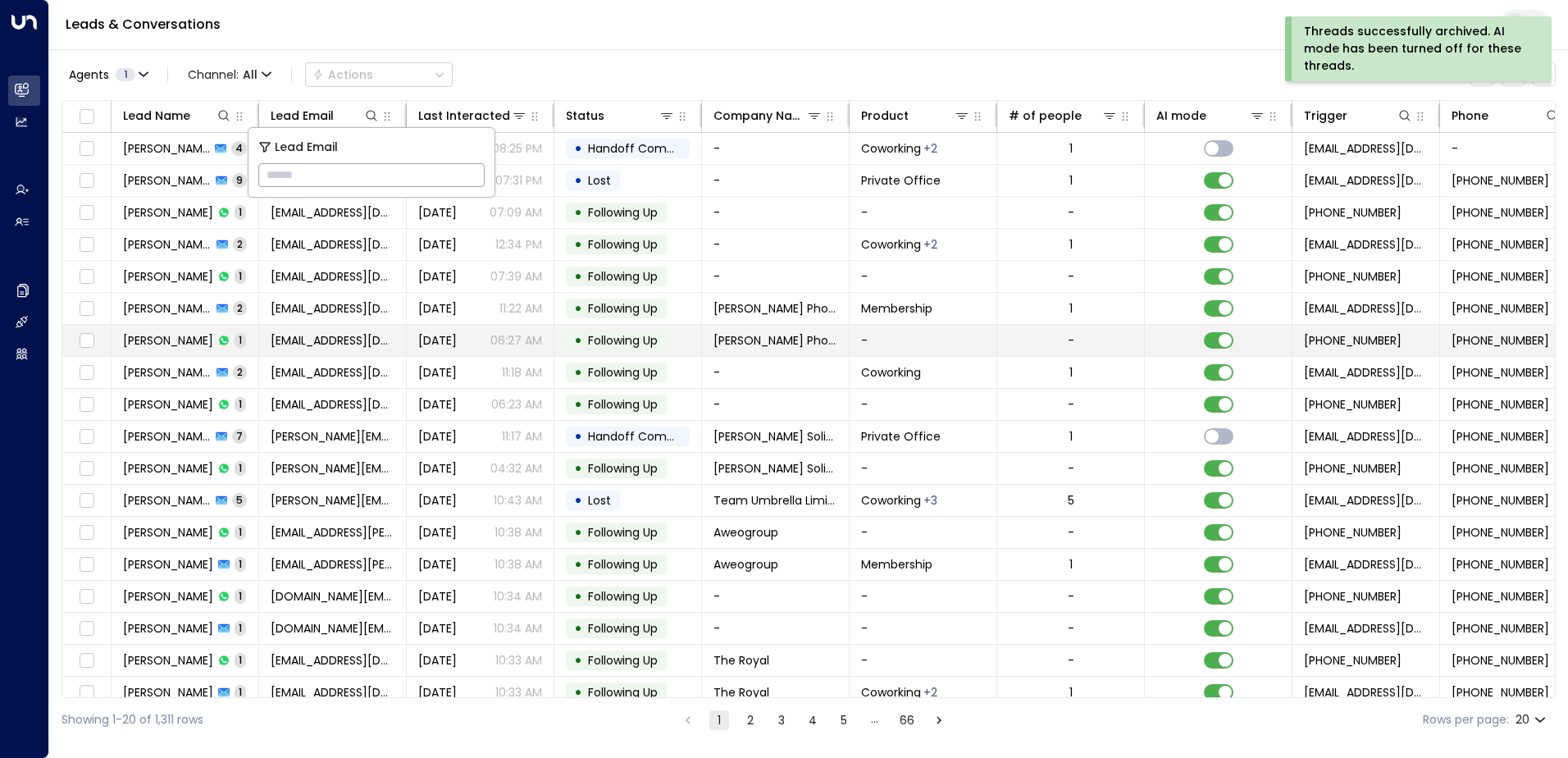
type input "**********"
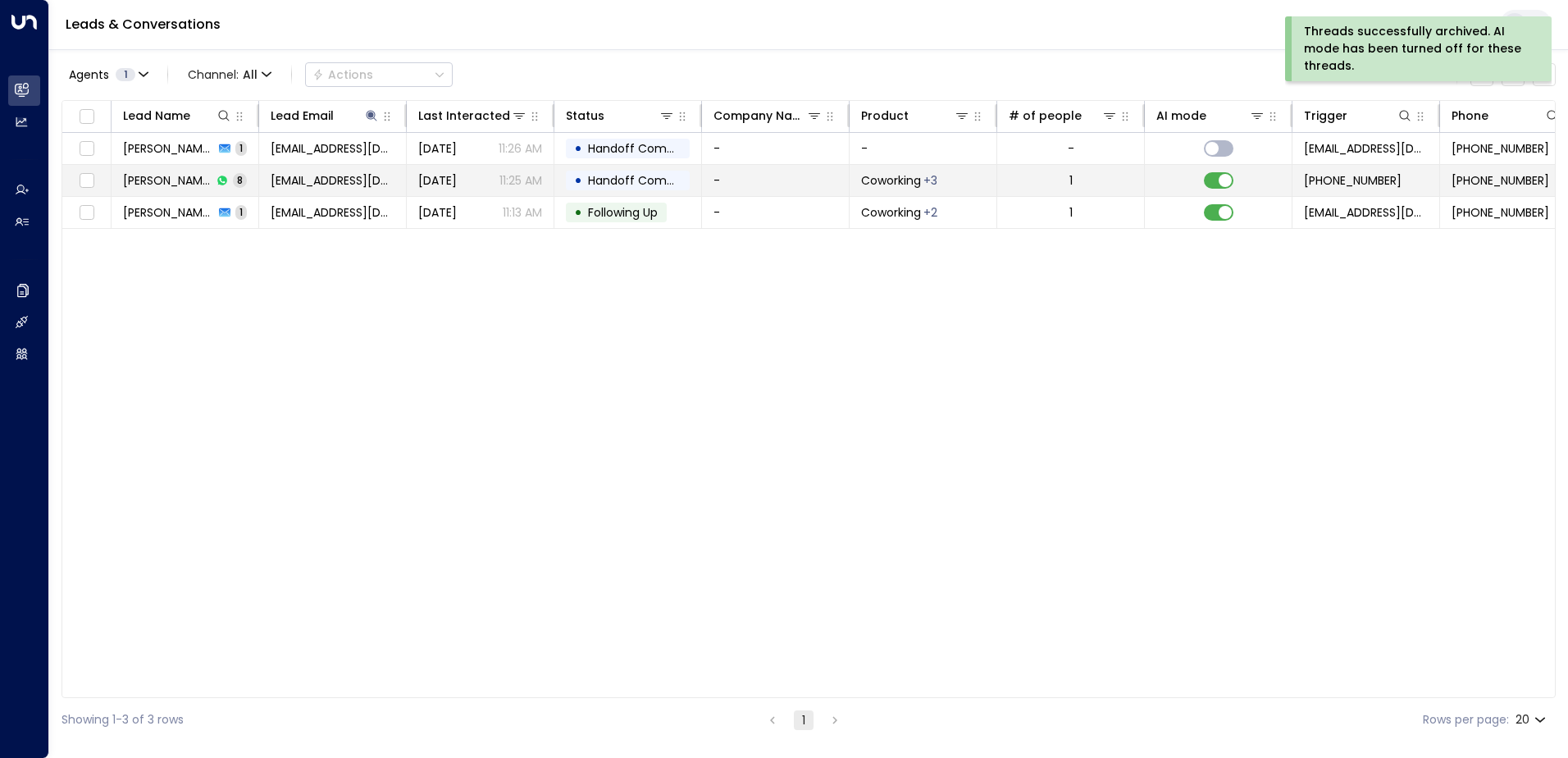
click at [625, 176] on span "Handoff Completed" at bounding box center [645, 181] width 115 height 16
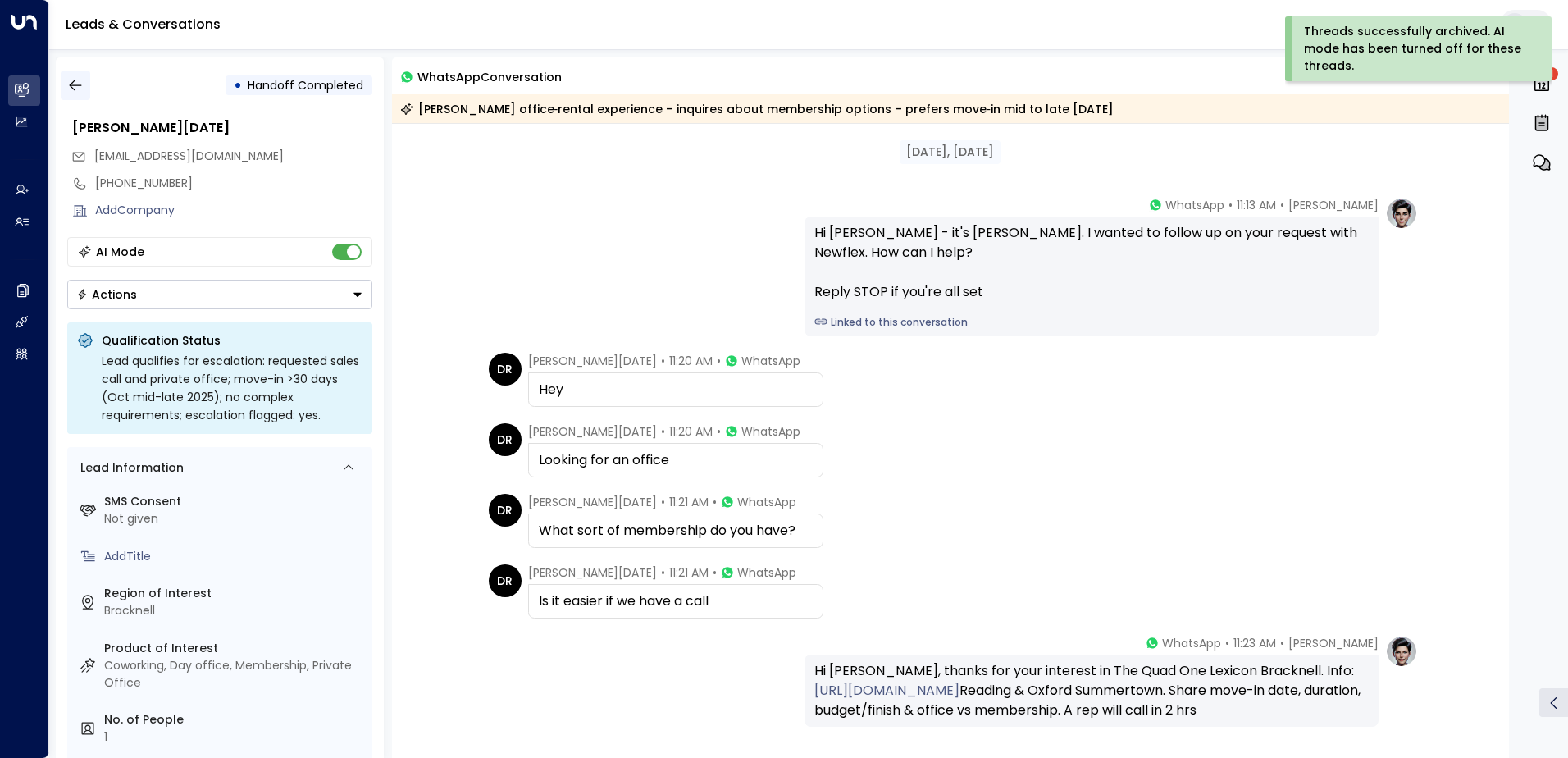
click at [80, 89] on icon "button" at bounding box center [75, 85] width 16 height 16
